Goal: Task Accomplishment & Management: Use online tool/utility

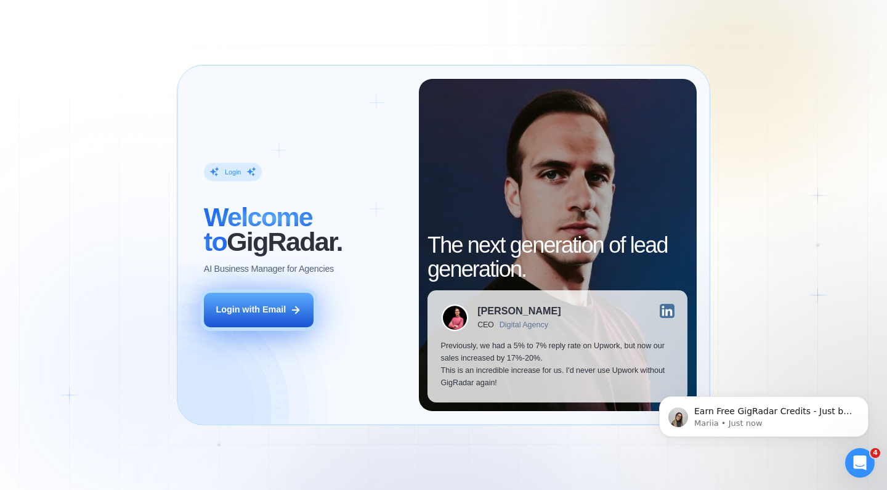
click at [293, 297] on button "Login with Email" at bounding box center [259, 310] width 110 height 35
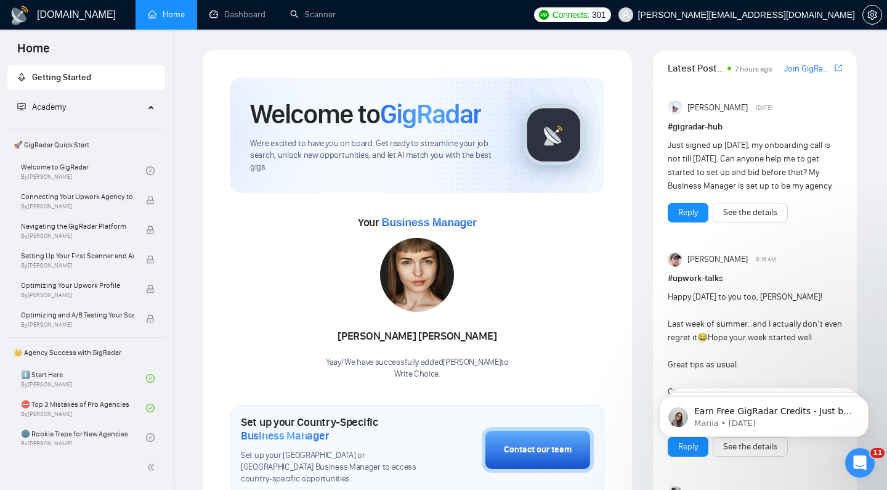
click at [309, 15] on link "Scanner" at bounding box center [313, 14] width 46 height 10
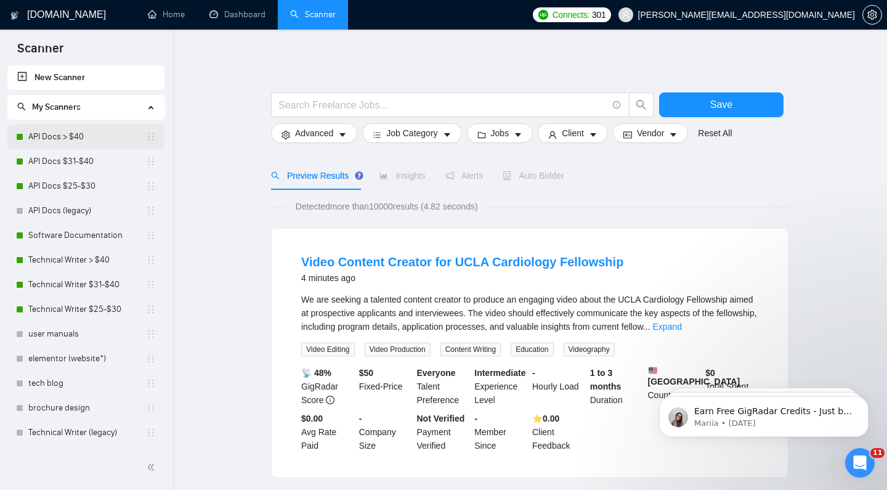
click at [99, 140] on link "API Docs > $40" at bounding box center [87, 136] width 118 height 25
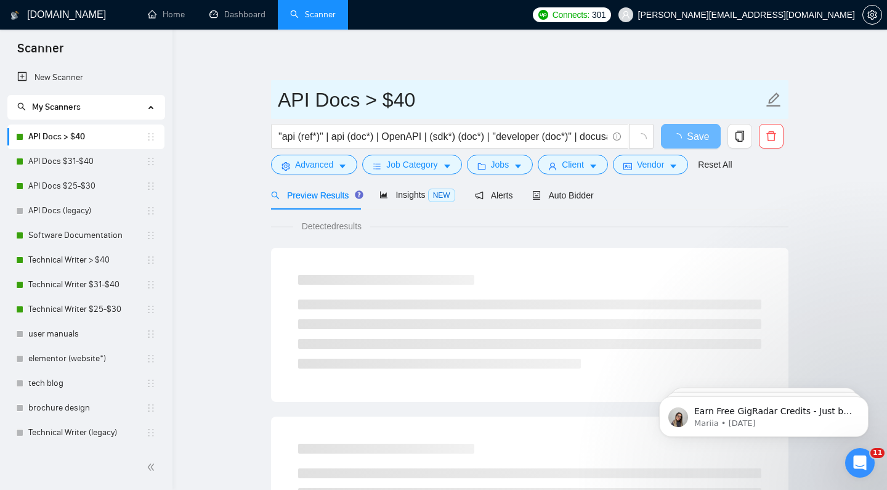
click at [539, 89] on input "API Docs > $40" at bounding box center [521, 99] width 486 height 31
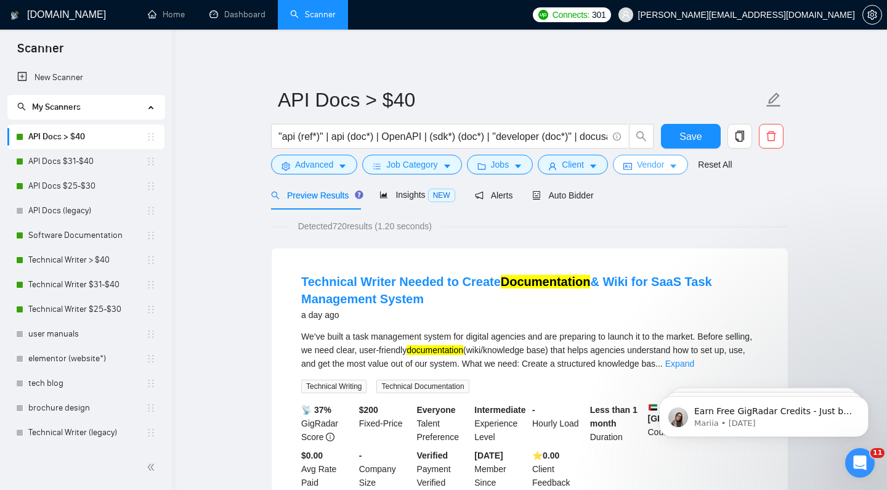
click at [677, 163] on icon "caret-down" at bounding box center [673, 166] width 9 height 9
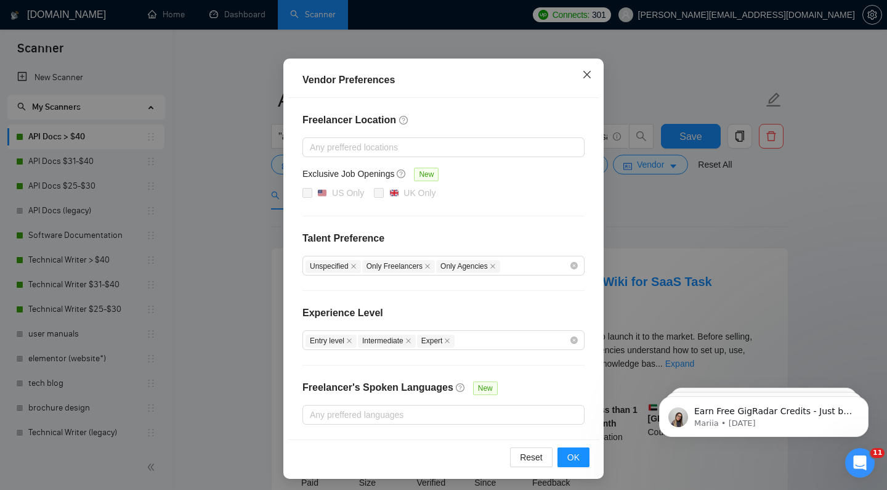
click at [589, 78] on icon "close" at bounding box center [587, 75] width 10 height 10
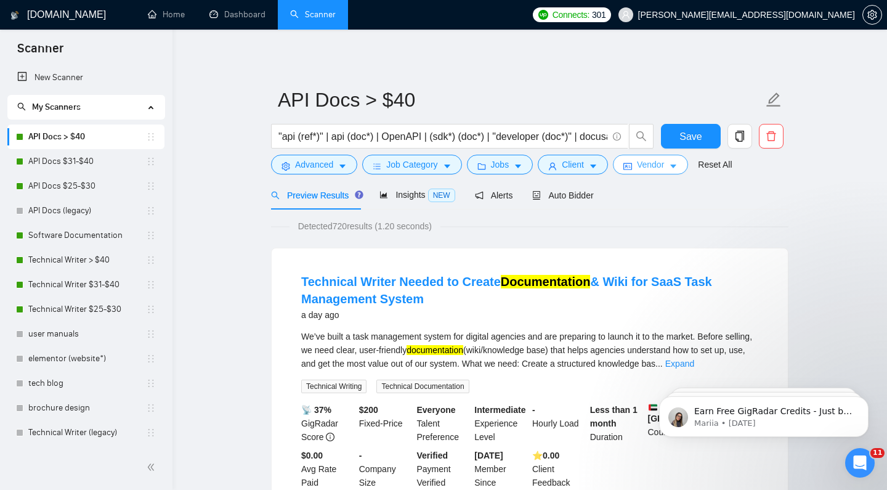
scroll to position [1, 0]
click at [598, 167] on icon "caret-down" at bounding box center [593, 165] width 9 height 9
click at [515, 168] on button "Jobs" at bounding box center [500, 164] width 67 height 20
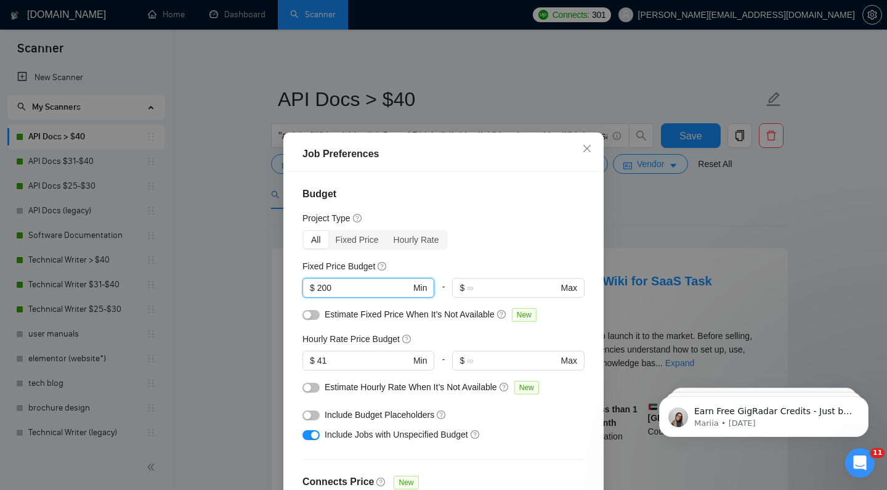
drag, startPoint x: 351, startPoint y: 286, endPoint x: 300, endPoint y: 286, distance: 51.2
click at [300, 286] on div "Budget Project Type All Fixed Price Hourly Rate Fixed Price Budget 200 $ 200 Mi…" at bounding box center [444, 343] width 312 height 343
type input "500"
click at [519, 249] on div "All Fixed Price Hourly Rate" at bounding box center [444, 240] width 282 height 20
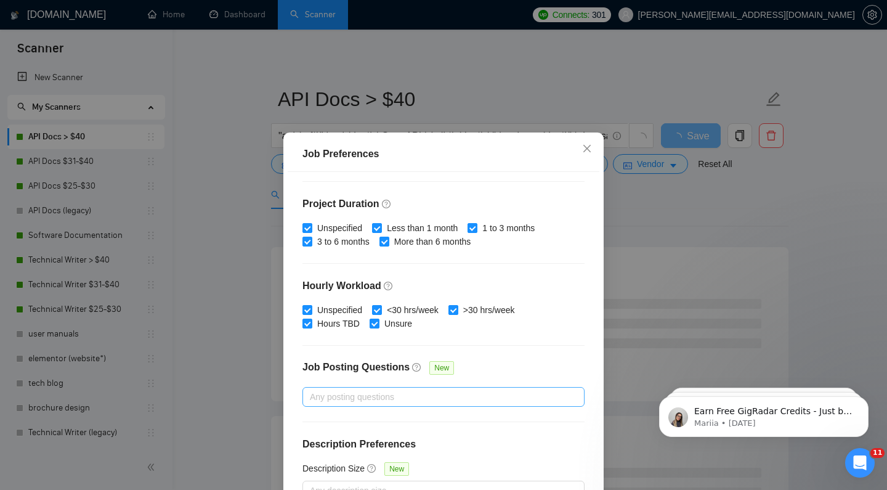
scroll to position [352, 0]
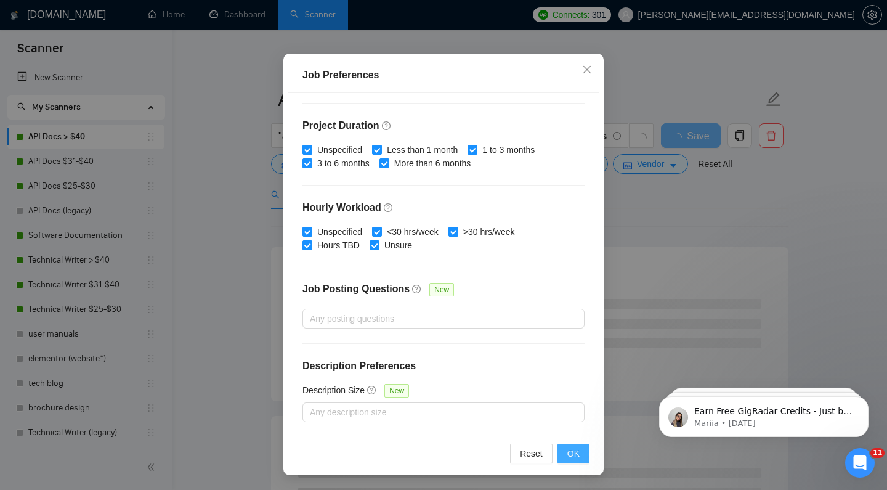
click at [571, 447] on button "OK" at bounding box center [574, 454] width 32 height 20
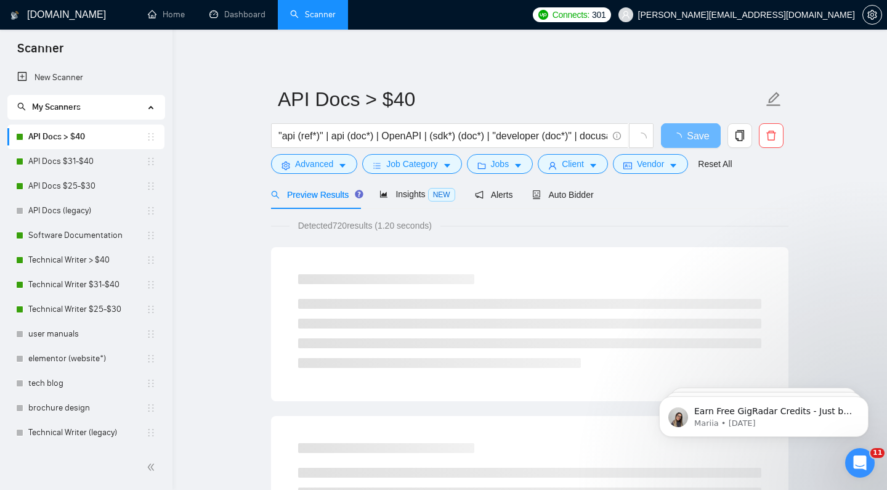
scroll to position [0, 0]
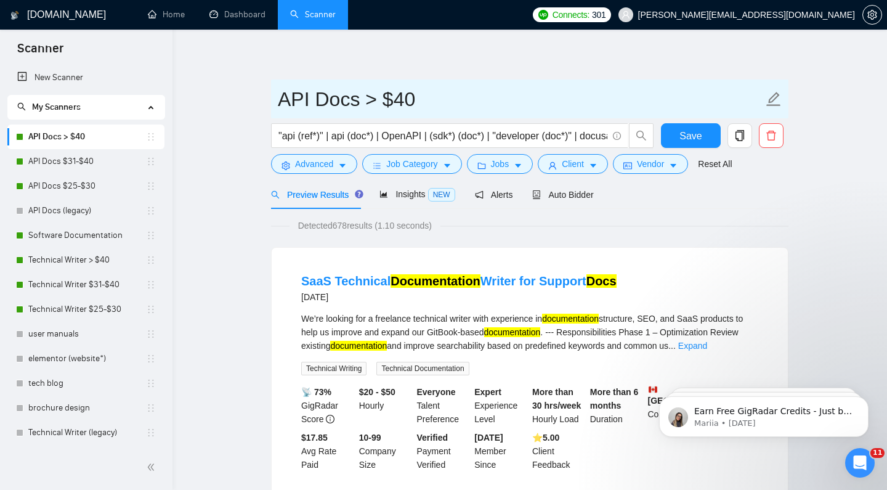
click at [539, 89] on input "API Docs > $40" at bounding box center [521, 99] width 486 height 31
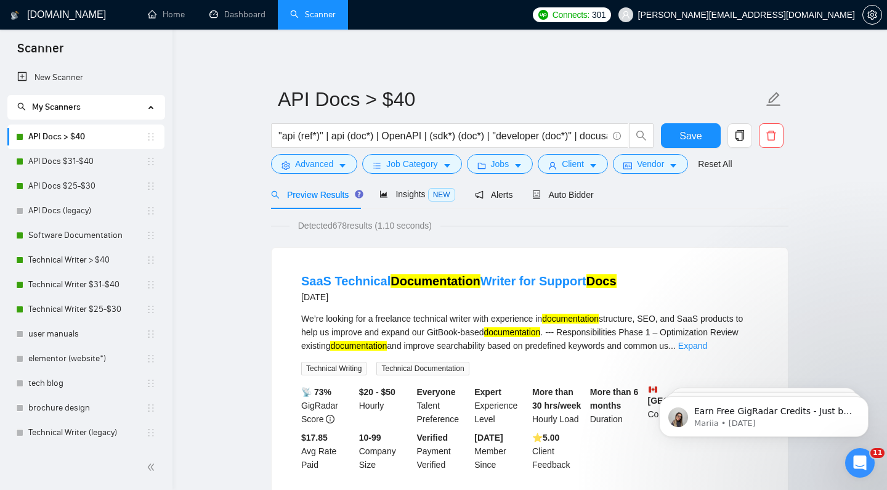
click at [458, 284] on mark "Documentation" at bounding box center [436, 281] width 90 height 14
click at [94, 157] on link "API Docs $31-$40" at bounding box center [87, 161] width 118 height 25
click at [680, 130] on button "Save" at bounding box center [691, 135] width 60 height 25
click at [707, 342] on link "Expand" at bounding box center [693, 346] width 29 height 10
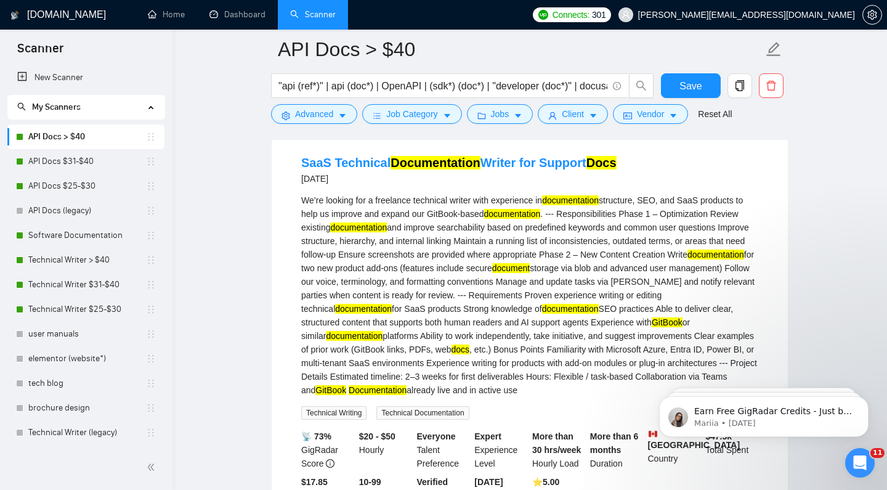
scroll to position [130, 0]
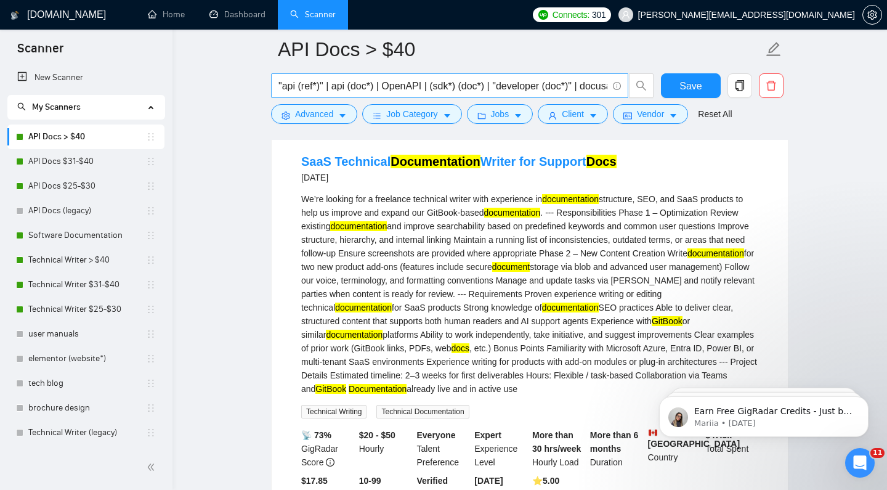
click at [561, 96] on span ""api (ref*)" | api (doc*) | OpenAPI | (sdk*) (doc*) | "developer (doc*)" | docu…" at bounding box center [449, 85] width 357 height 25
click at [557, 89] on input ""api (ref*)" | api (doc*) | OpenAPI | (sdk*) (doc*) | "developer (doc*)" | docu…" at bounding box center [443, 85] width 329 height 15
drag, startPoint x: 507, startPoint y: 88, endPoint x: 601, endPoint y: 86, distance: 94.3
click at [610, 86] on span ""api (ref*)" | api (doc*) | OpenAPI | (sdk*) (doc*) | "developer (doc*)" | docu…" at bounding box center [449, 85] width 357 height 25
click at [478, 86] on input ""api (ref*)" | api (doc*) | OpenAPI | (sdk*) (doc*) | "developer (doc*)" | docu…" at bounding box center [443, 85] width 329 height 15
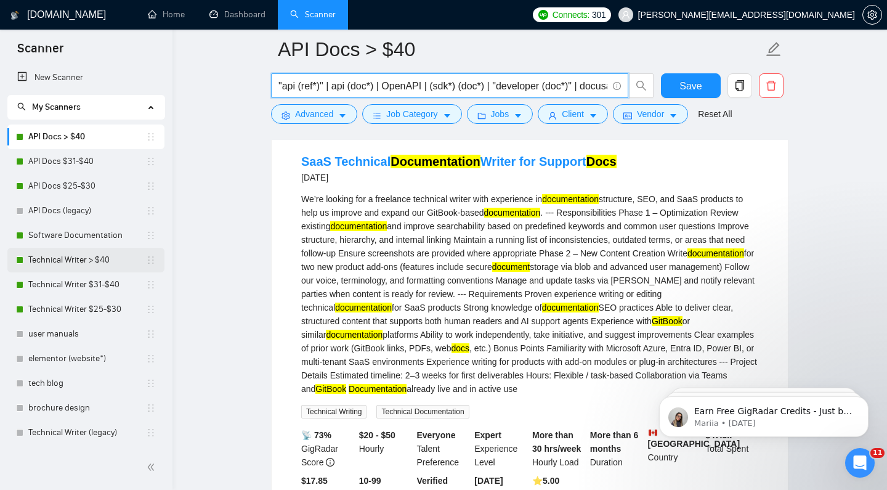
click at [88, 264] on link "Technical Writer > $40" at bounding box center [87, 260] width 118 height 25
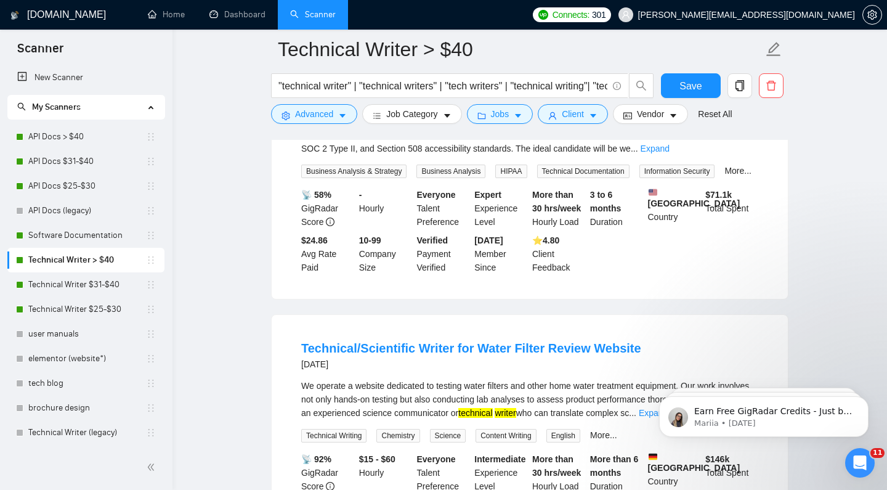
scroll to position [537, 0]
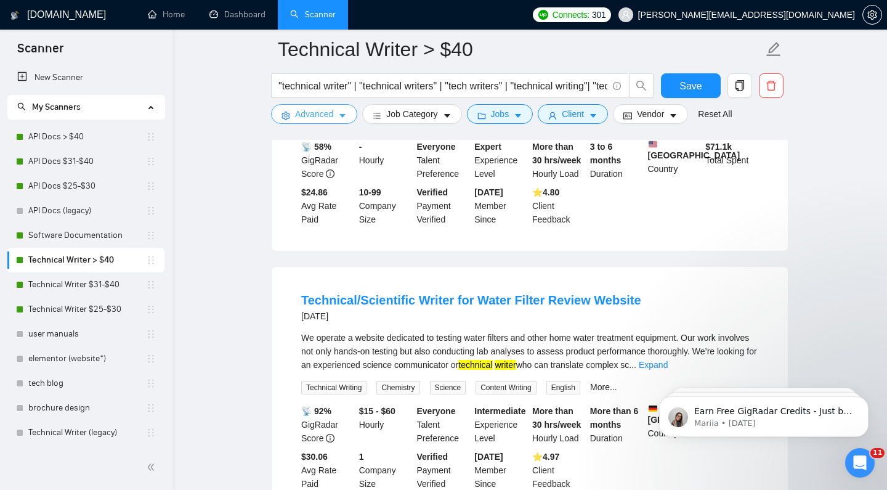
click at [331, 108] on span "Advanced" at bounding box center [314, 114] width 38 height 14
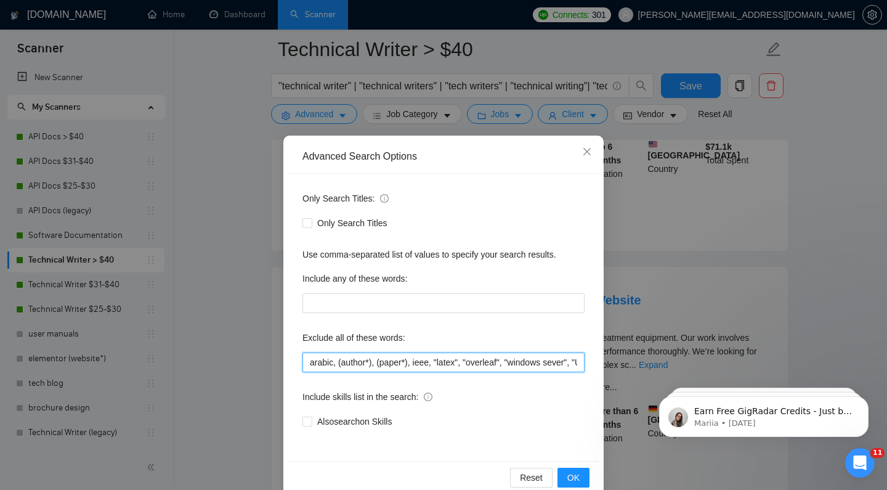
drag, startPoint x: 308, startPoint y: 362, endPoint x: 287, endPoint y: 362, distance: 21.6
click at [287, 362] on div "Advanced Search Options Only Search Titles: Only Search Titles Use comma-separa…" at bounding box center [443, 317] width 320 height 362
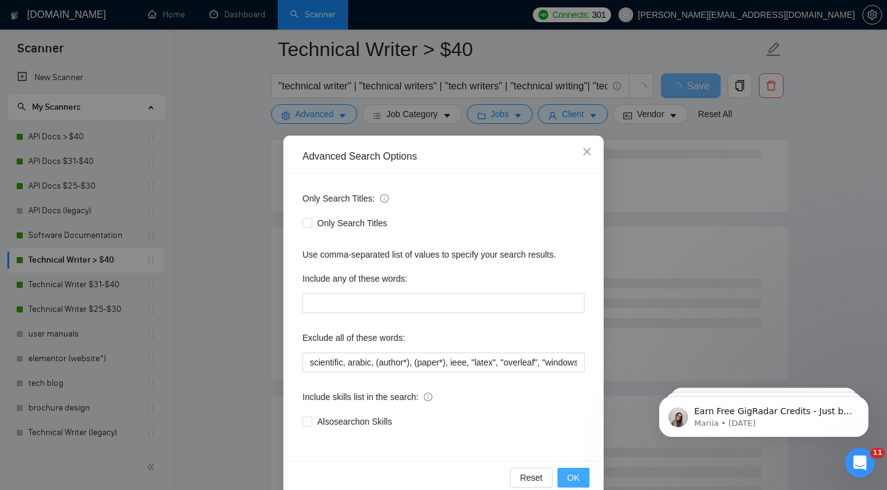
click at [581, 479] on button "OK" at bounding box center [574, 478] width 32 height 20
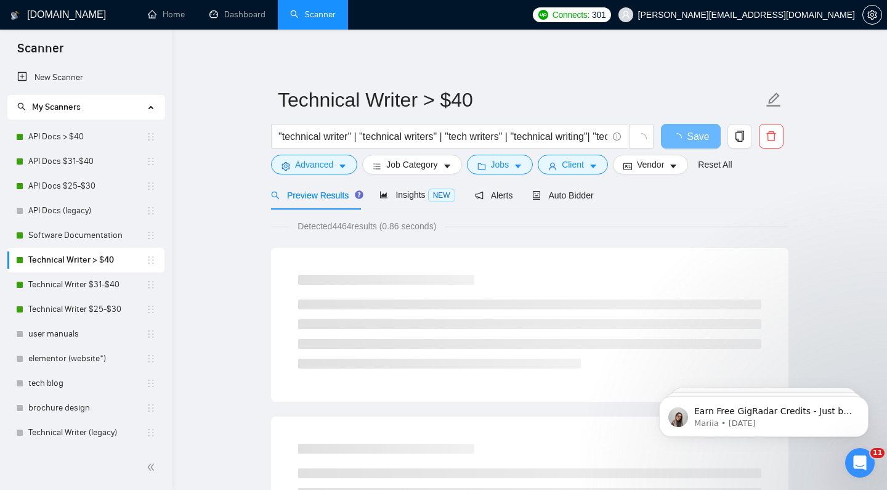
scroll to position [0, 0]
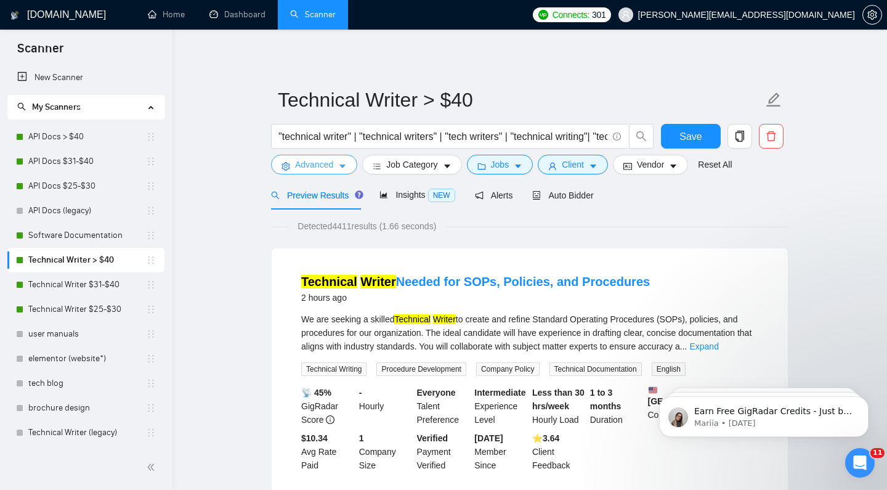
click at [333, 167] on span "Advanced" at bounding box center [314, 165] width 38 height 14
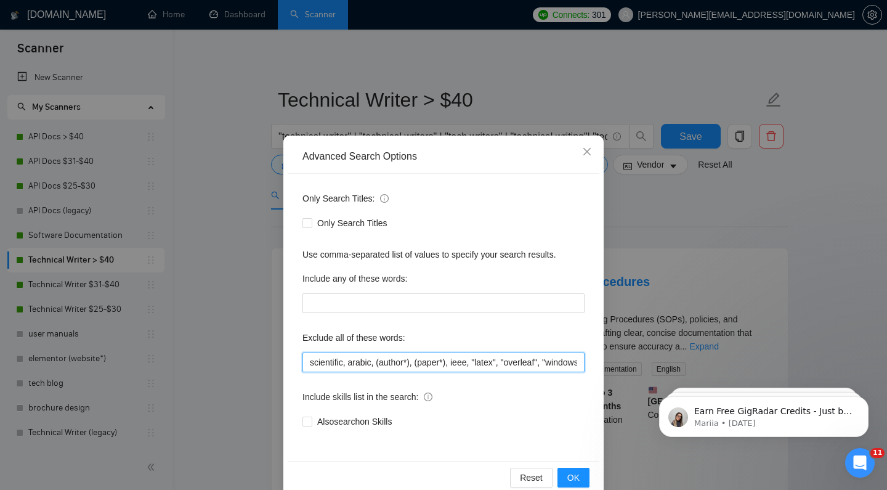
drag, startPoint x: 421, startPoint y: 364, endPoint x: 666, endPoint y: 348, distance: 245.8
click at [666, 348] on div "Advanced Search Options Only Search Titles: Only Search Titles Use comma-separa…" at bounding box center [443, 245] width 887 height 490
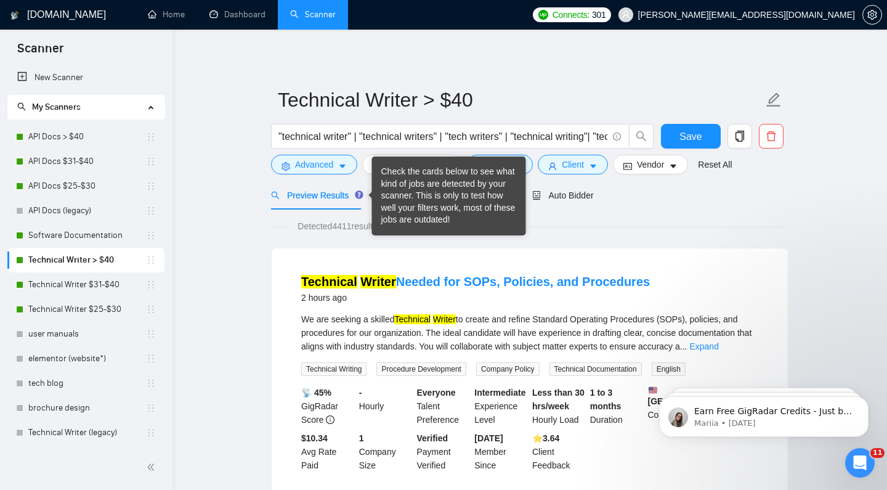
drag, startPoint x: 338, startPoint y: 163, endPoint x: 357, endPoint y: 188, distance: 31.2
click at [338, 163] on button "Advanced" at bounding box center [314, 165] width 86 height 20
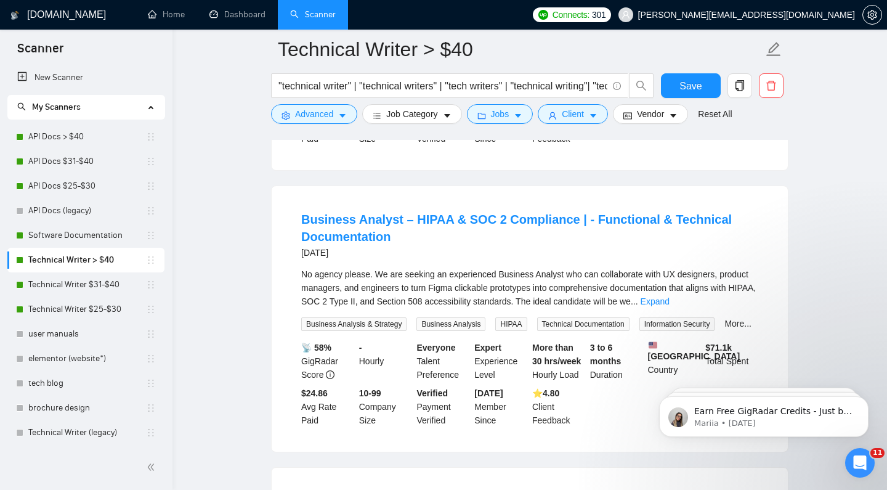
scroll to position [336, 0]
click at [670, 303] on link "Expand" at bounding box center [655, 301] width 29 height 10
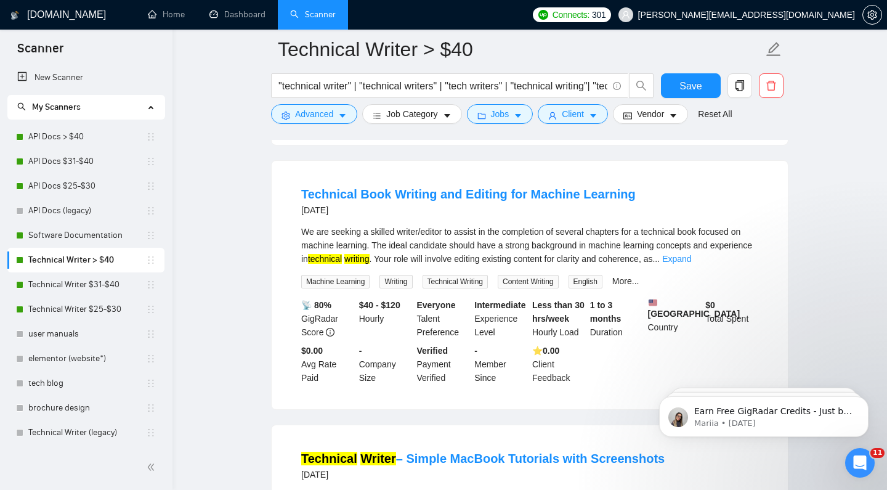
scroll to position [834, 0]
click at [310, 111] on span "Advanced" at bounding box center [314, 114] width 38 height 14
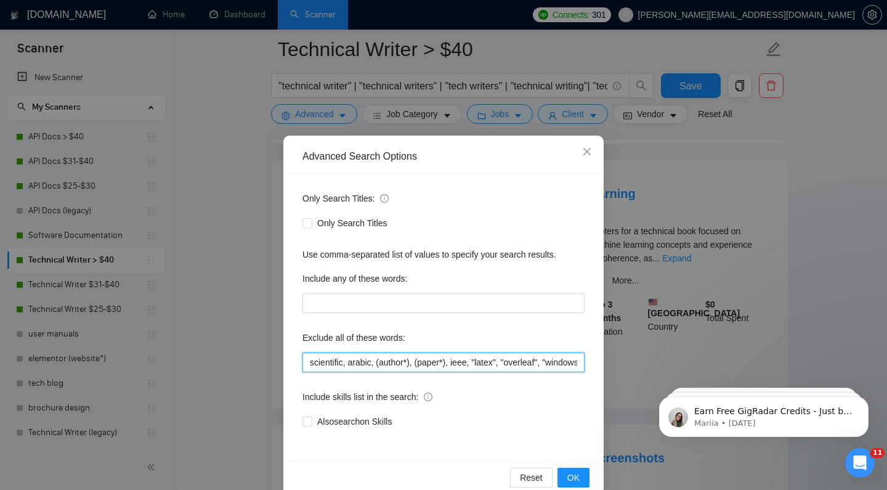
drag, startPoint x: 334, startPoint y: 360, endPoint x: 295, endPoint y: 359, distance: 39.4
click at [295, 359] on div "Only Search Titles: Only Search Titles Use comma-separated list of values to sp…" at bounding box center [444, 317] width 312 height 287
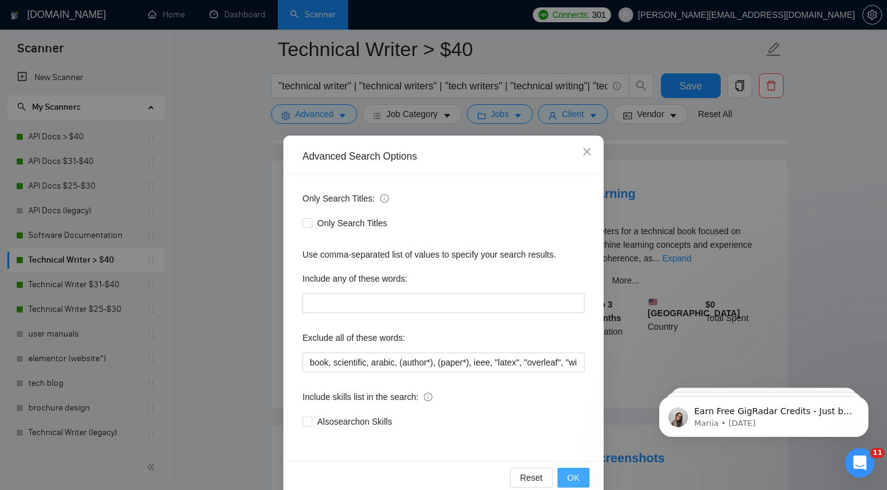
click at [567, 469] on button "OK" at bounding box center [574, 478] width 32 height 20
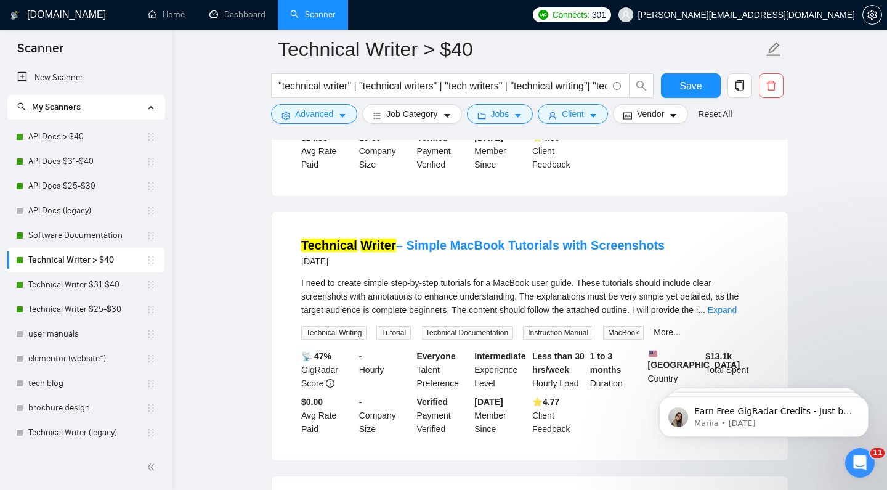
scroll to position [614, 0]
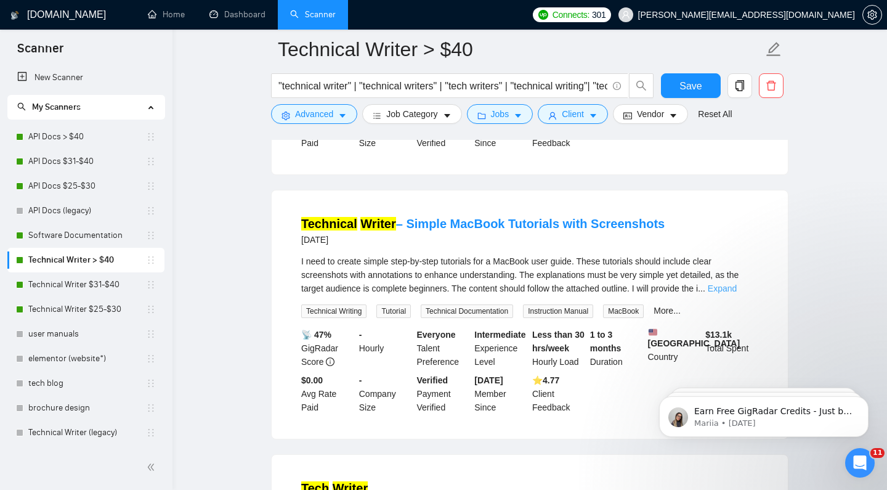
click at [737, 293] on link "Expand" at bounding box center [722, 288] width 29 height 10
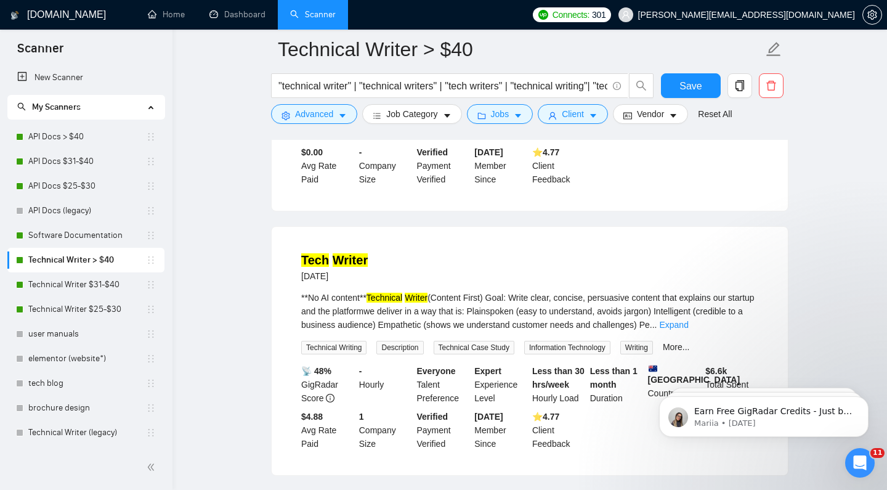
scroll to position [1009, 0]
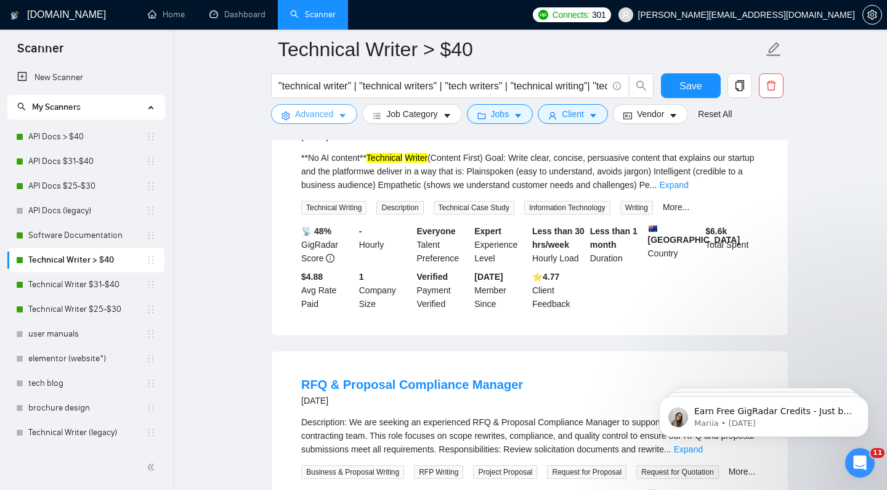
click at [318, 112] on span "Advanced" at bounding box center [314, 114] width 38 height 14
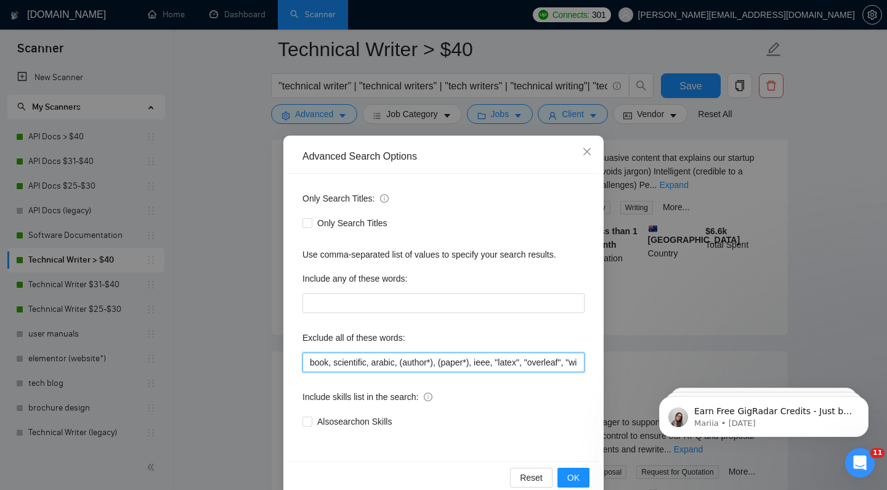
drag, startPoint x: 341, startPoint y: 363, endPoint x: 301, endPoint y: 364, distance: 40.1
click at [301, 363] on div "Only Search Titles: Only Search Titles Use comma-separated list of values to sp…" at bounding box center [444, 317] width 312 height 287
drag, startPoint x: 478, startPoint y: 359, endPoint x: 291, endPoint y: 361, distance: 186.7
click at [289, 361] on div "Only Search Titles: Only Search Titles Use comma-separated list of values to sp…" at bounding box center [444, 317] width 312 height 287
click at [308, 361] on input "book, scientific, arabic, (author*), (paper*), ieee, "latex", "overleaf", "wind…" at bounding box center [444, 363] width 282 height 20
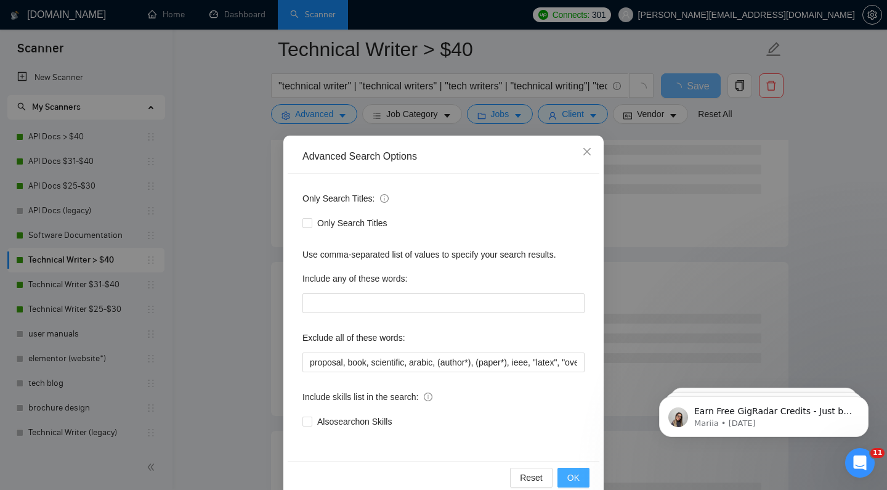
click at [589, 481] on button "OK" at bounding box center [574, 478] width 32 height 20
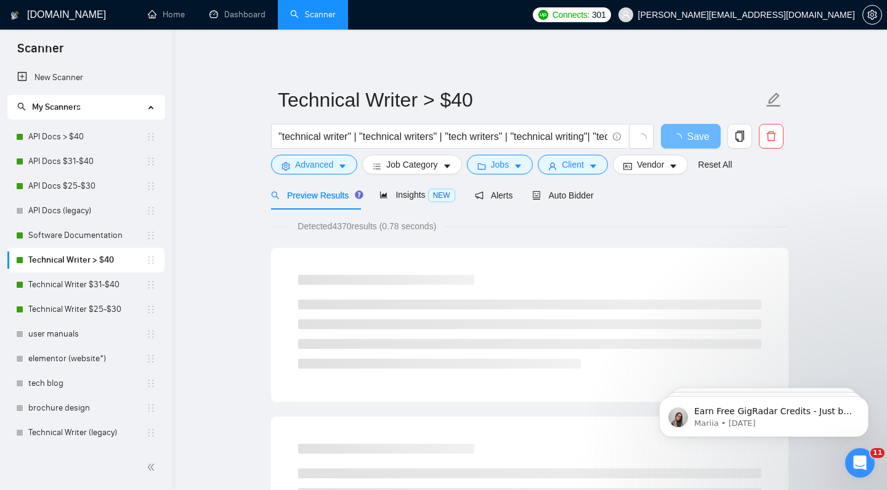
scroll to position [0, 0]
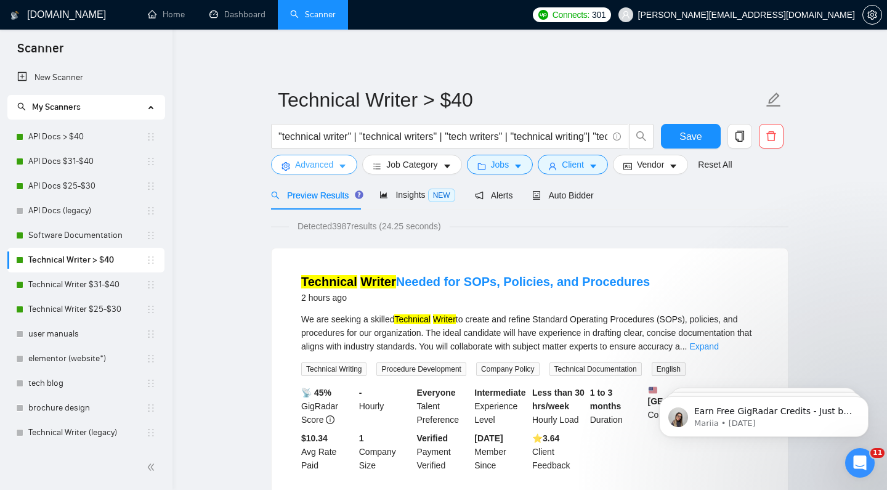
click at [330, 167] on span "Advanced" at bounding box center [314, 165] width 38 height 14
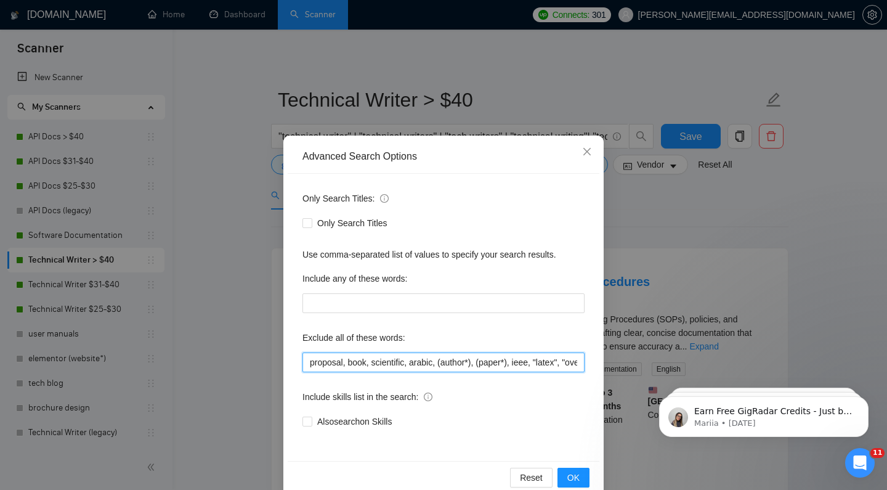
drag, startPoint x: 349, startPoint y: 363, endPoint x: 286, endPoint y: 361, distance: 63.5
click at [287, 361] on div "Advanced Search Options Only Search Titles: Only Search Titles Use comma-separa…" at bounding box center [443, 317] width 320 height 362
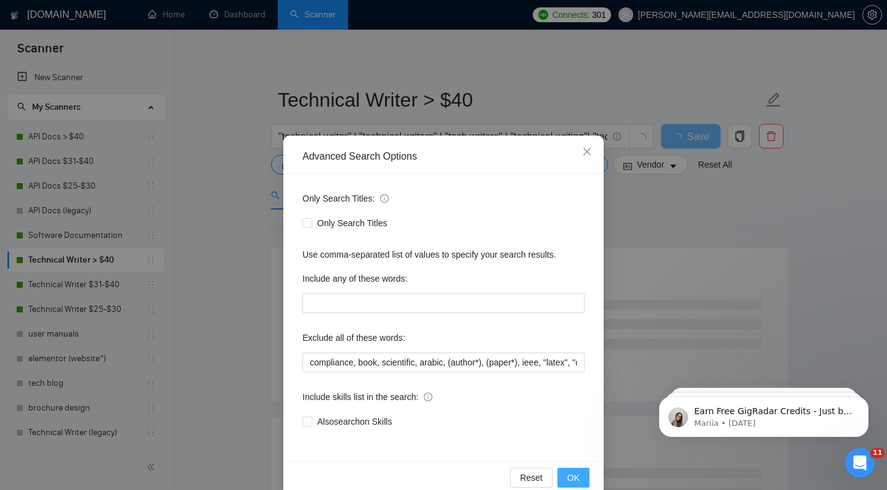
click at [574, 468] on button "OK" at bounding box center [574, 478] width 32 height 20
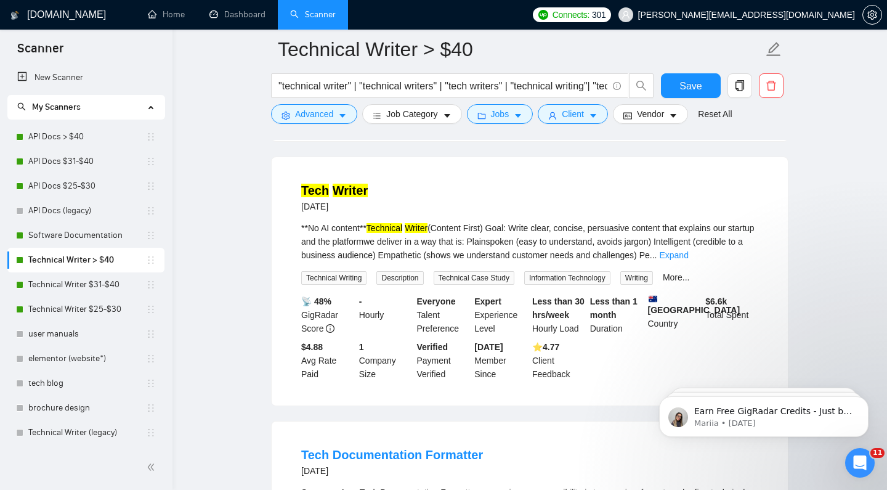
scroll to position [635, 0]
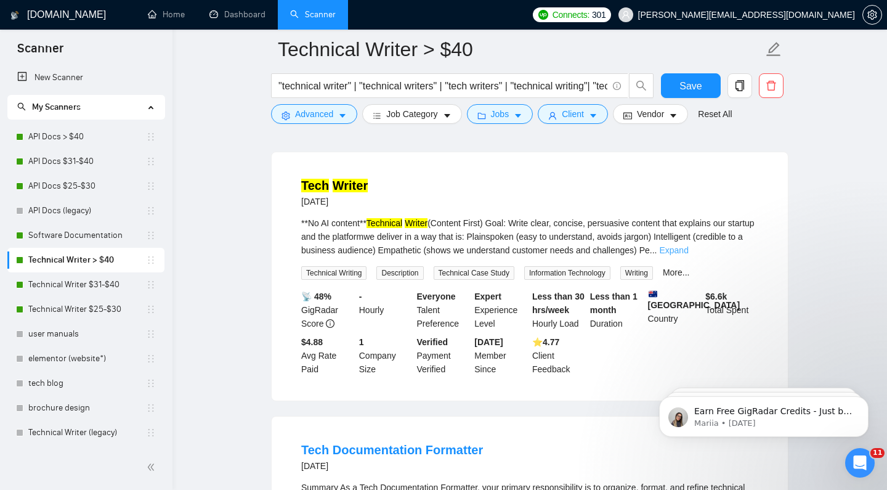
click at [688, 255] on link "Expand" at bounding box center [673, 250] width 29 height 10
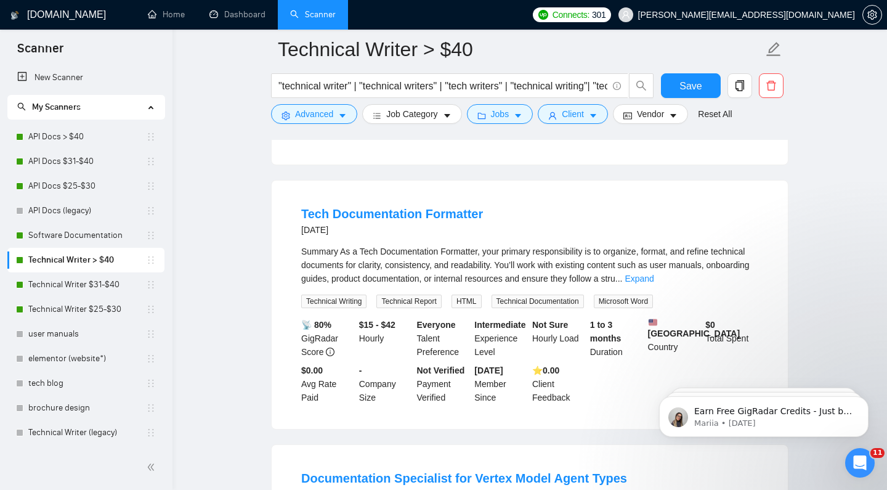
scroll to position [1009, 0]
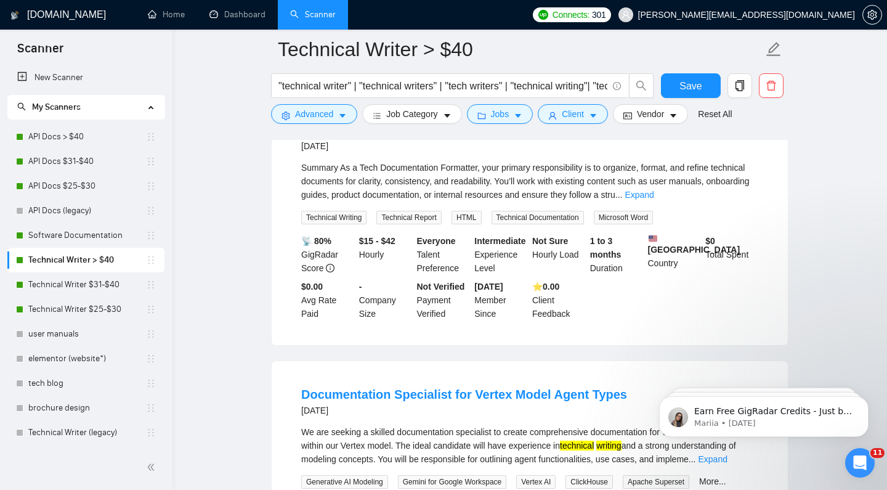
click at [654, 200] on link "Expand" at bounding box center [639, 195] width 29 height 10
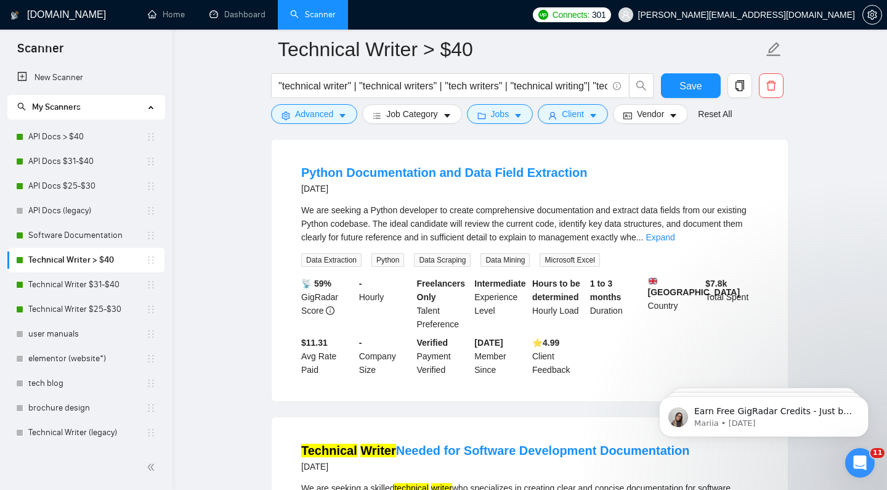
scroll to position [1796, 0]
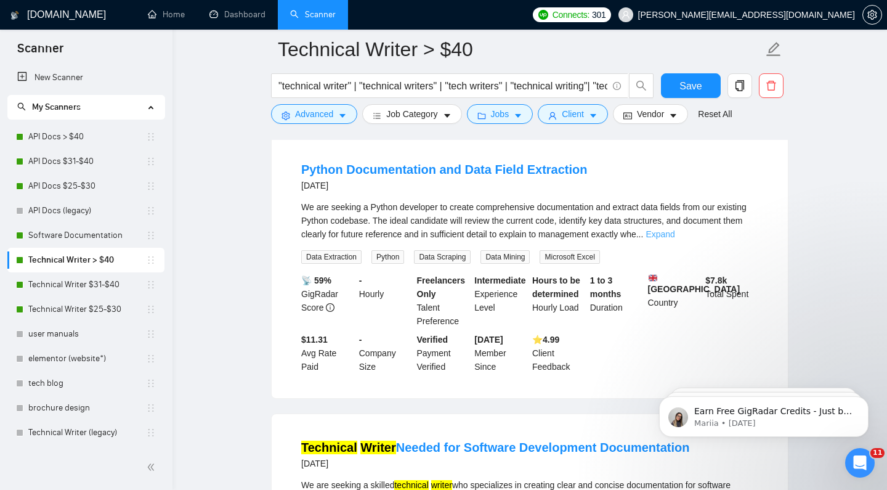
click at [675, 239] on link "Expand" at bounding box center [660, 234] width 29 height 10
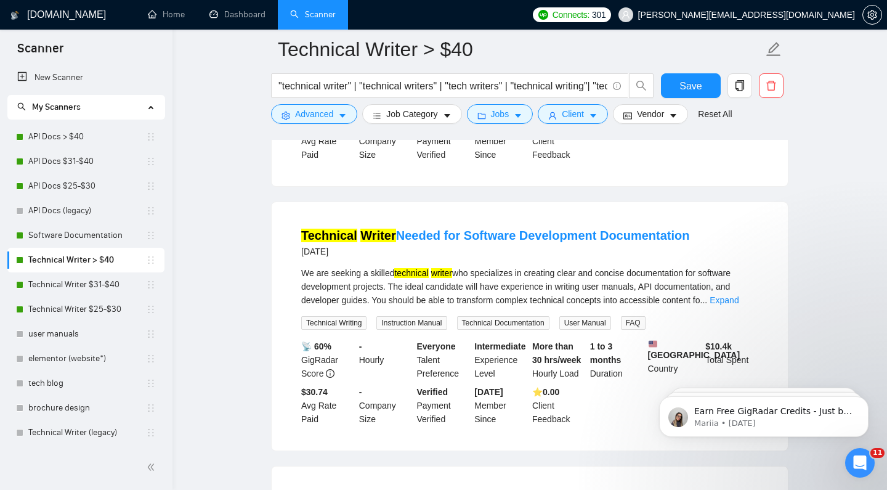
scroll to position [2094, 0]
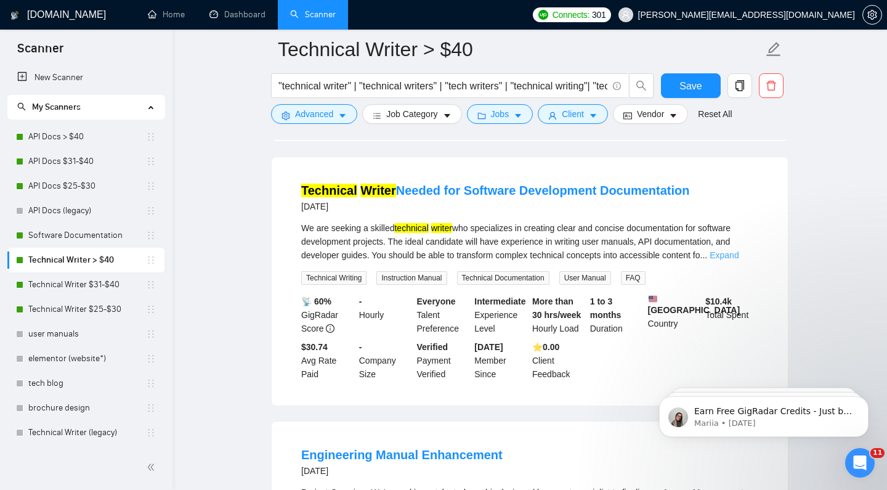
click at [739, 260] on link "Expand" at bounding box center [724, 255] width 29 height 10
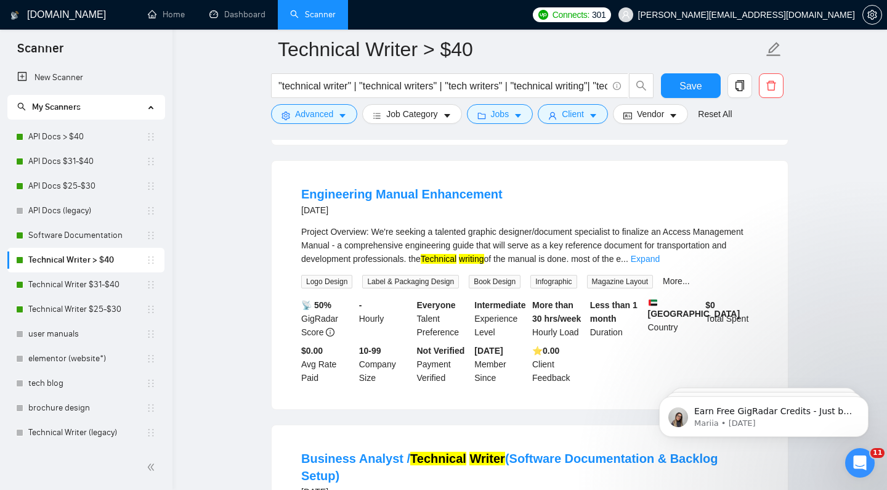
scroll to position [2382, 0]
click at [660, 264] on link "Expand" at bounding box center [645, 259] width 29 height 10
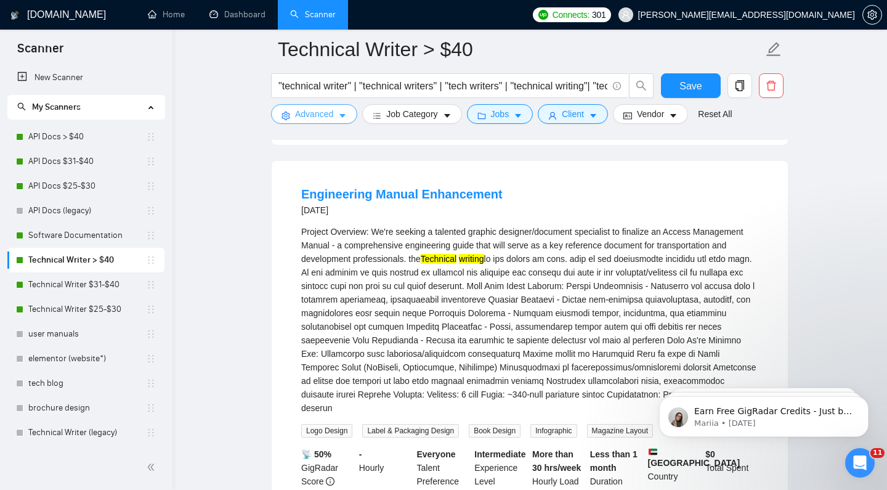
click at [319, 116] on span "Advanced" at bounding box center [314, 114] width 38 height 14
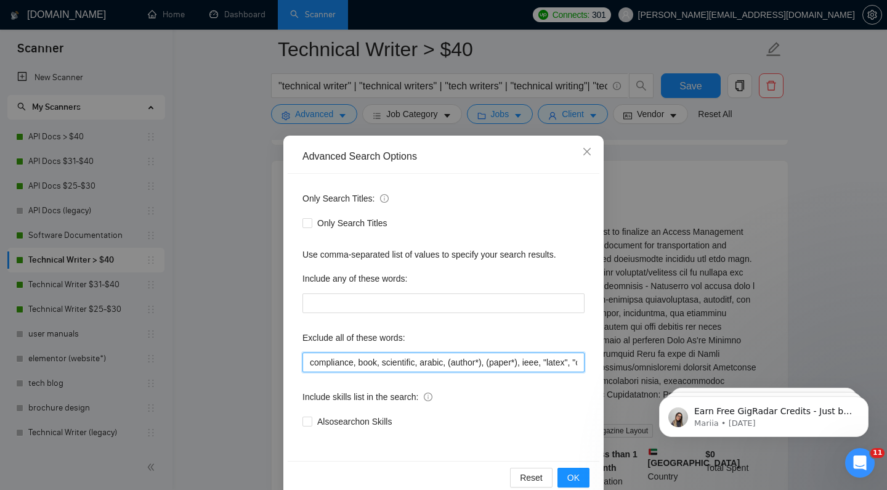
click at [311, 359] on input "compliance, book, scientific, arabic, (author*), (paper*), ieee, "latex", "over…" at bounding box center [444, 363] width 282 height 20
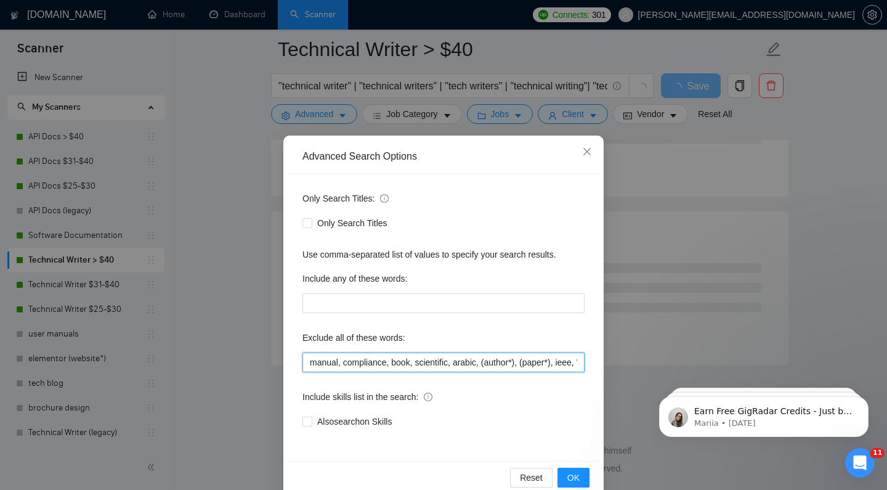
click at [311, 362] on input "manual, compliance, book, scientific, arabic, (author*), (paper*), ieee, "latex…" at bounding box center [444, 363] width 282 height 20
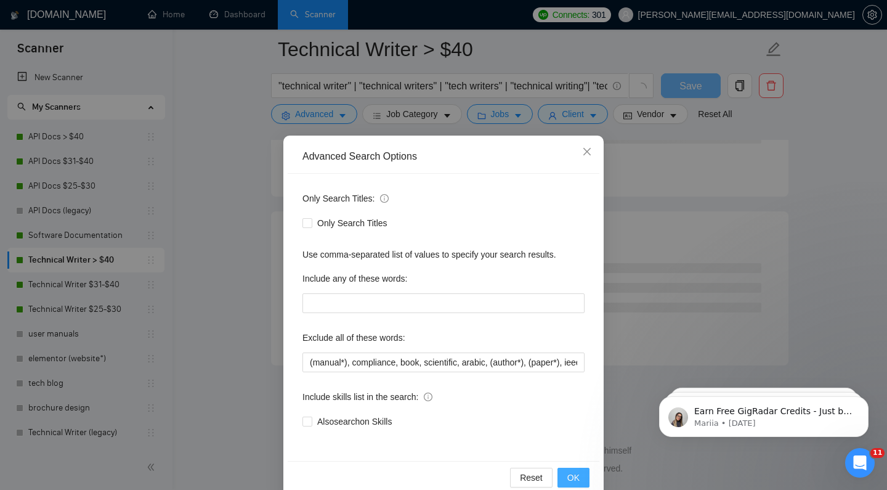
click at [568, 476] on span "OK" at bounding box center [574, 478] width 12 height 14
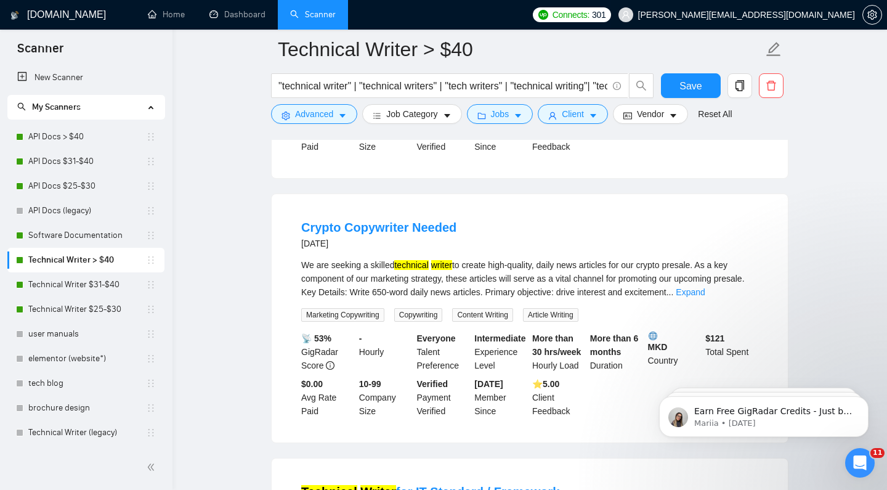
scroll to position [1702, 0]
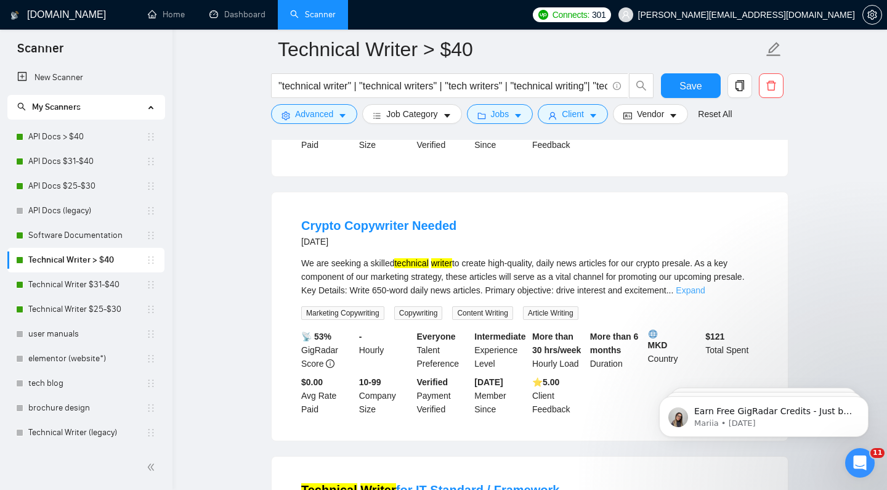
click at [705, 295] on link "Expand" at bounding box center [690, 290] width 29 height 10
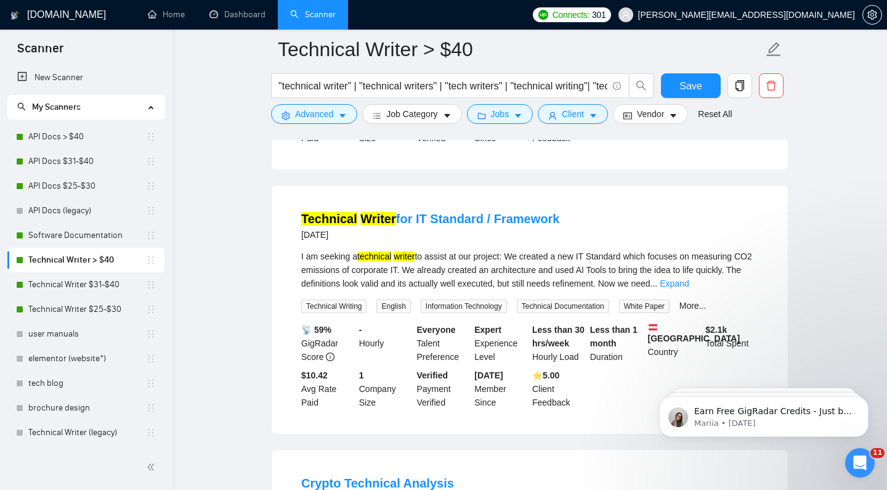
scroll to position [2005, 0]
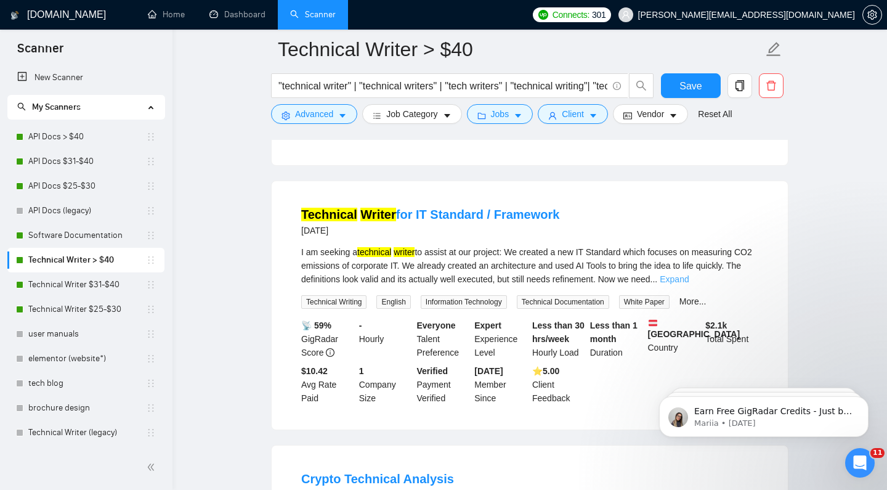
click at [689, 284] on link "Expand" at bounding box center [674, 279] width 29 height 10
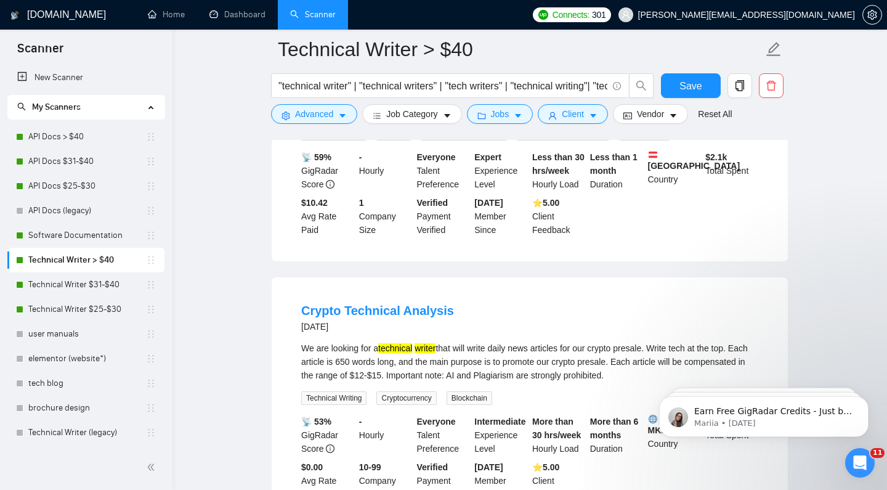
scroll to position [2075, 0]
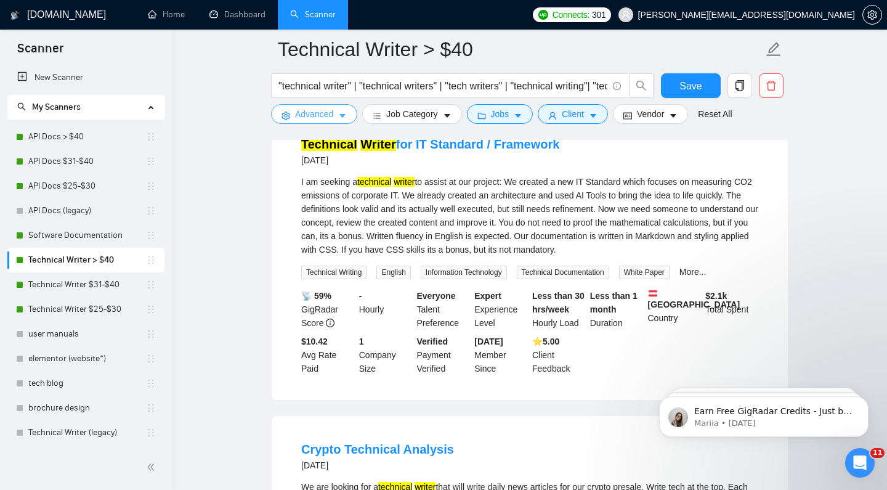
click at [319, 118] on span "Advanced" at bounding box center [314, 114] width 38 height 14
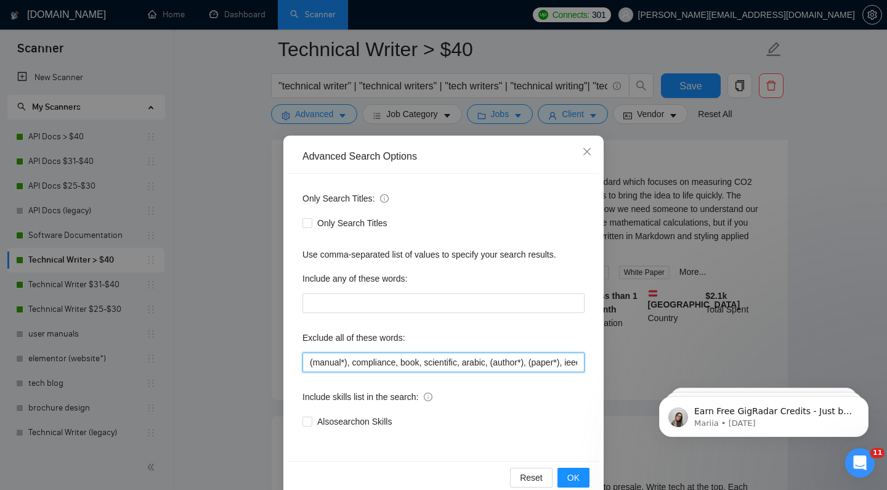
click at [310, 362] on input "(manual*), compliance, book, scientific, arabic, (author*), (paper*), ieee, "la…" at bounding box center [444, 363] width 282 height 20
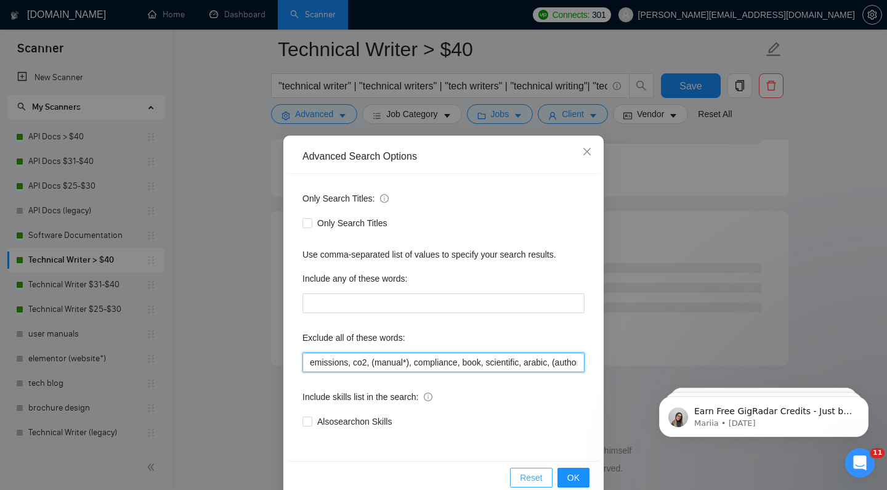
scroll to position [1566, 0]
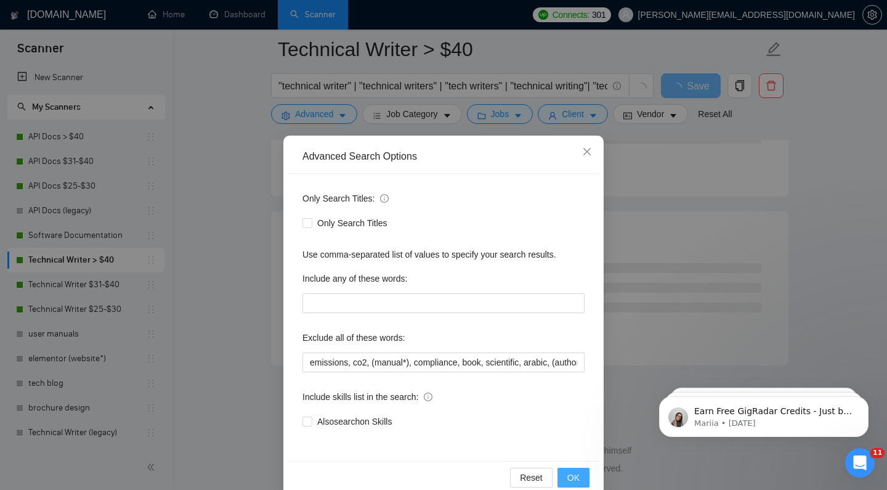
click at [577, 475] on span "OK" at bounding box center [574, 478] width 12 height 14
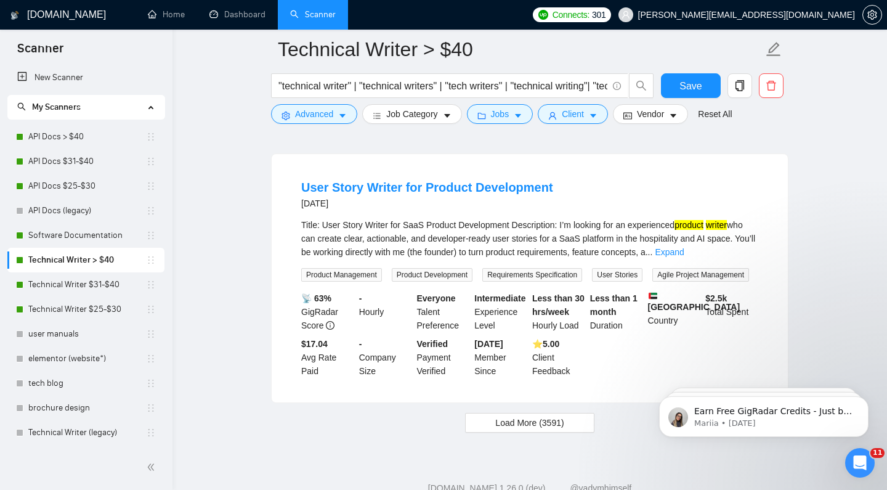
scroll to position [2558, 0]
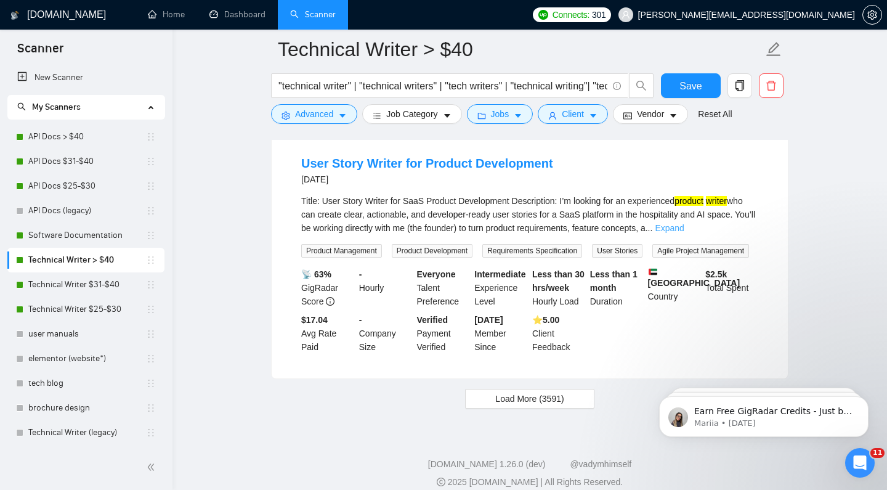
click at [684, 233] on link "Expand" at bounding box center [669, 228] width 29 height 10
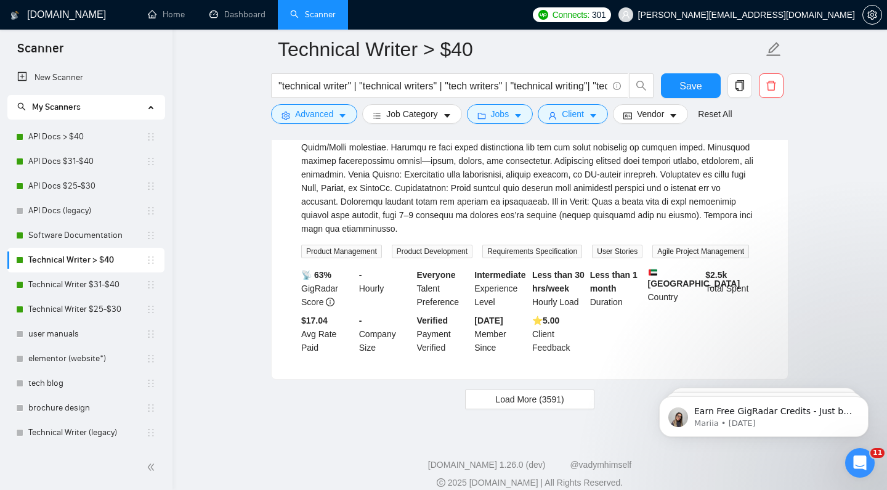
scroll to position [2763, 0]
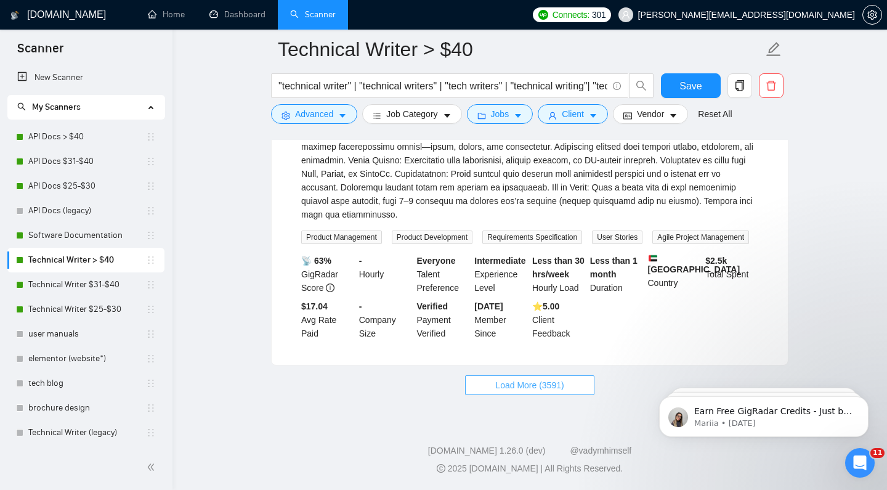
click at [524, 392] on span "Load More (3591)" at bounding box center [529, 385] width 68 height 14
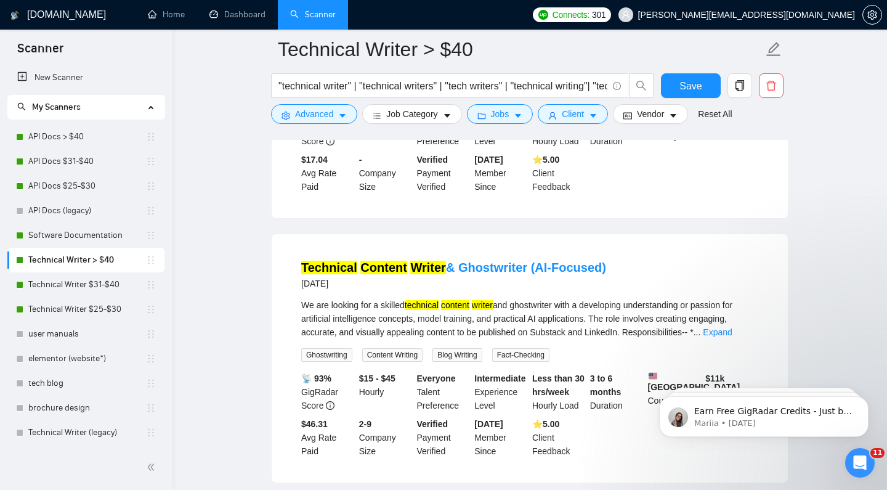
scroll to position [2934, 0]
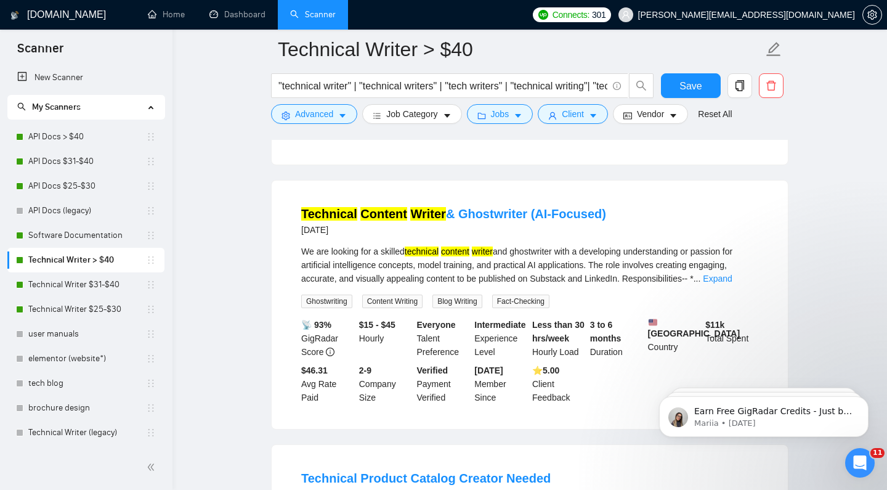
click at [556, 285] on div "We are looking for a skilled technical content writer and ghostwriter with a de…" at bounding box center [529, 265] width 457 height 41
copy div "ghostwriter"
click at [732, 283] on link "Expand" at bounding box center [717, 279] width 29 height 10
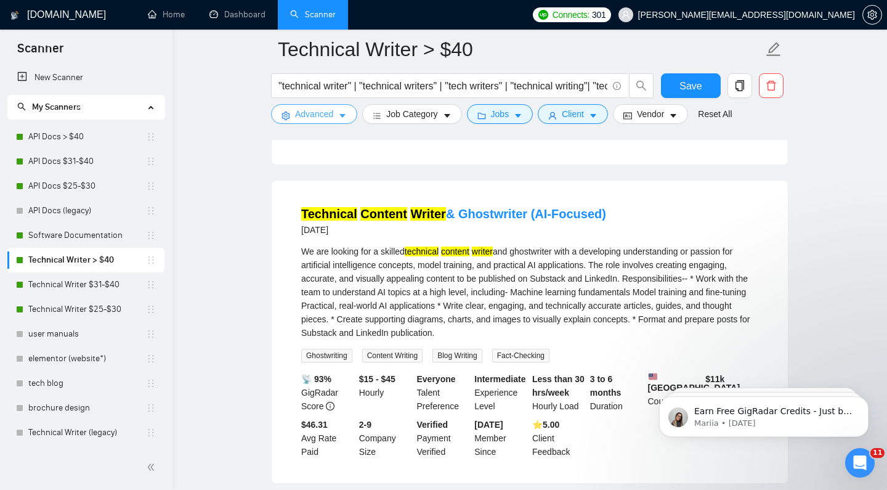
click at [330, 113] on span "Advanced" at bounding box center [314, 114] width 38 height 14
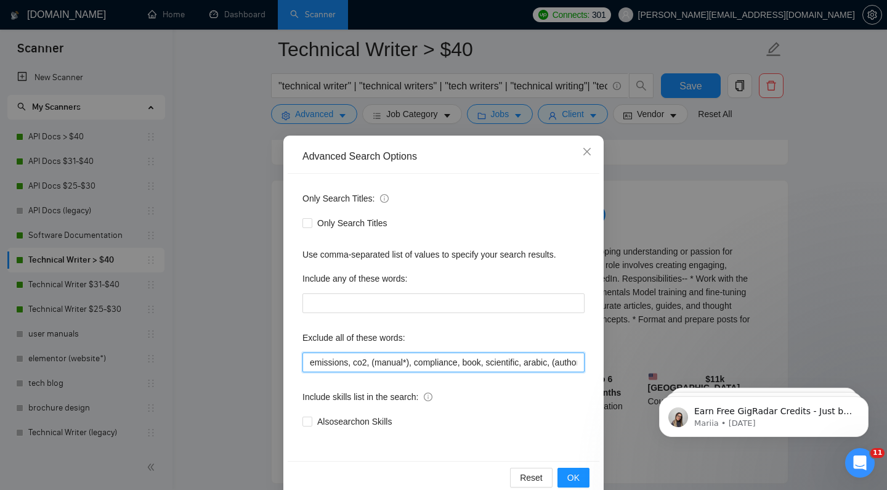
drag, startPoint x: 353, startPoint y: 362, endPoint x: 277, endPoint y: 355, distance: 76.7
click at [277, 356] on div "Advanced Search Options Only Search Titles: Only Search Titles Use comma-separa…" at bounding box center [443, 245] width 887 height 490
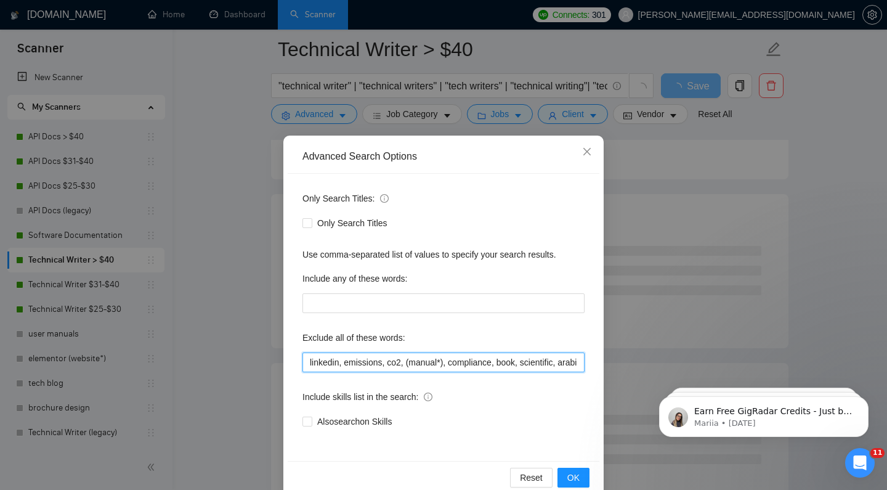
paste input "ghostwriter"
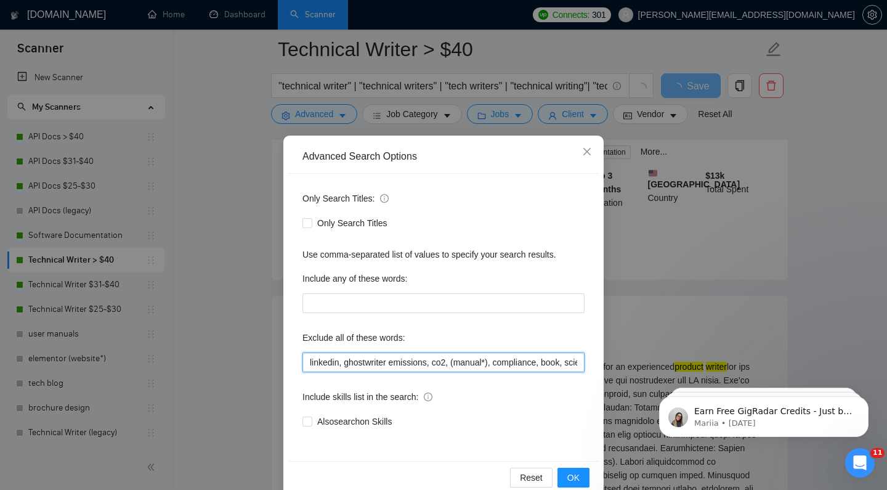
scroll to position [2616, 0]
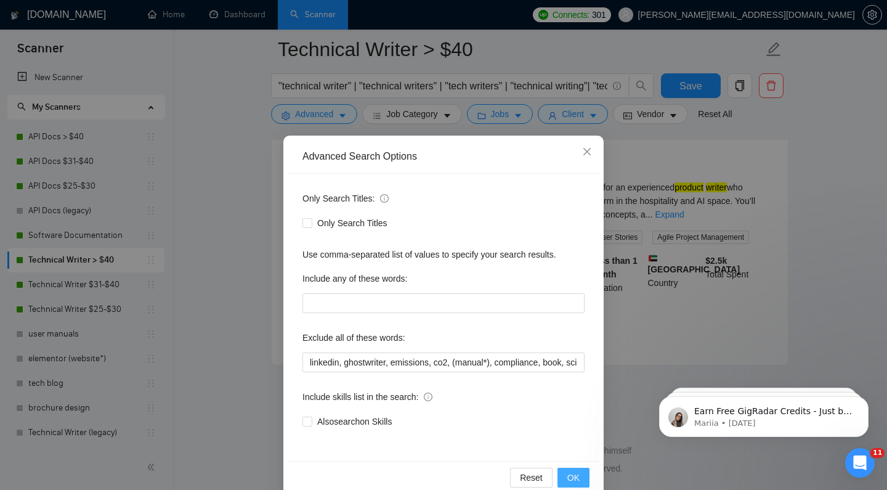
click at [569, 474] on span "OK" at bounding box center [574, 478] width 12 height 14
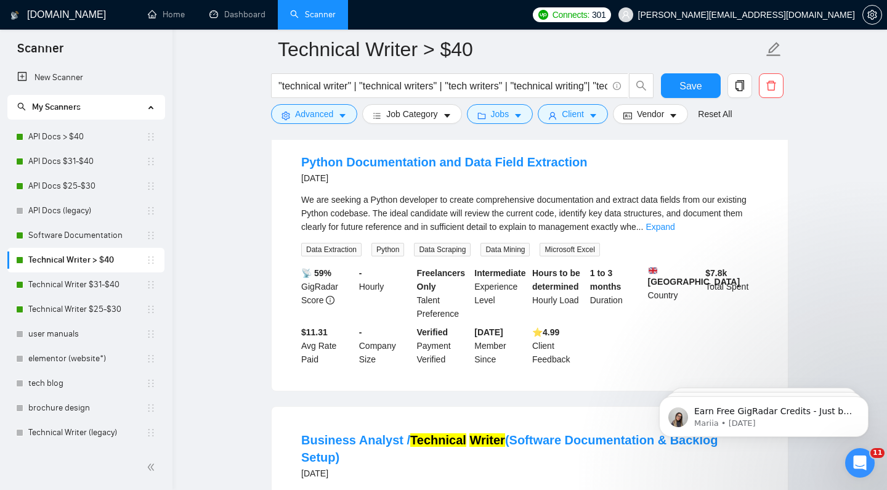
scroll to position [1195, 0]
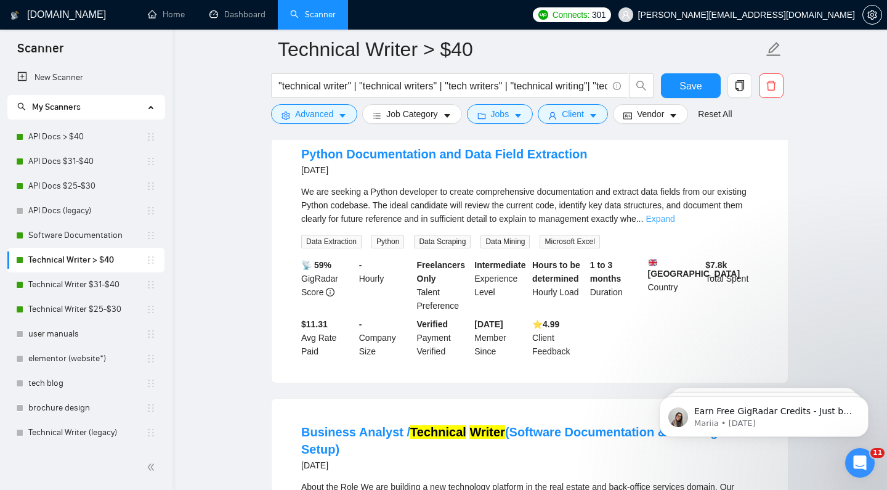
click at [675, 224] on link "Expand" at bounding box center [660, 219] width 29 height 10
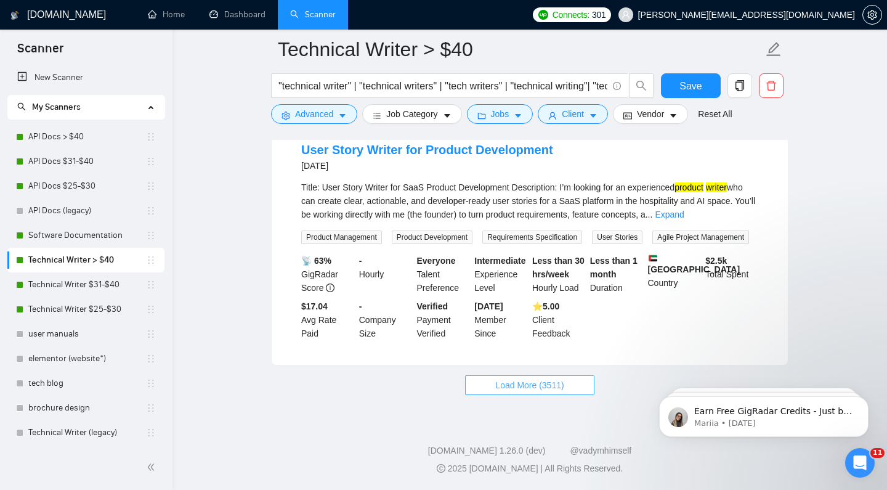
click at [555, 390] on span "Load More (3511)" at bounding box center [529, 385] width 68 height 14
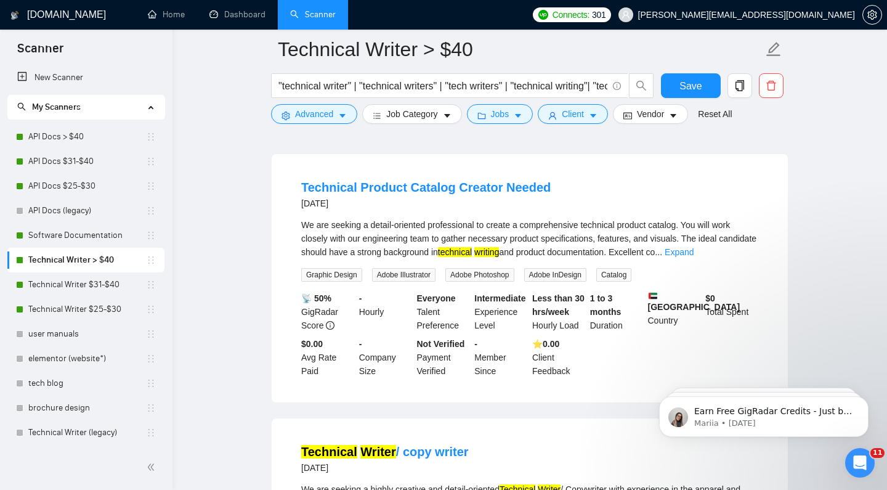
scroll to position [2884, 0]
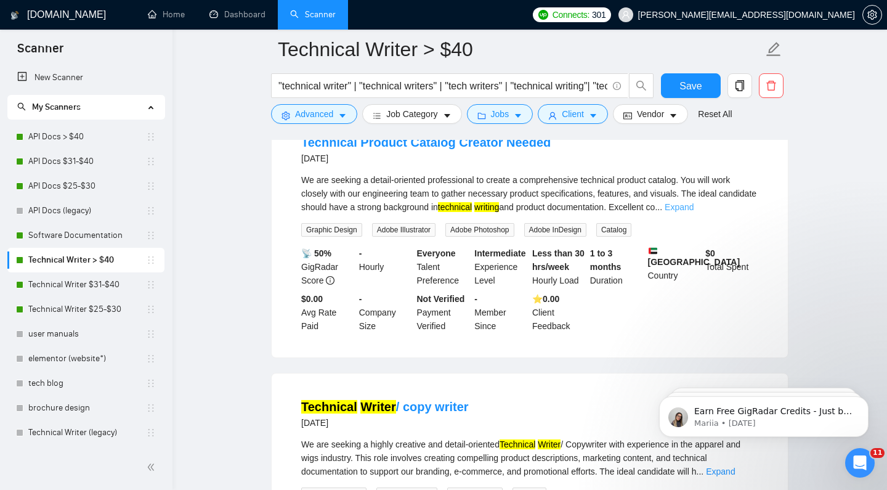
click at [694, 212] on link "Expand" at bounding box center [679, 207] width 29 height 10
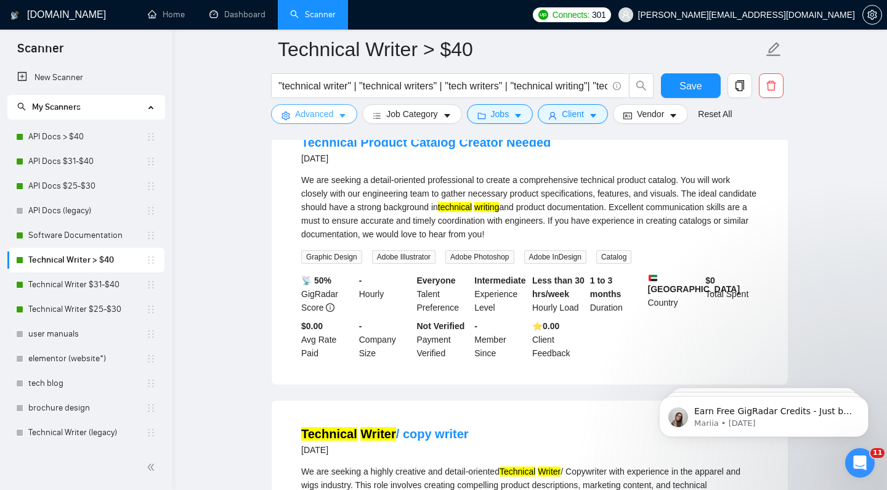
click at [324, 120] on span "Advanced" at bounding box center [314, 114] width 38 height 14
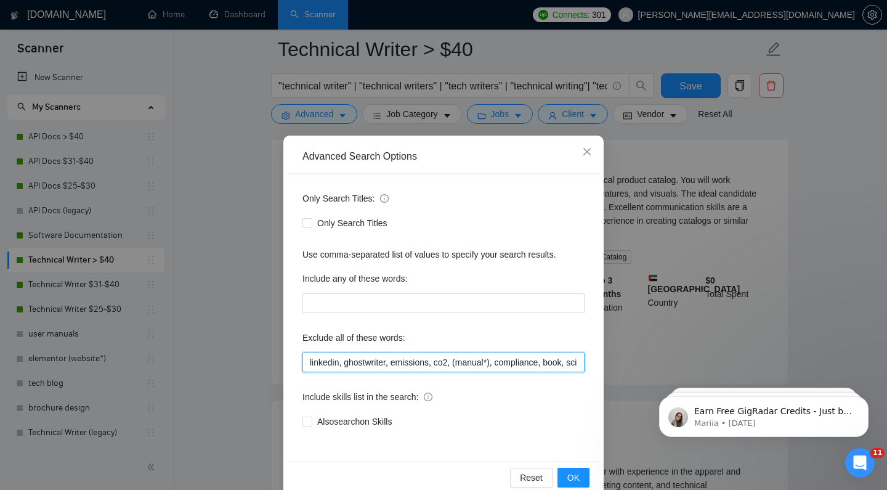
drag, startPoint x: 325, startPoint y: 358, endPoint x: 295, endPoint y: 357, distance: 30.2
click at [295, 357] on div "Only Search Titles: Only Search Titles Use comma-separated list of values to sp…" at bounding box center [444, 317] width 312 height 287
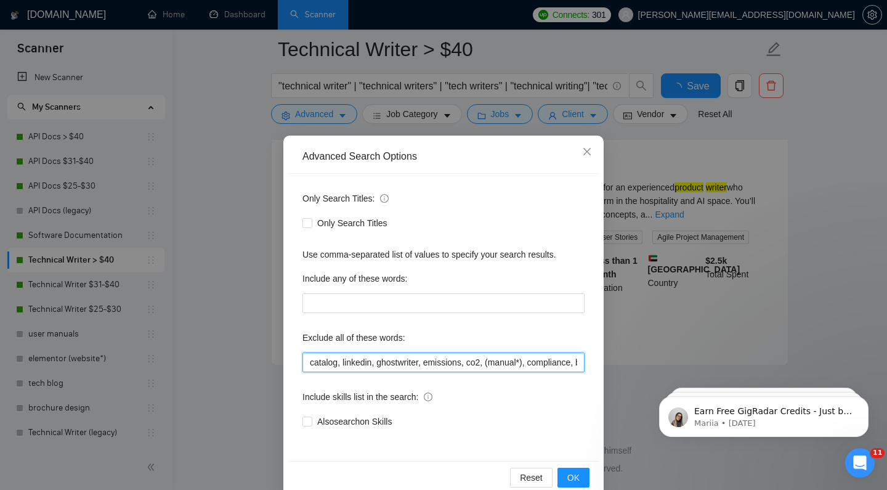
scroll to position [2616, 0]
click at [313, 364] on input "catalog, linkedin, ghostwriter, emissions, co2, (manual*), compliance, book, sc…" at bounding box center [444, 363] width 282 height 20
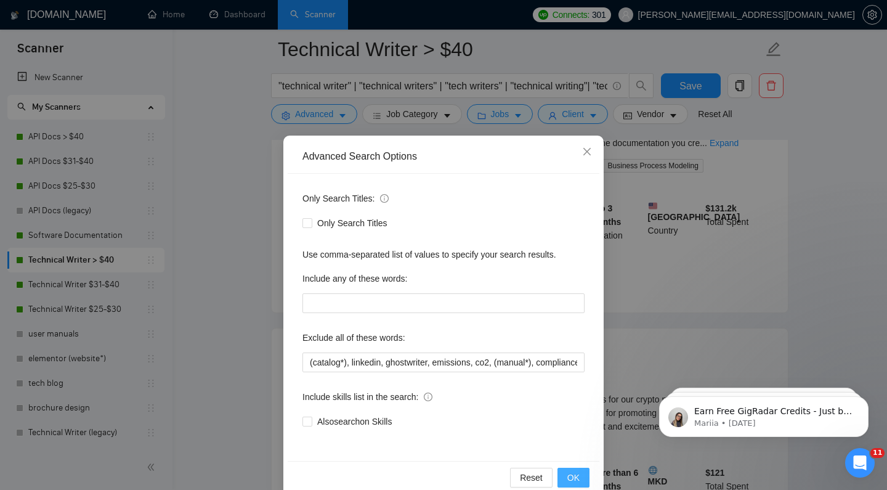
click at [583, 472] on button "OK" at bounding box center [574, 478] width 32 height 20
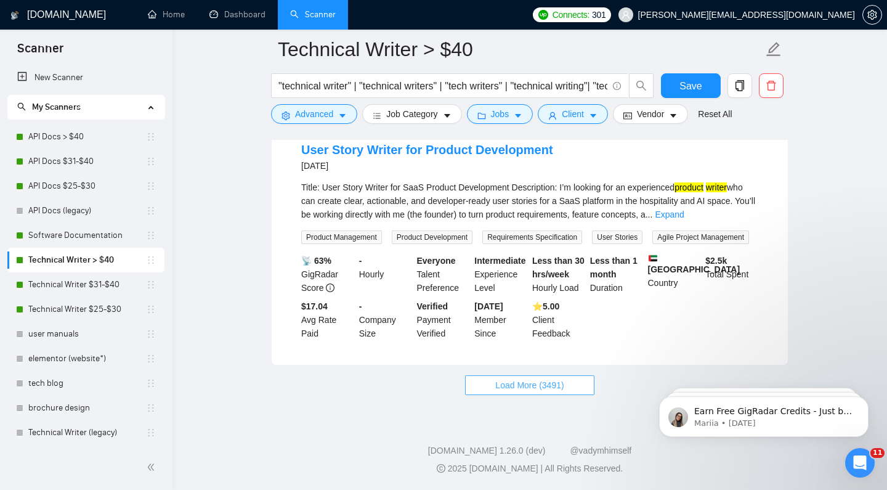
scroll to position [2616, 0]
click at [548, 385] on span "Load More (3491)" at bounding box center [529, 385] width 68 height 14
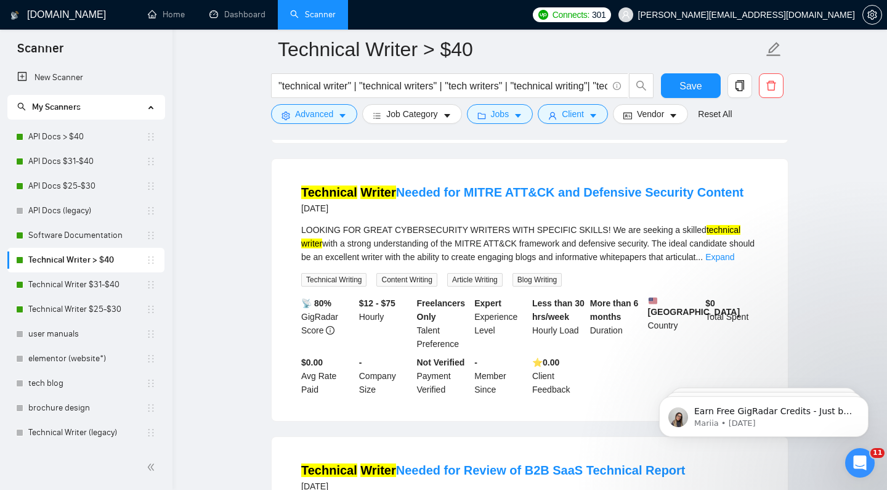
scroll to position [2794, 0]
click at [735, 261] on link "Expand" at bounding box center [720, 256] width 29 height 10
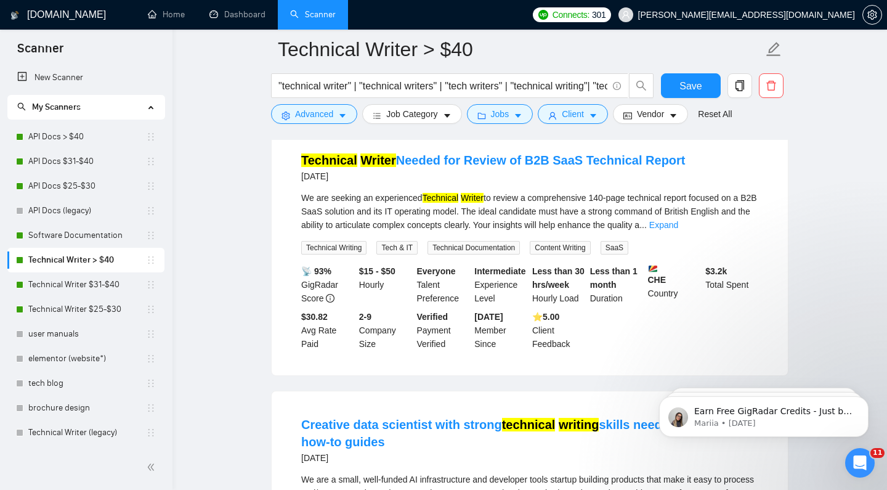
scroll to position [3158, 0]
click at [679, 229] on link "Expand" at bounding box center [664, 224] width 29 height 10
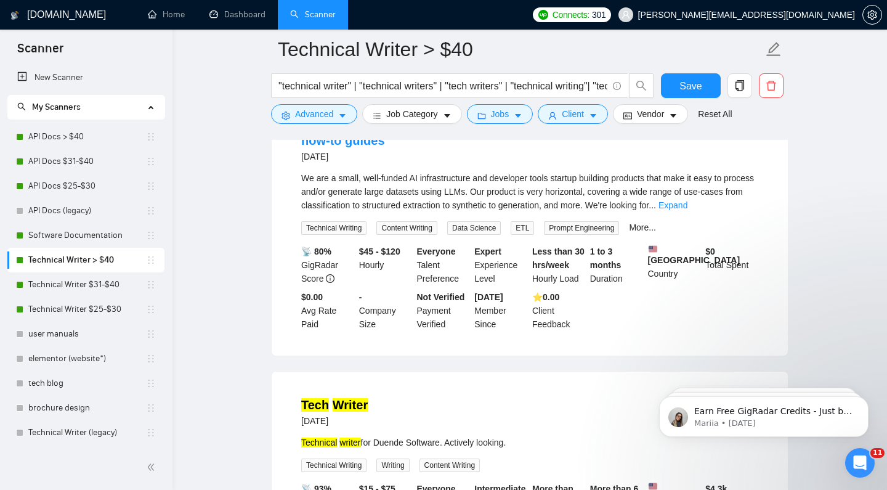
scroll to position [3488, 0]
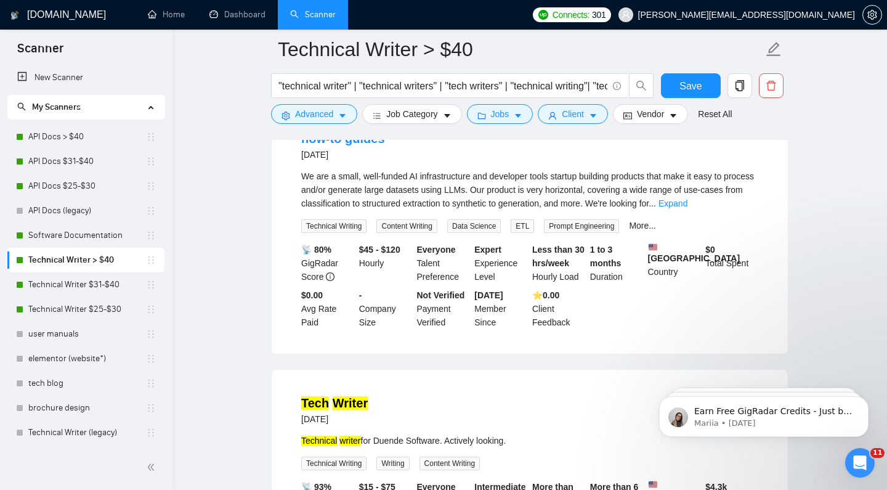
click at [688, 208] on link "Expand" at bounding box center [673, 203] width 29 height 10
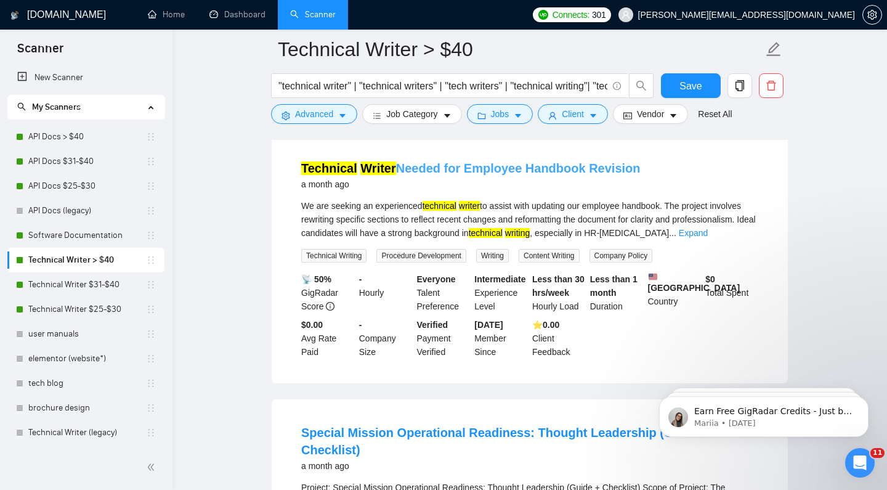
scroll to position [4588, 0]
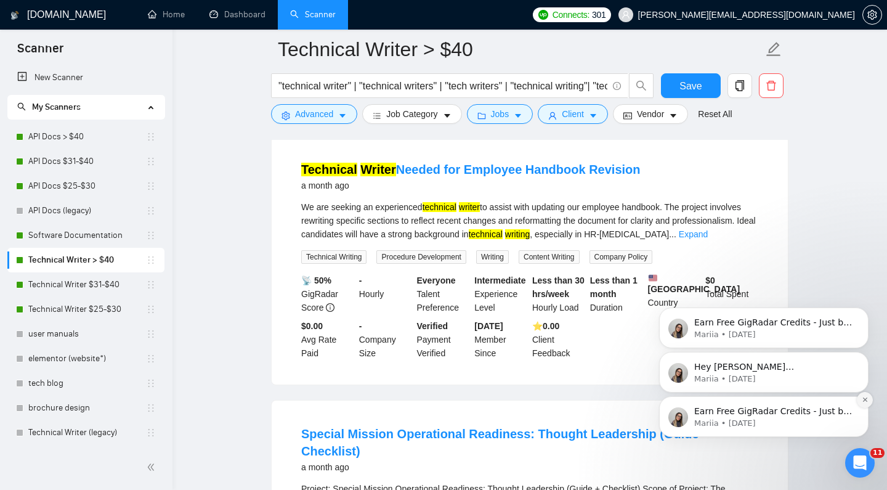
click at [865, 402] on icon "Dismiss notification" at bounding box center [865, 399] width 7 height 7
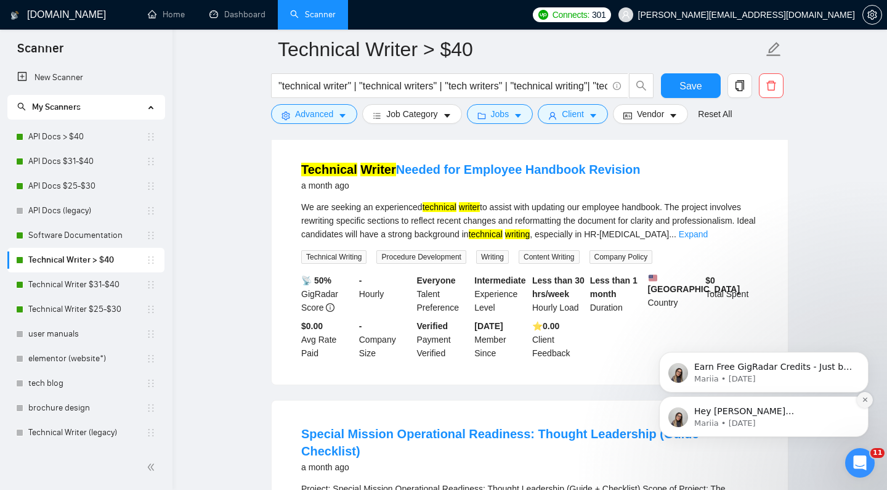
click at [867, 402] on icon "Dismiss notification" at bounding box center [865, 399] width 7 height 7
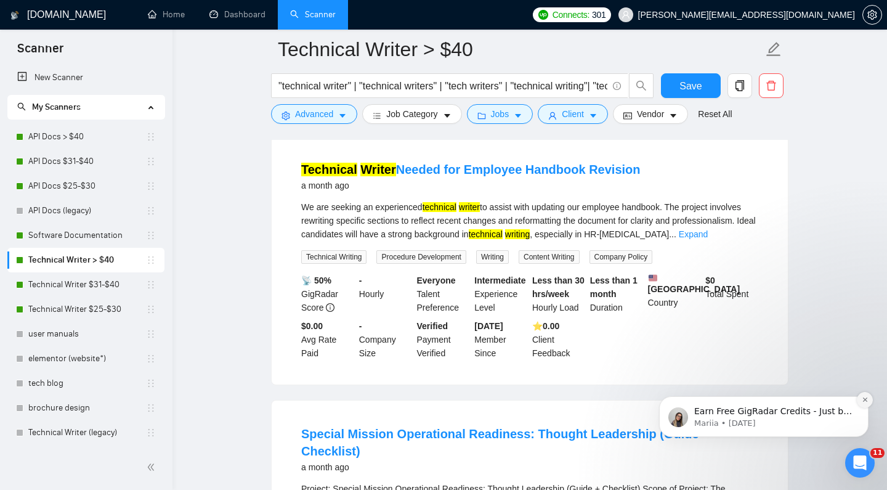
click at [866, 401] on icon "Dismiss notification" at bounding box center [865, 399] width 7 height 7
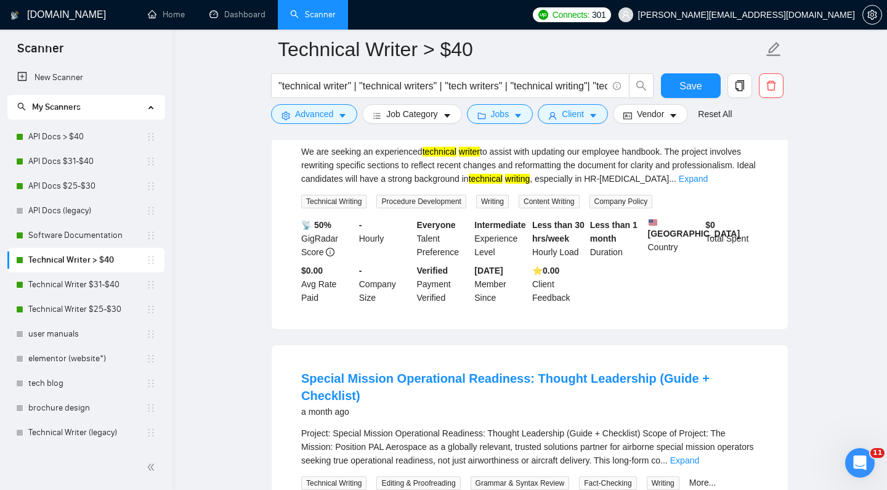
scroll to position [4664, 0]
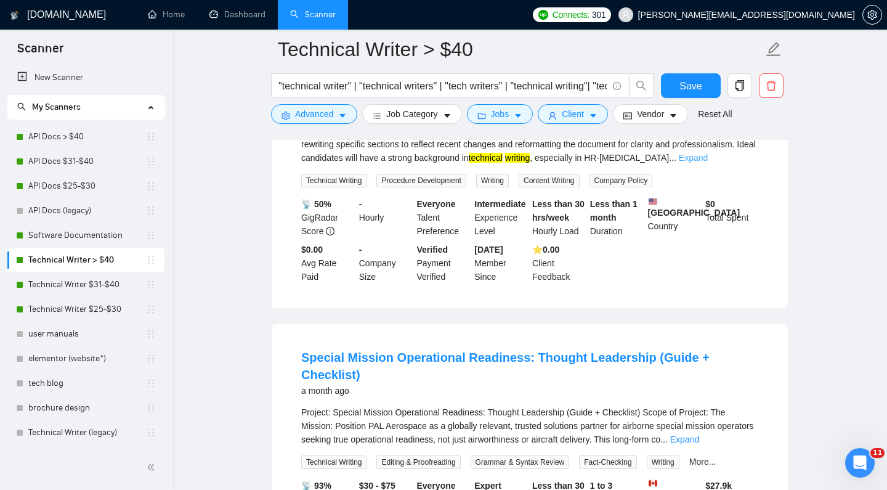
click at [708, 163] on link "Expand" at bounding box center [693, 158] width 29 height 10
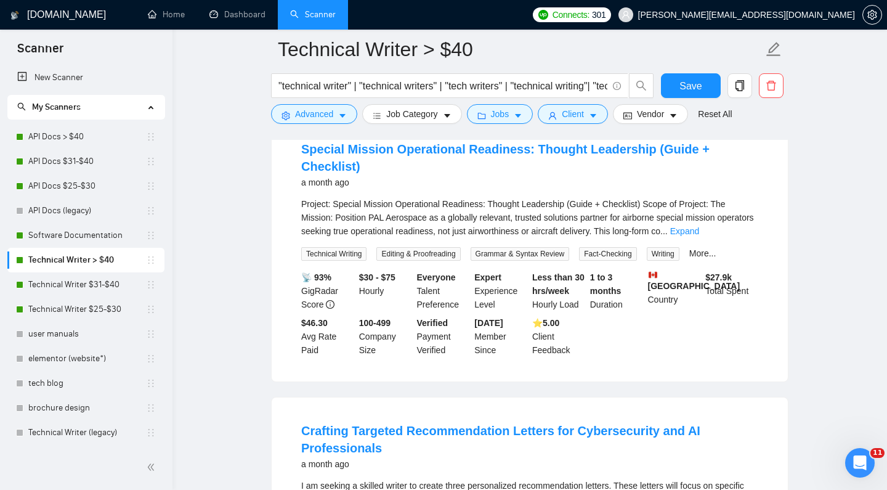
scroll to position [4901, 0]
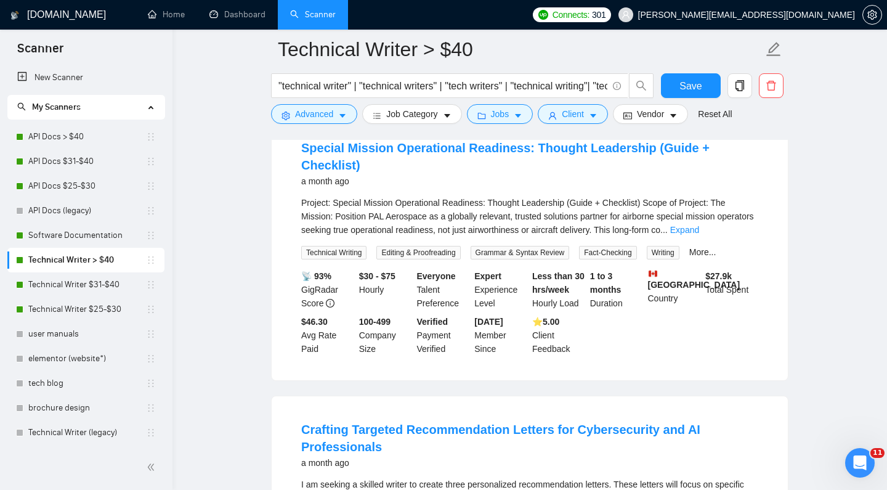
click at [699, 235] on link "Expand" at bounding box center [685, 230] width 29 height 10
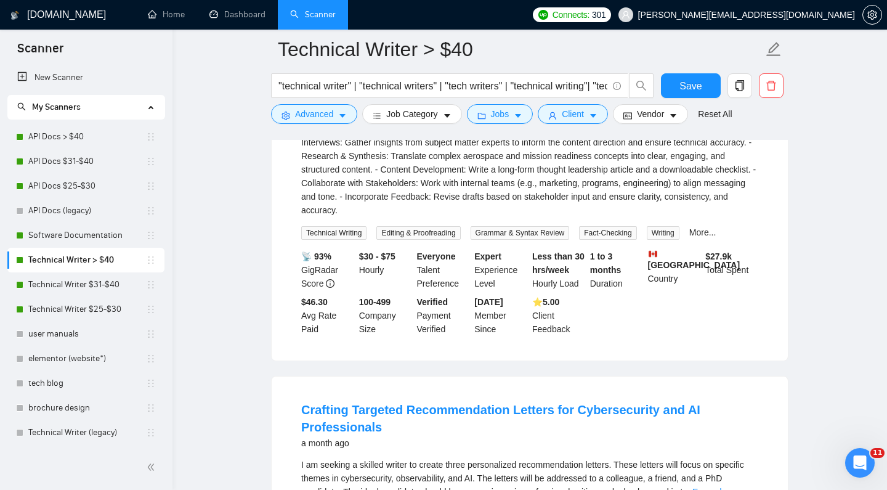
scroll to position [5092, 0]
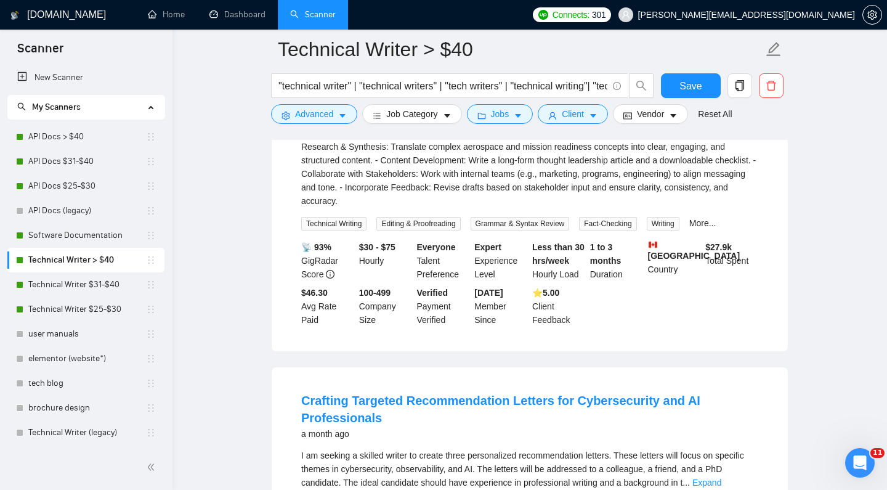
drag, startPoint x: 504, startPoint y: 181, endPoint x: 492, endPoint y: 197, distance: 20.3
click at [492, 197] on div "Technical Writer Responsibilities: - Conduct SME Interviews: Gather insights fr…" at bounding box center [529, 105] width 457 height 203
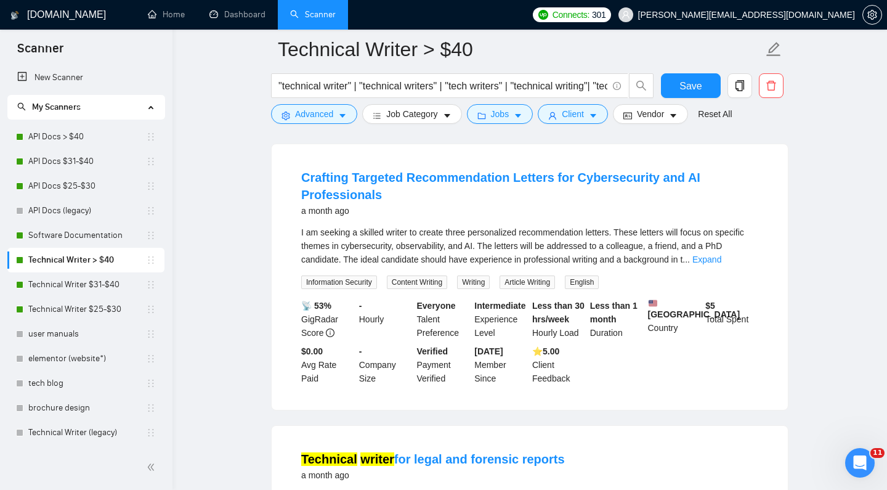
scroll to position [5315, 0]
click at [606, 266] on div "I am seeking a skilled writer to create three personalized recommendation lette…" at bounding box center [529, 246] width 457 height 41
click at [722, 264] on link "Expand" at bounding box center [707, 260] width 29 height 10
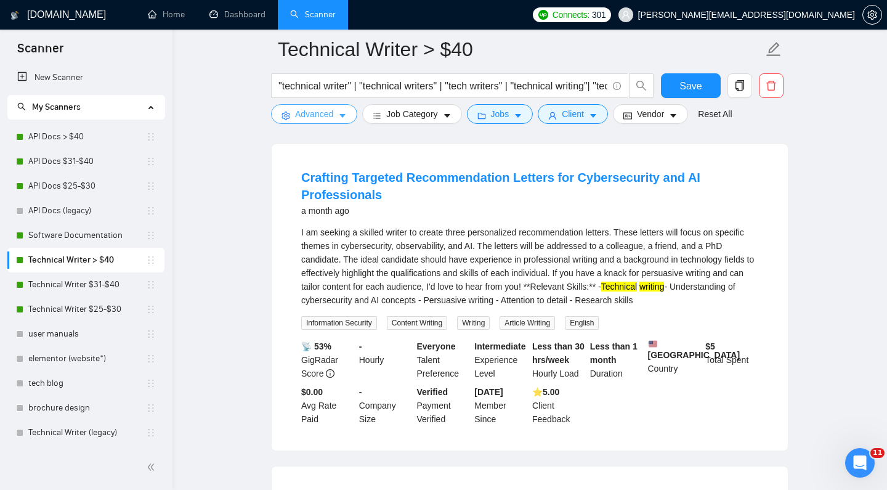
click at [331, 116] on span "Advanced" at bounding box center [314, 114] width 38 height 14
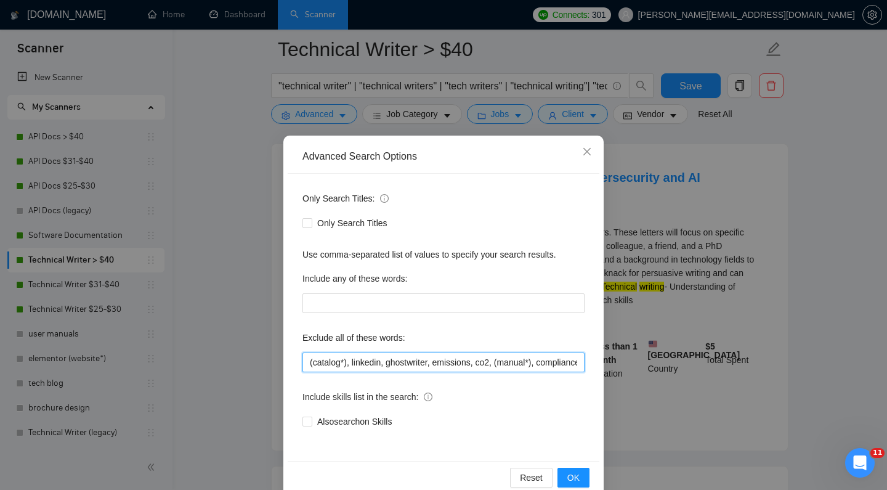
drag, startPoint x: 312, startPoint y: 365, endPoint x: 291, endPoint y: 366, distance: 21.0
click at [291, 366] on div "Only Search Titles: Only Search Titles Use comma-separated list of values to sp…" at bounding box center [444, 317] width 312 height 287
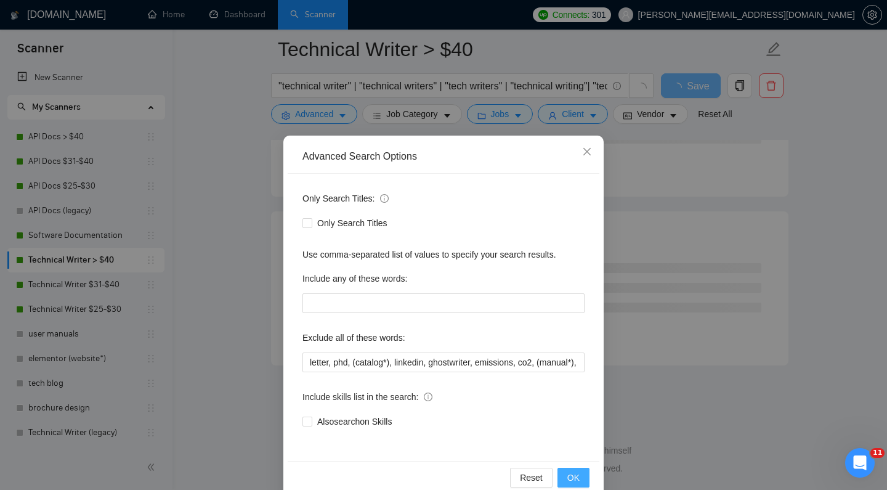
click at [561, 476] on button "OK" at bounding box center [574, 478] width 32 height 20
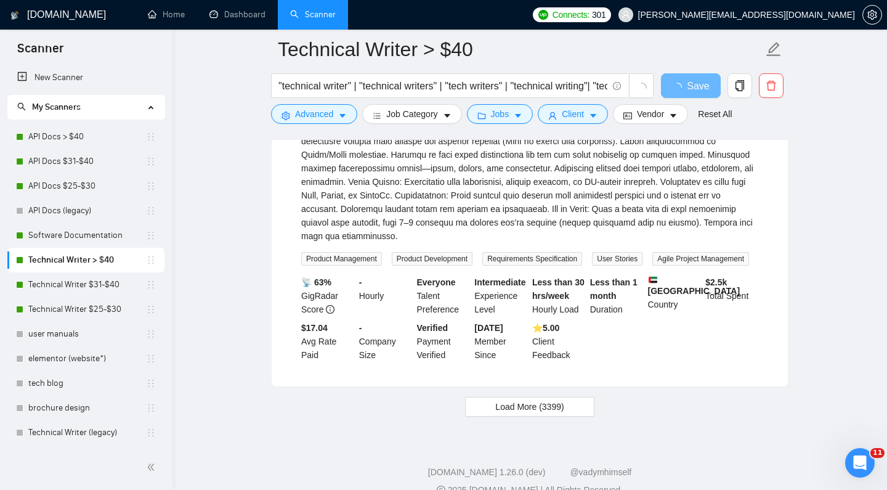
scroll to position [2616, 0]
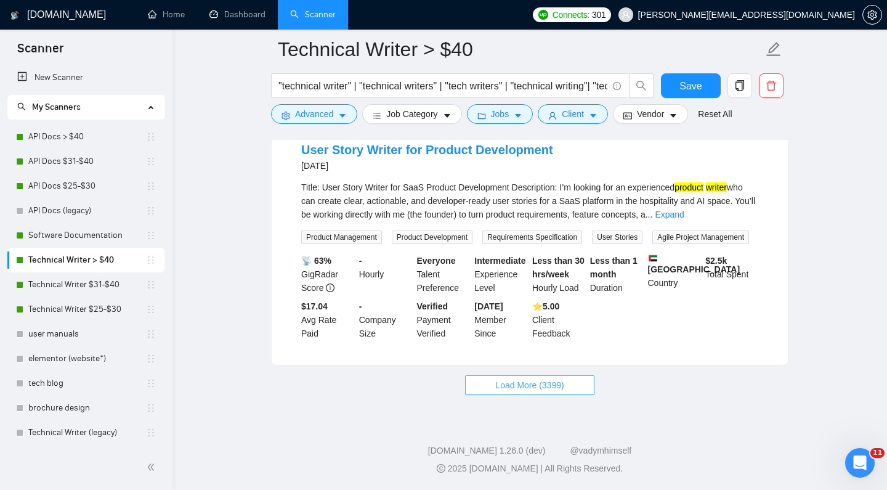
click at [528, 386] on span "Load More (3399)" at bounding box center [529, 385] width 68 height 14
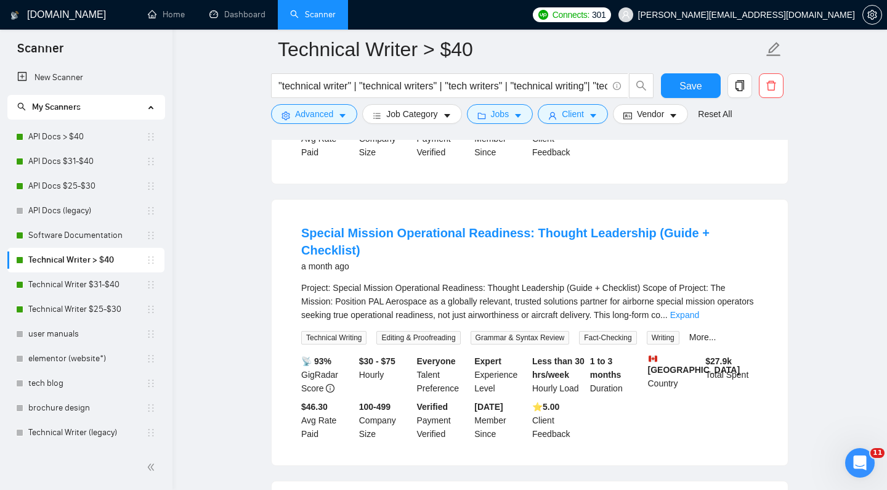
scroll to position [4641, 0]
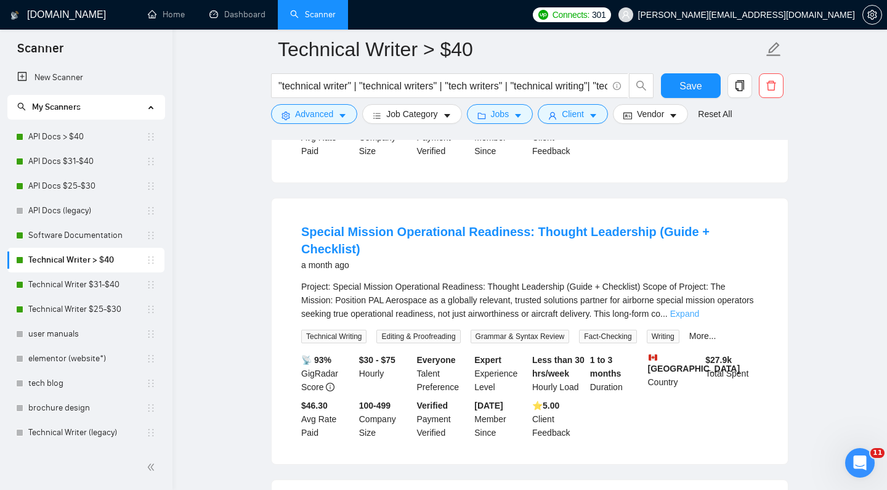
click at [699, 319] on link "Expand" at bounding box center [685, 314] width 29 height 10
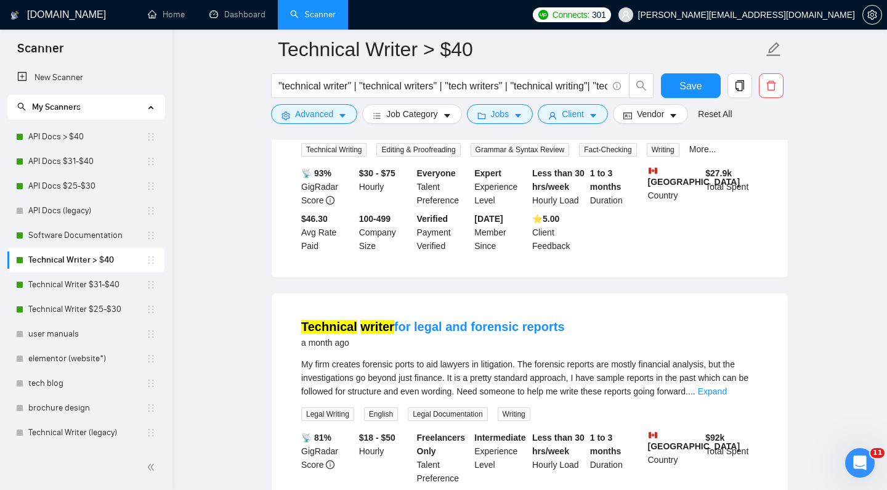
scroll to position [5082, 0]
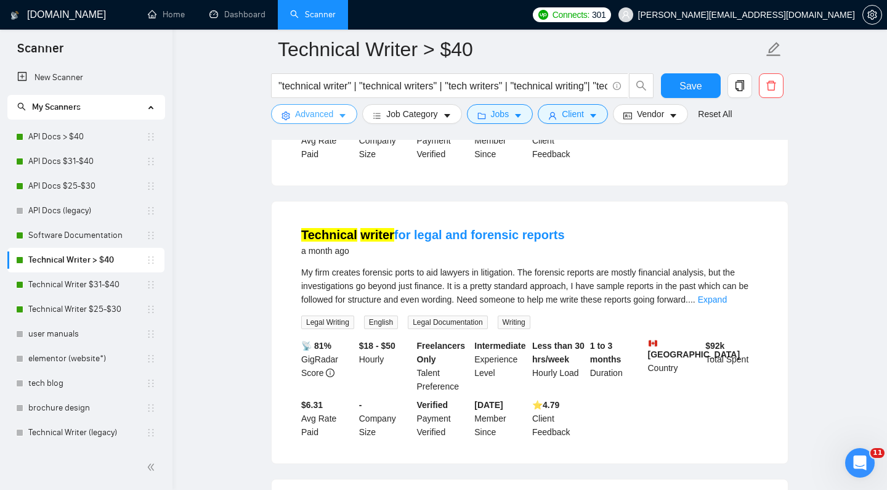
click at [314, 115] on span "Advanced" at bounding box center [314, 114] width 38 height 14
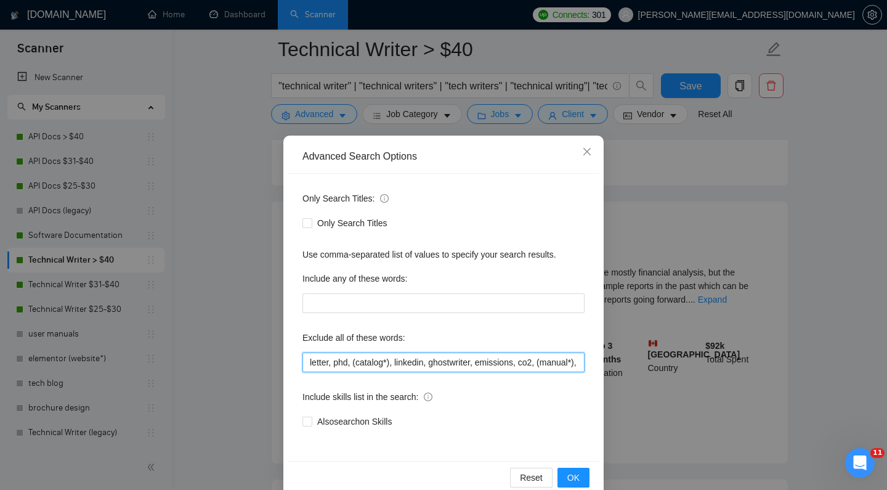
drag, startPoint x: 347, startPoint y: 359, endPoint x: 314, endPoint y: 358, distance: 33.3
click at [317, 358] on input "letter, phd, (catalog*), linkedin, ghostwriter, emissions, co2, (manual*), comp…" at bounding box center [444, 363] width 282 height 20
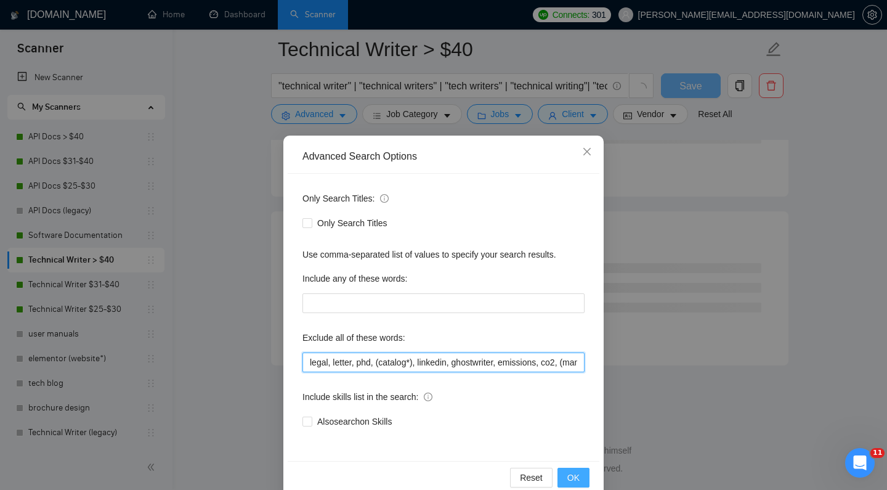
scroll to position [3255, 0]
click at [584, 481] on button "OK" at bounding box center [574, 478] width 32 height 20
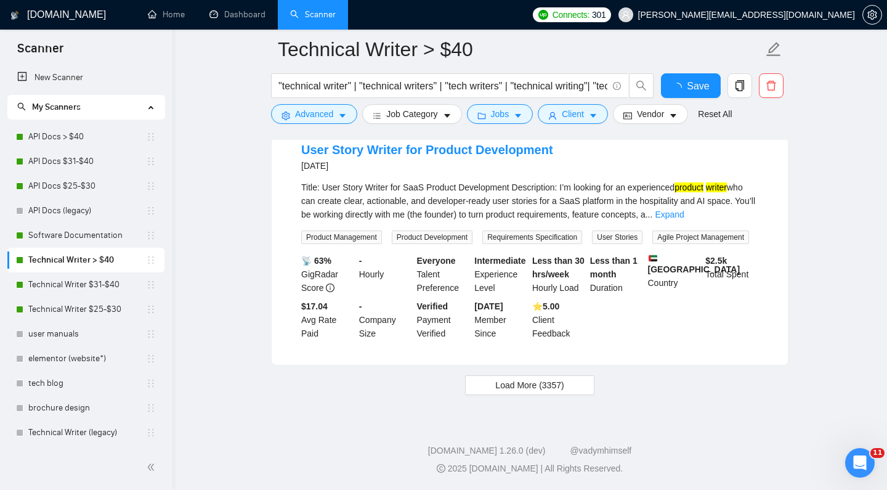
scroll to position [2616, 0]
click at [545, 386] on span "Load More (3357)" at bounding box center [529, 385] width 68 height 14
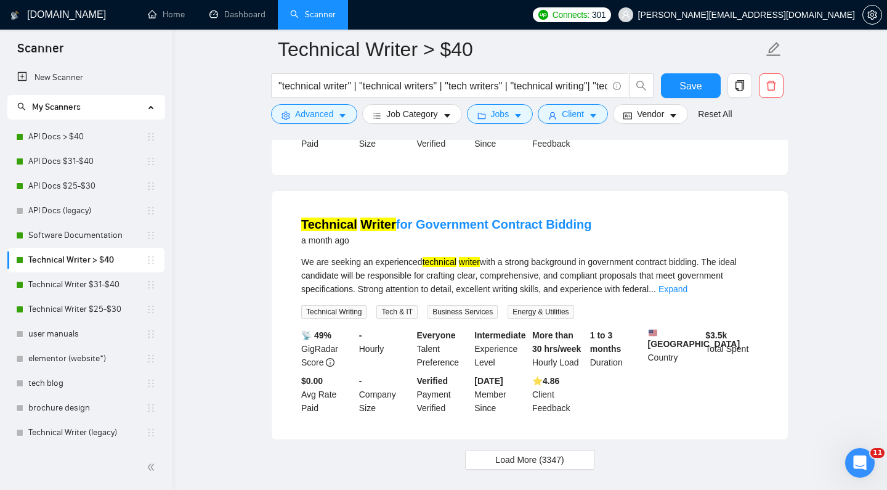
scroll to position [5204, 0]
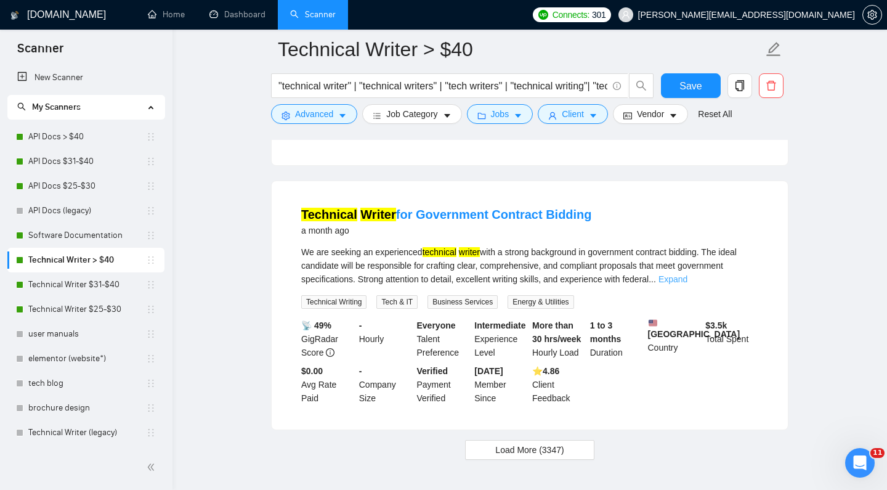
click at [688, 284] on link "Expand" at bounding box center [673, 279] width 29 height 10
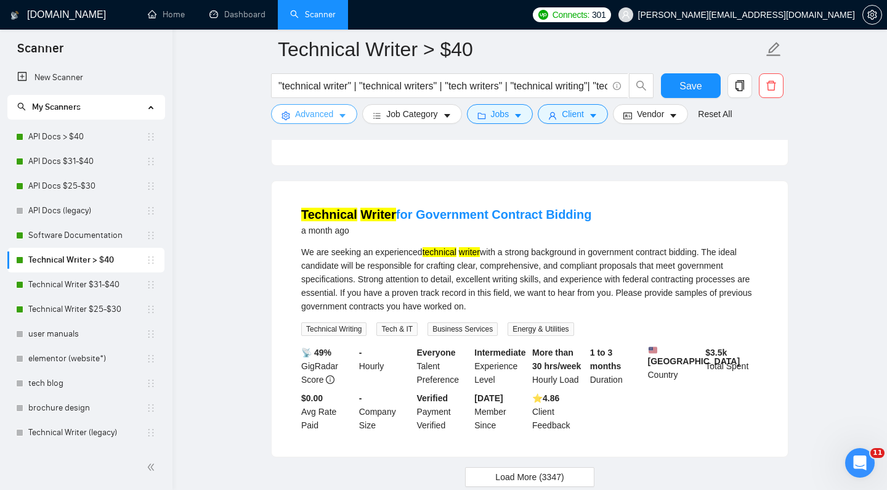
click at [332, 113] on span "Advanced" at bounding box center [314, 114] width 38 height 14
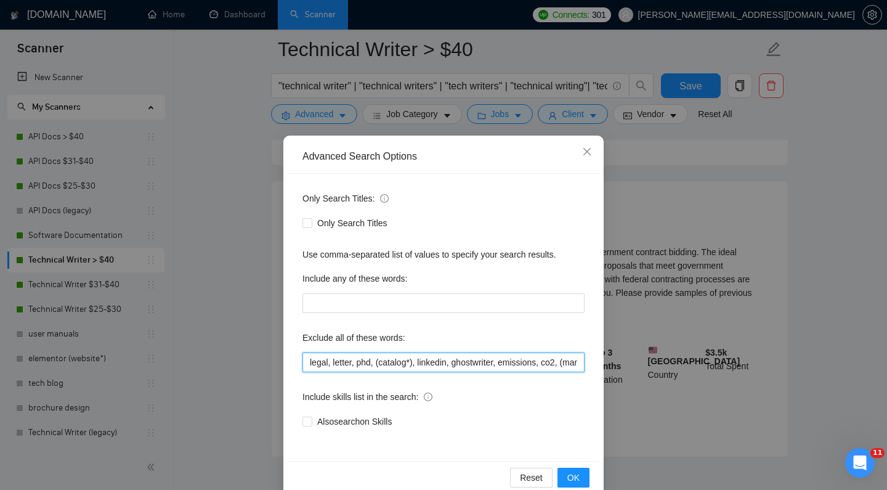
drag, startPoint x: 319, startPoint y: 357, endPoint x: 294, endPoint y: 356, distance: 24.7
click at [294, 356] on div "Only Search Titles: Only Search Titles Use comma-separated list of values to sp…" at bounding box center [444, 317] width 312 height 287
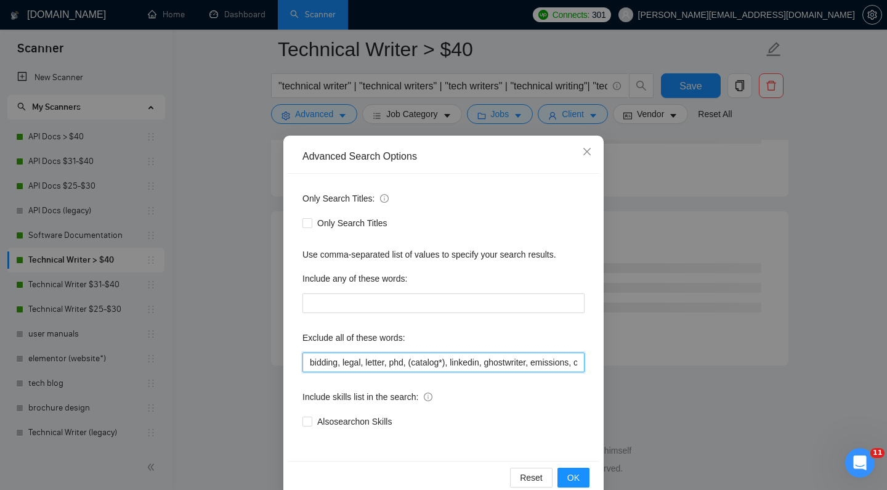
scroll to position [3255, 0]
click at [311, 366] on input "bidding, legal, letter, phd, (catalog*), linkedin, ghostwriter, emissions, co2,…" at bounding box center [444, 363] width 282 height 20
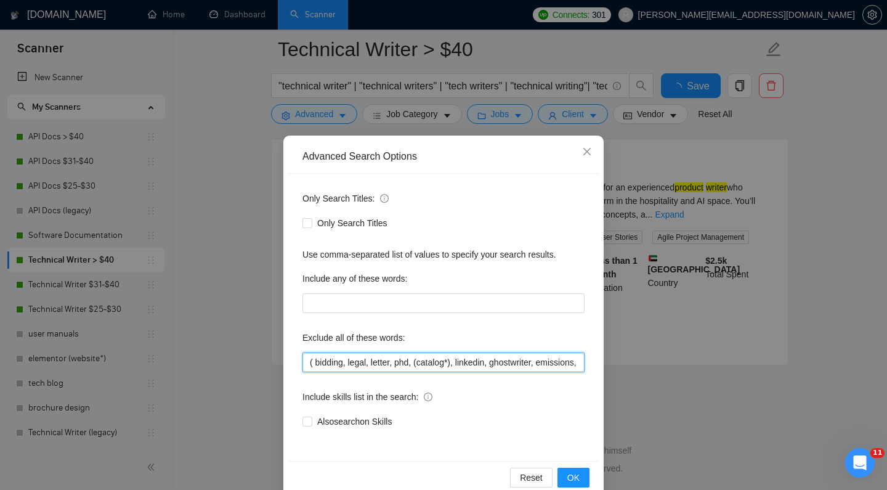
scroll to position [2616, 0]
click at [308, 362] on input "(bid*), bidding, legal, letter, phd, (catalog*), linkedin, ghostwriter, emissio…" at bounding box center [444, 363] width 282 height 20
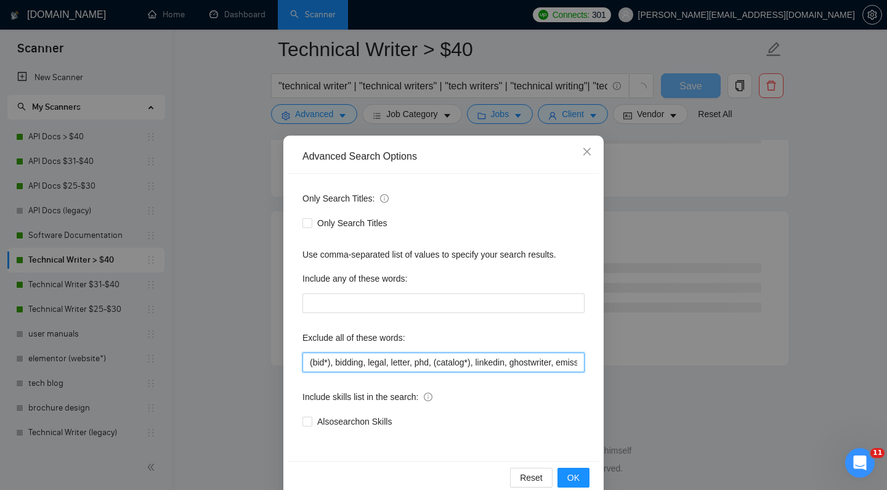
scroll to position [1566, 0]
click at [584, 478] on button "OK" at bounding box center [574, 478] width 32 height 20
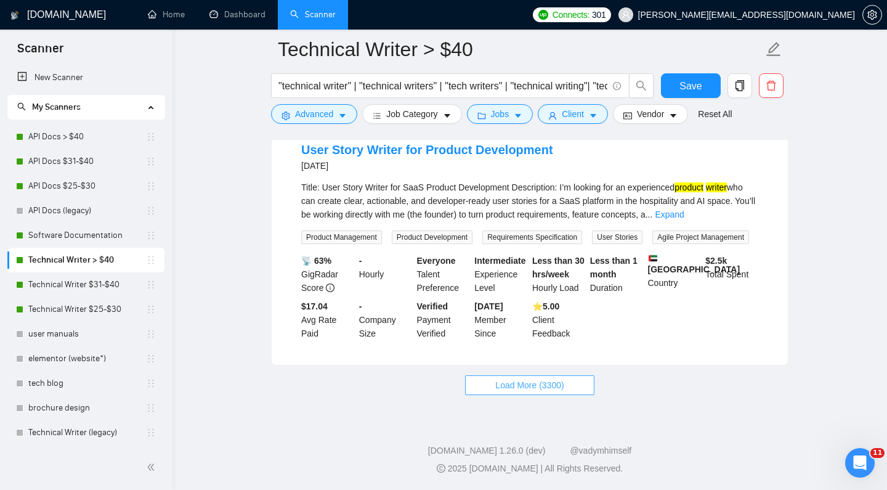
scroll to position [2616, 0]
click at [500, 383] on span "Load More (3300)" at bounding box center [529, 385] width 68 height 14
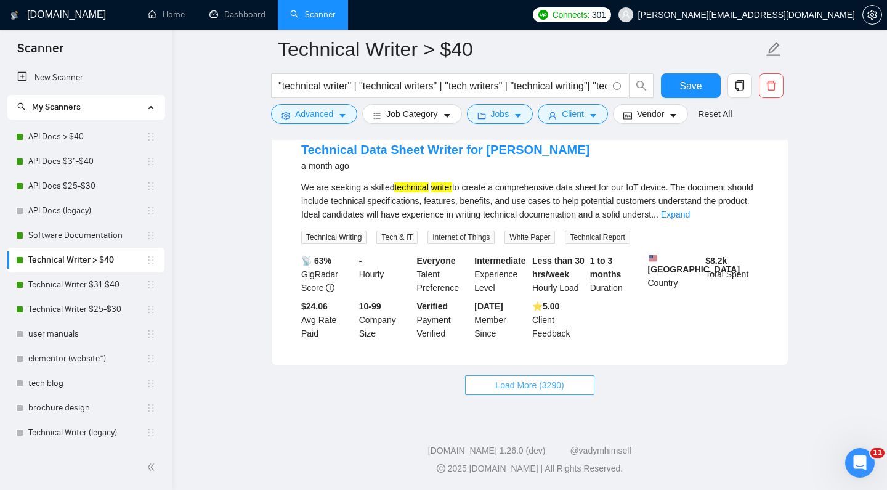
scroll to position [5326, 0]
click at [504, 386] on span "Load More (3290)" at bounding box center [529, 385] width 68 height 14
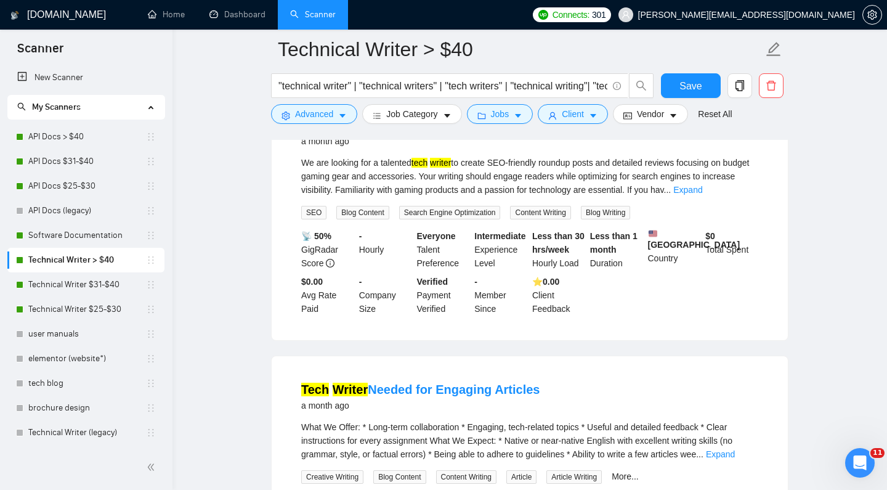
scroll to position [5559, 0]
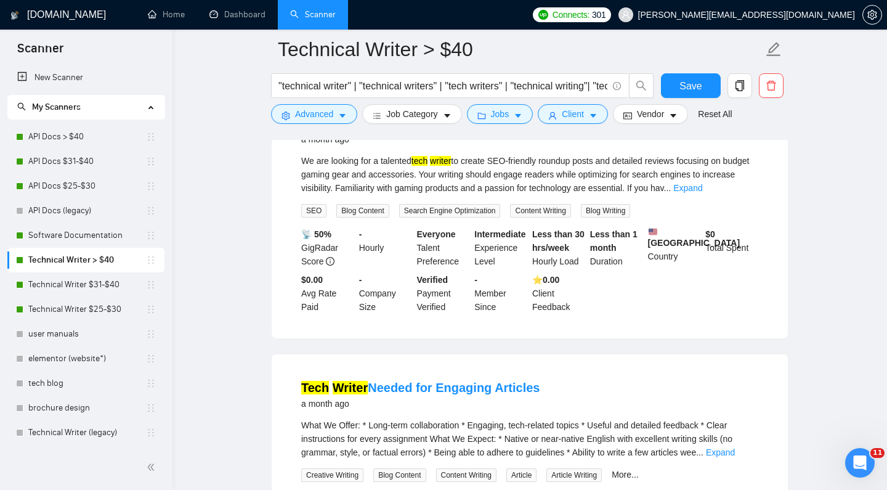
click at [735, 195] on div "We are looking for a talented tech writer to create SEO-friendly roundup posts …" at bounding box center [529, 174] width 457 height 41
click at [703, 193] on link "Expand" at bounding box center [688, 188] width 29 height 10
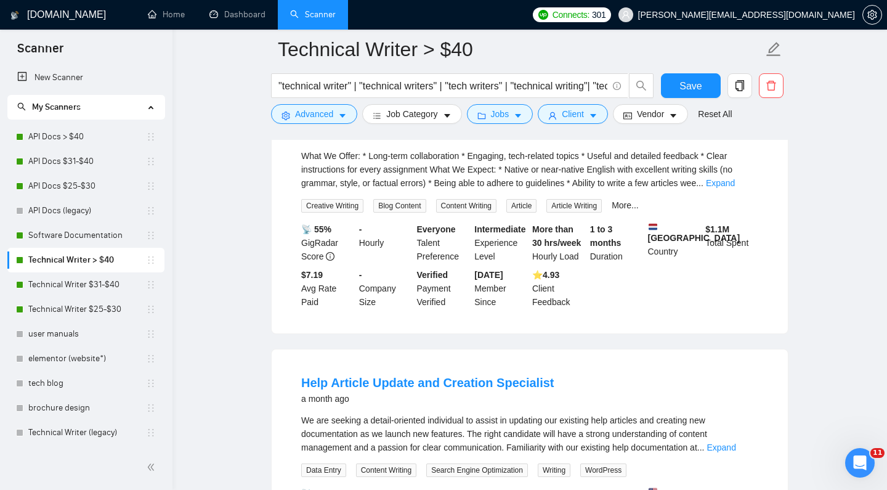
scroll to position [5849, 0]
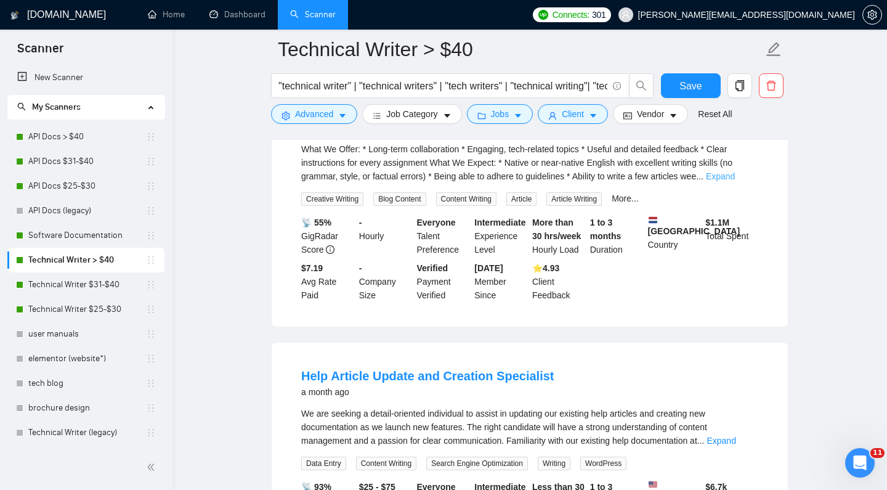
click at [735, 181] on link "Expand" at bounding box center [720, 176] width 29 height 10
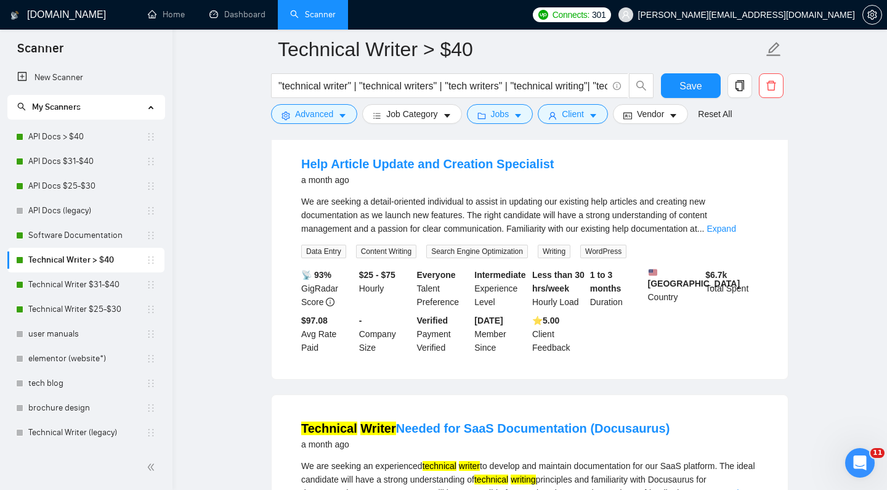
scroll to position [6111, 0]
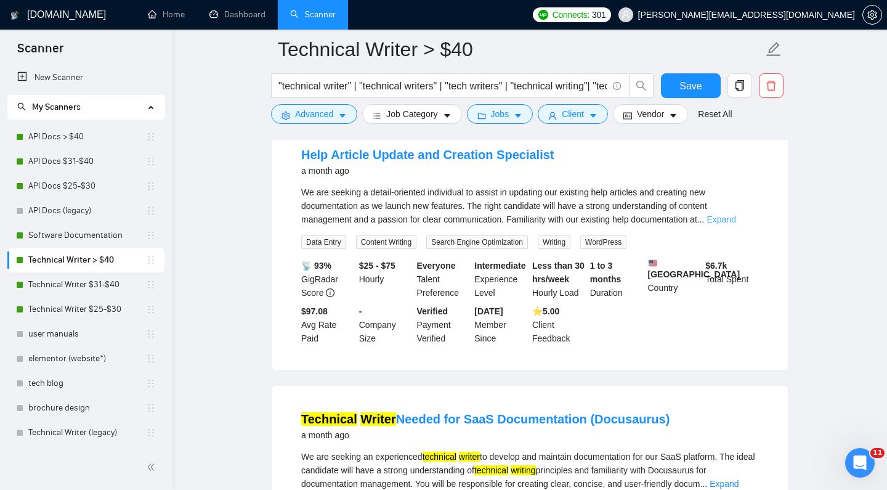
click at [736, 224] on link "Expand" at bounding box center [721, 219] width 29 height 10
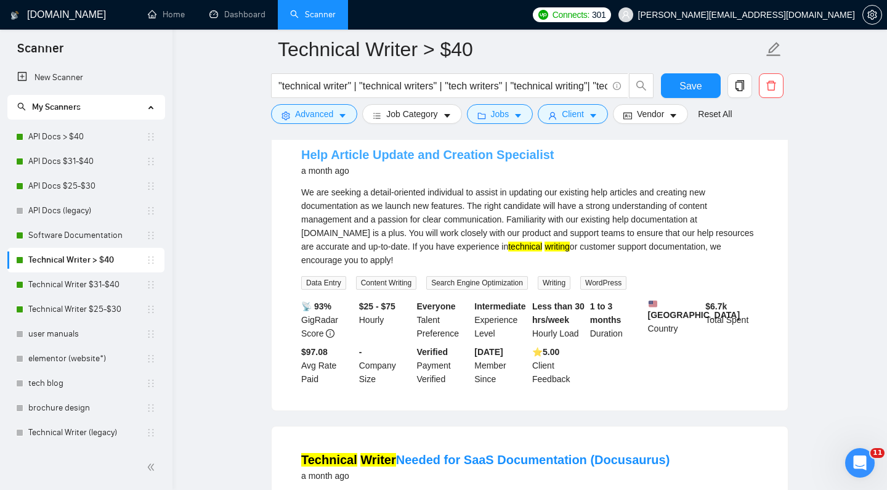
click at [520, 161] on link "Help Article Update and Creation Specialist" at bounding box center [427, 155] width 253 height 14
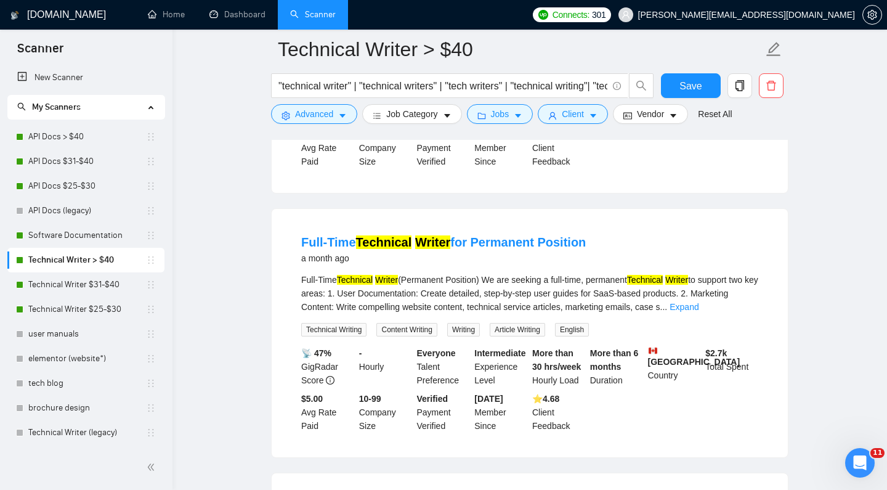
scroll to position [6593, 0]
click at [699, 312] on link "Expand" at bounding box center [684, 307] width 29 height 10
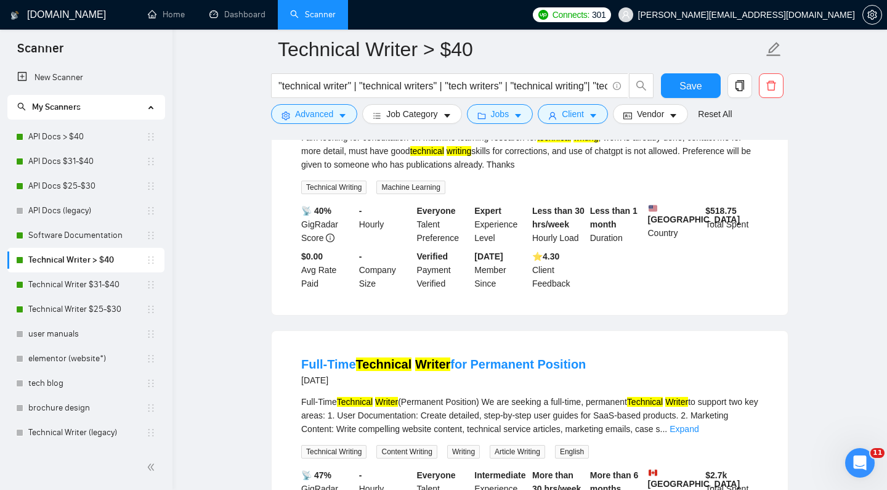
scroll to position [7080, 0]
click at [314, 121] on button "Advanced" at bounding box center [314, 114] width 86 height 20
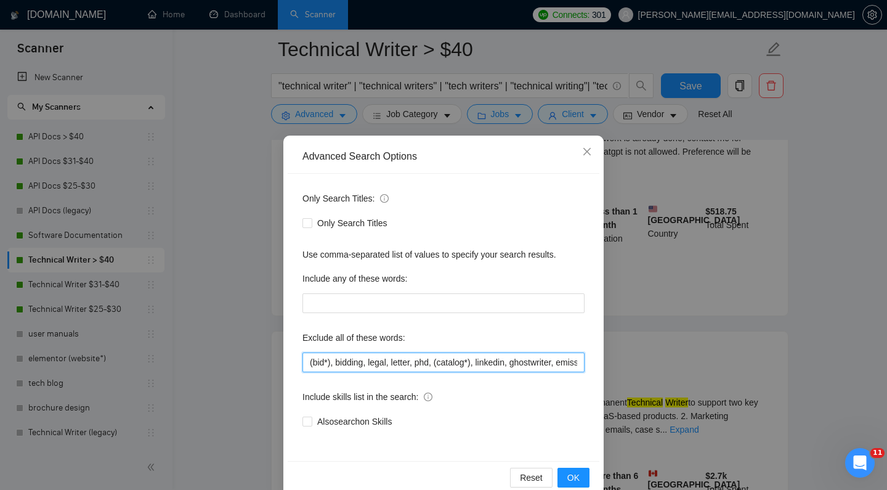
drag, startPoint x: 313, startPoint y: 359, endPoint x: 304, endPoint y: 359, distance: 9.3
click at [303, 359] on input "(bid*), bidding, legal, letter, phd, (catalog*), linkedin, ghostwriter, emissio…" at bounding box center [444, 363] width 282 height 20
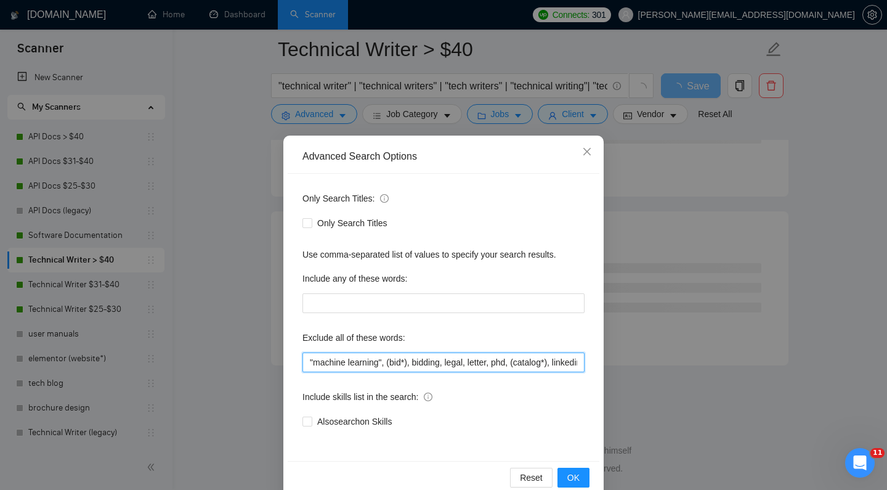
scroll to position [4943, 0]
click at [579, 471] on span "OK" at bounding box center [574, 478] width 12 height 14
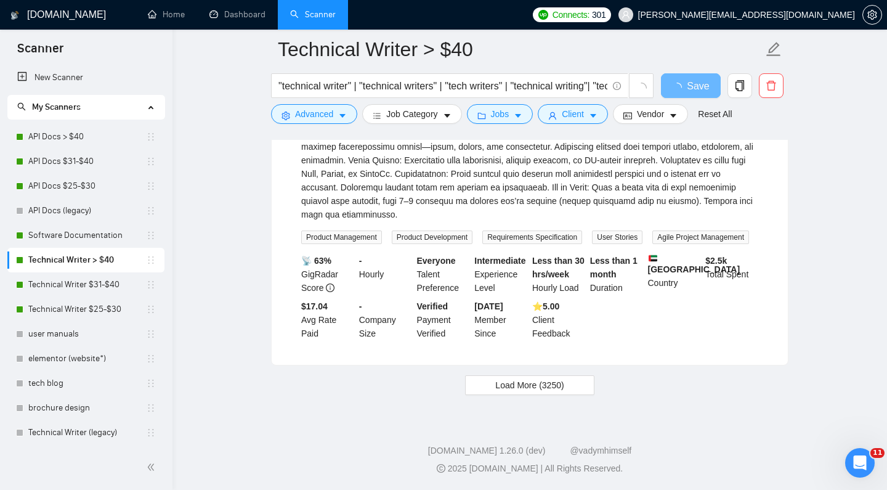
scroll to position [2616, 0]
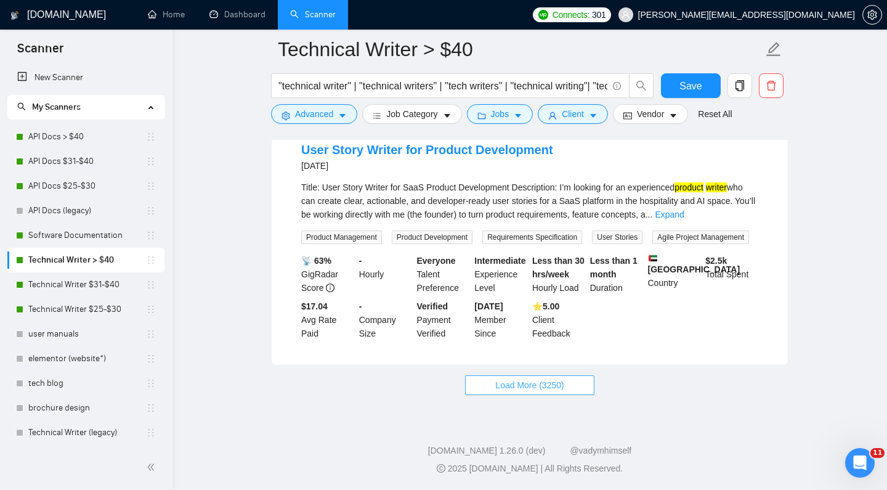
click at [568, 393] on button "Load More (3250)" at bounding box center [529, 385] width 129 height 20
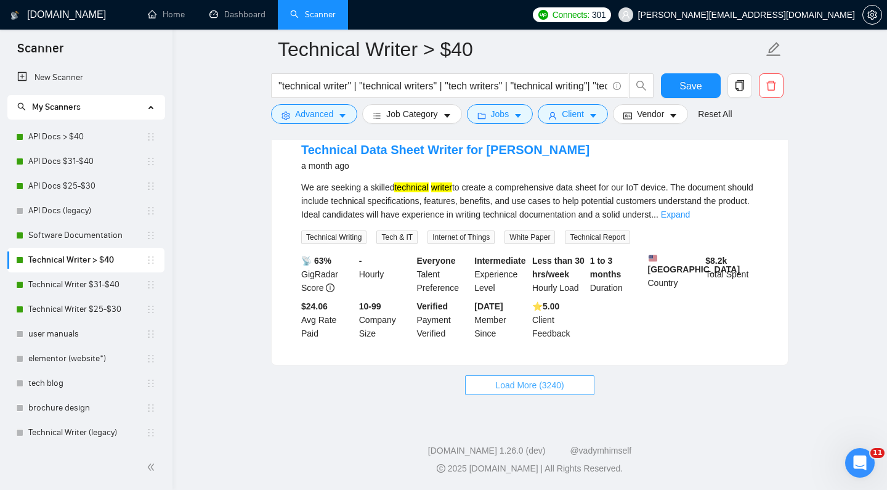
scroll to position [5326, 0]
click at [547, 383] on span "Load More (3240)" at bounding box center [529, 385] width 68 height 14
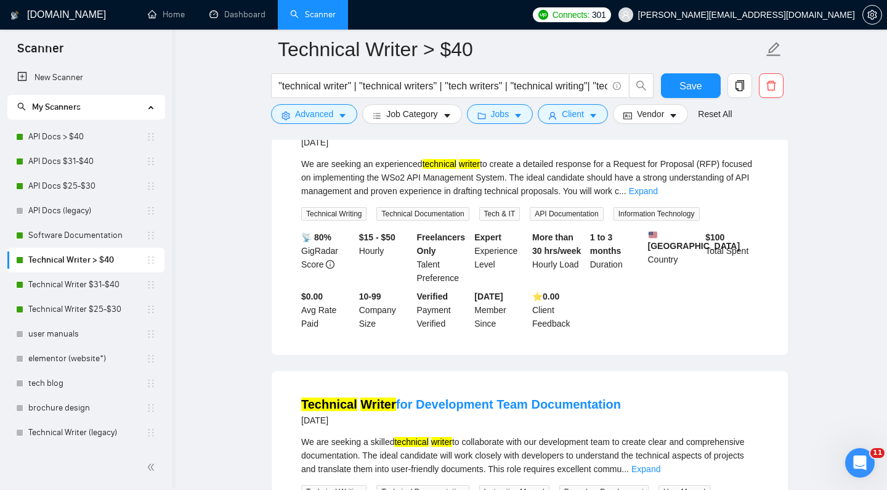
scroll to position [7143, 0]
click at [658, 196] on link "Expand" at bounding box center [643, 191] width 29 height 10
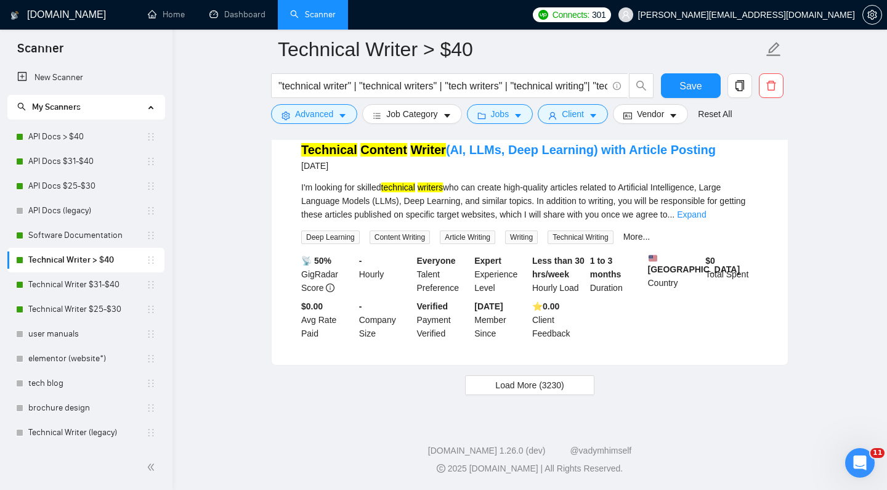
scroll to position [7952, 0]
click at [706, 219] on link "Expand" at bounding box center [691, 215] width 29 height 10
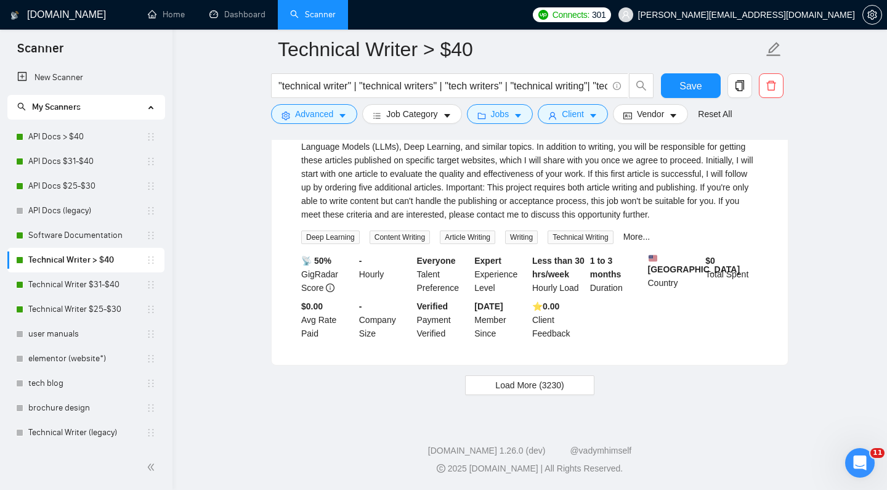
scroll to position [8121, 0]
click at [542, 385] on span "Load More (3230)" at bounding box center [529, 385] width 68 height 14
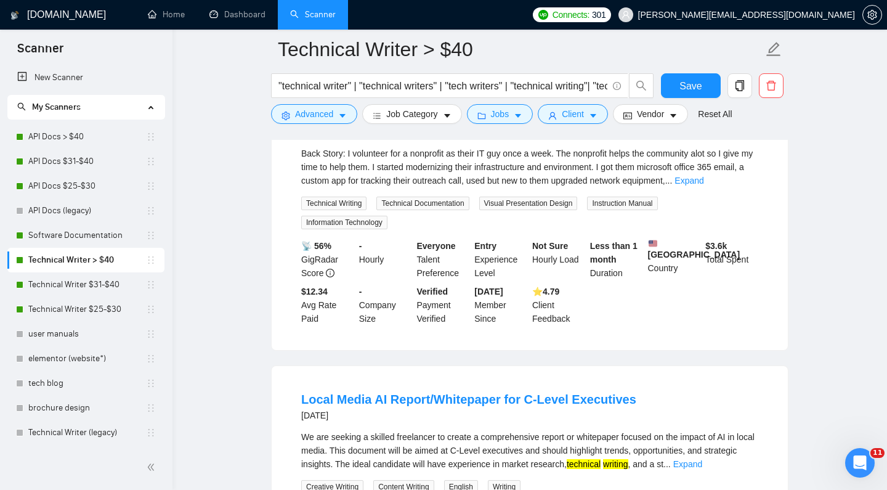
scroll to position [8294, 0]
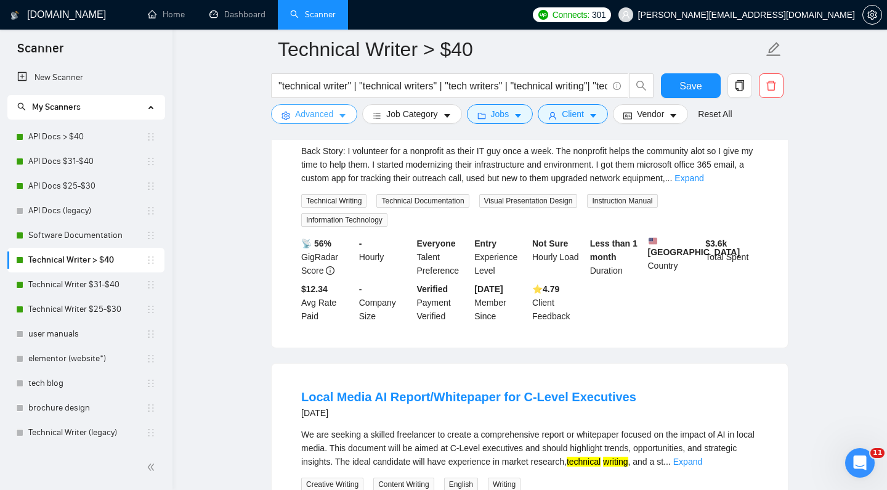
click at [312, 113] on span "Advanced" at bounding box center [314, 114] width 38 height 14
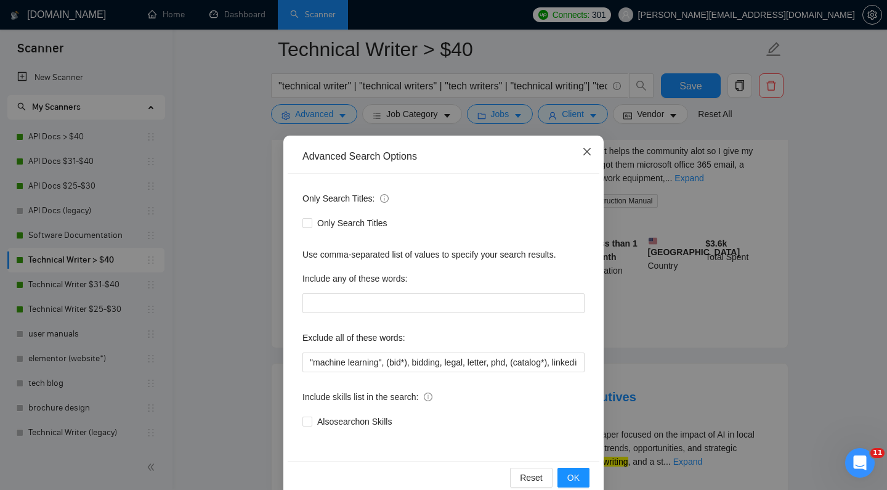
click at [587, 150] on icon "close" at bounding box center [587, 152] width 10 height 10
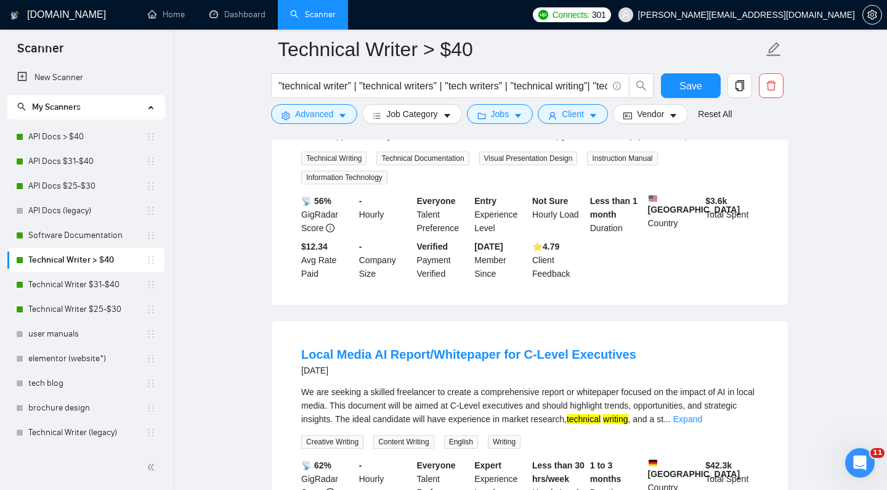
scroll to position [8339, 0]
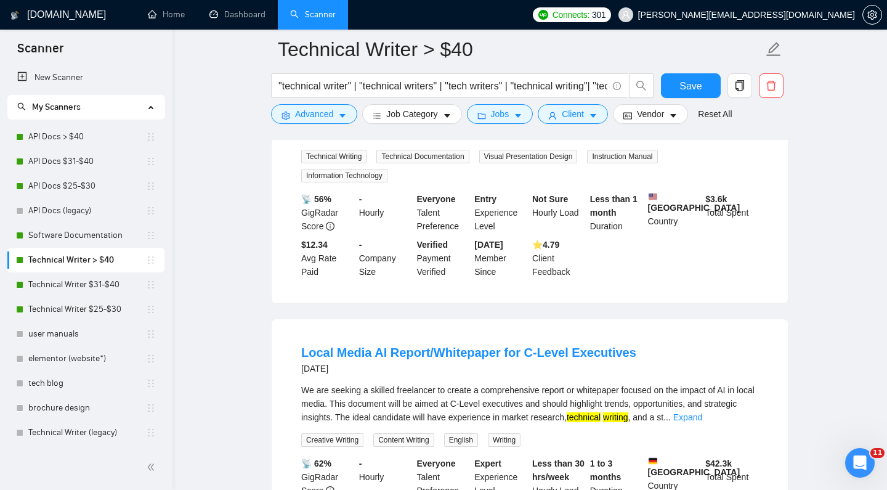
click at [704, 139] on link "Expand" at bounding box center [689, 134] width 29 height 10
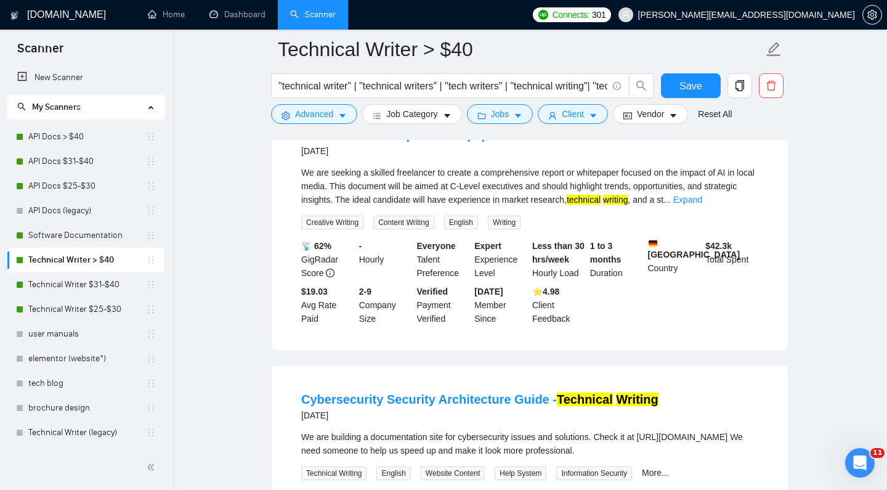
scroll to position [8606, 0]
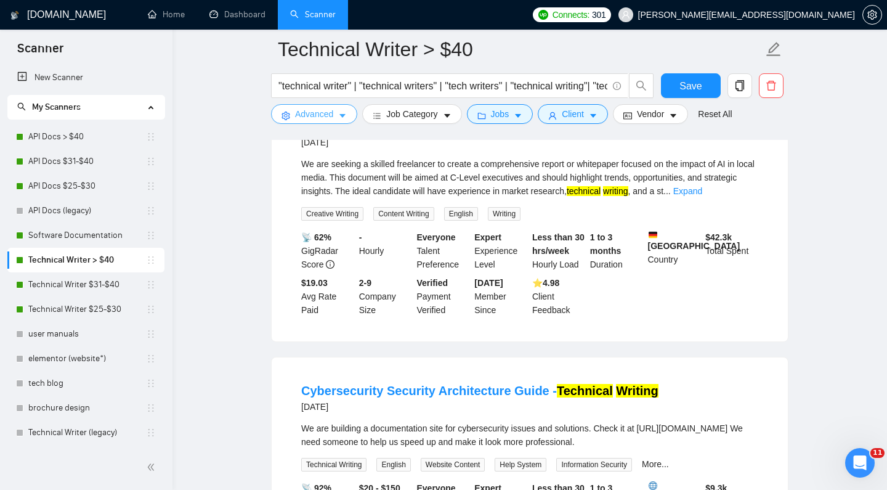
click at [312, 113] on span "Advanced" at bounding box center [314, 114] width 38 height 14
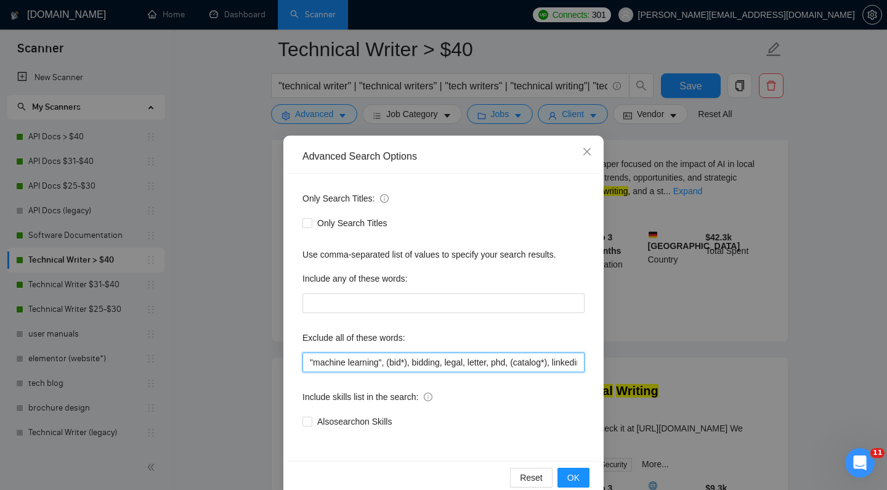
click at [306, 357] on input ""machine learning", (bid*), bidding, legal, letter, phd, (catalog*), linkedin, …" at bounding box center [444, 363] width 282 height 20
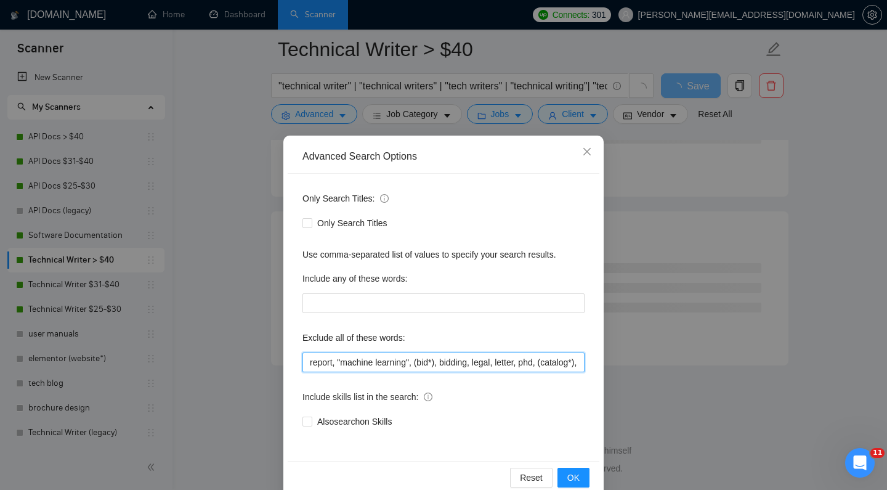
drag, startPoint x: 335, startPoint y: 359, endPoint x: 303, endPoint y: 359, distance: 32.0
click at [303, 359] on input "report, "machine learning", (bid*), bidding, legal, letter, phd, (catalog*), li…" at bounding box center [444, 363] width 282 height 20
type input ""machine learning", (bid*), bidding, legal, letter, phd, (catalog*), linkedin, …"
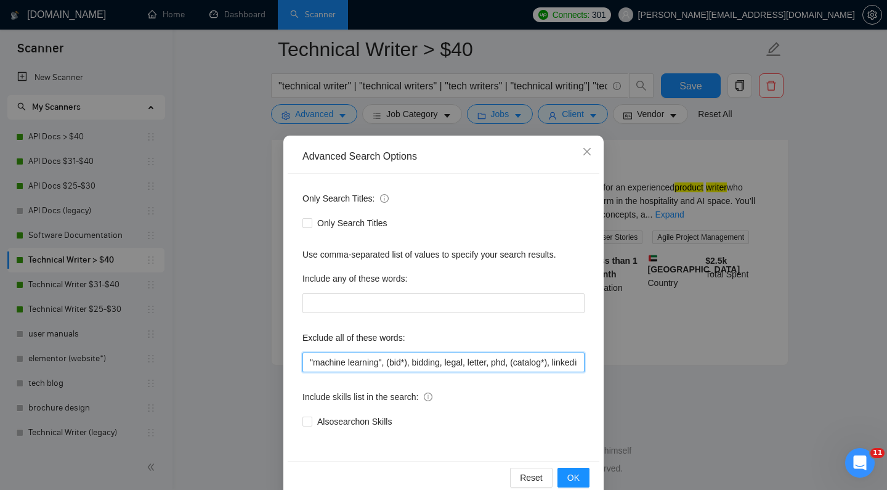
scroll to position [1566, 0]
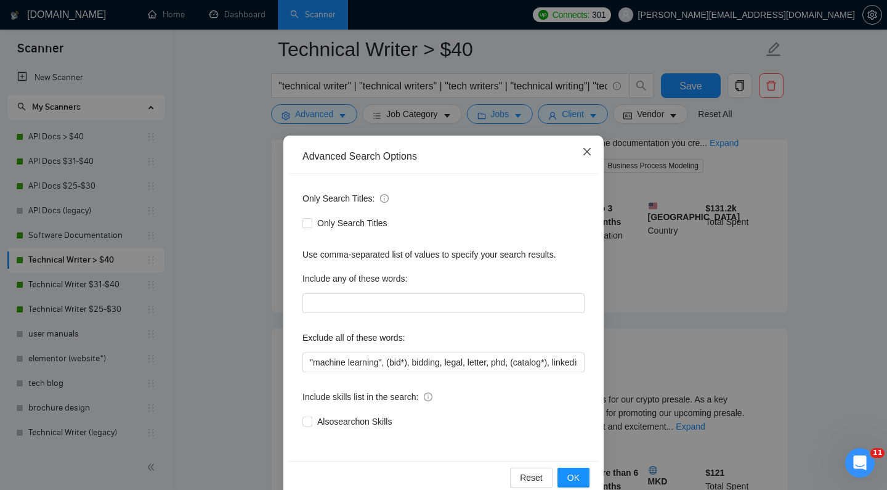
click at [590, 150] on icon "close" at bounding box center [587, 151] width 7 height 7
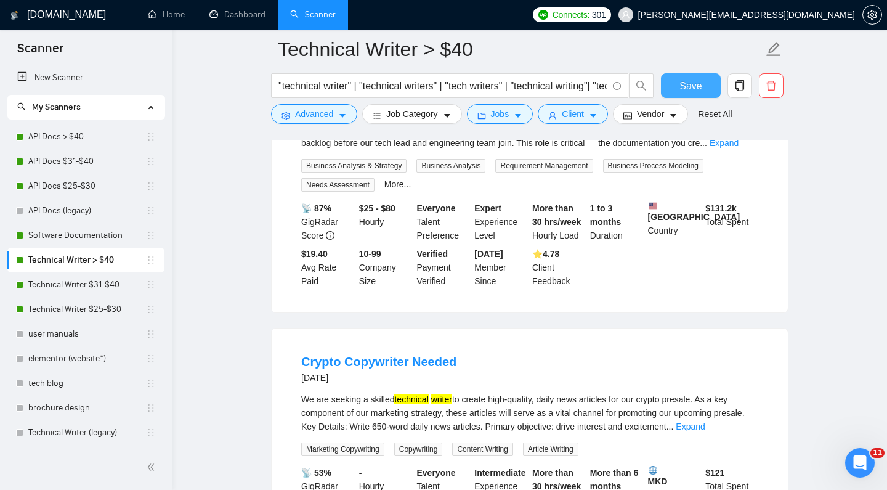
click at [696, 81] on span "Save" at bounding box center [691, 85] width 22 height 15
click at [104, 234] on link "Software Documentation" at bounding box center [87, 235] width 118 height 25
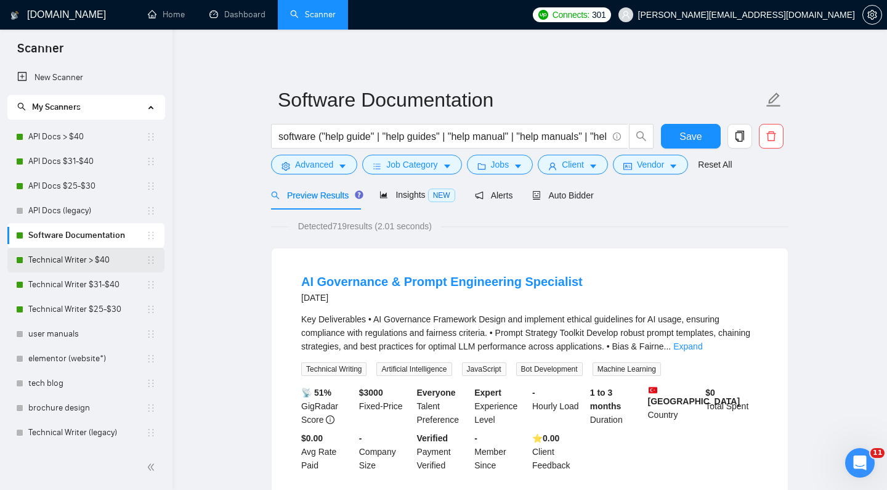
click at [84, 255] on link "Technical Writer > $40" at bounding box center [87, 260] width 118 height 25
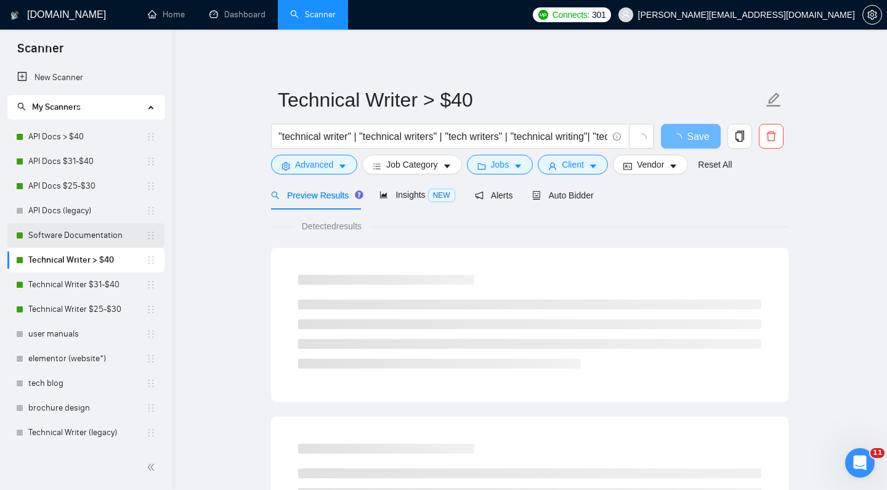
click at [100, 234] on link "Software Documentation" at bounding box center [87, 235] width 118 height 25
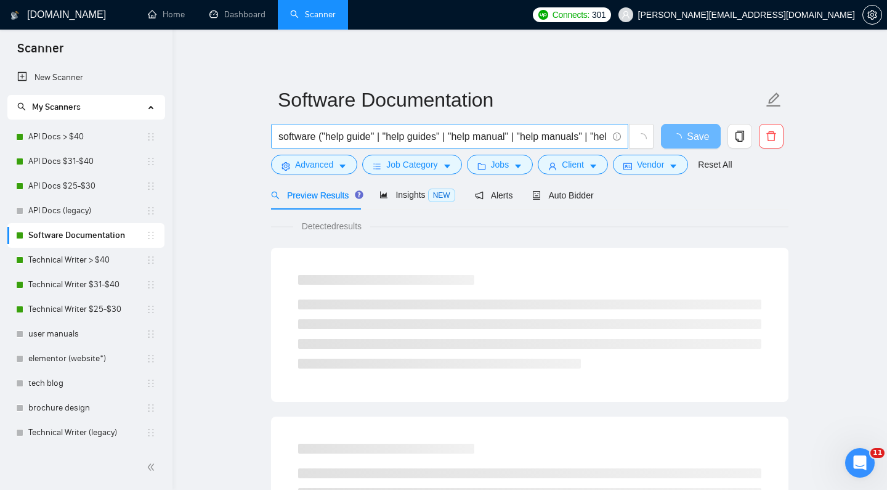
click at [487, 133] on input "software ("help guide" | "help guides" | "help manual" | "help manuals" | "help…" at bounding box center [443, 136] width 329 height 15
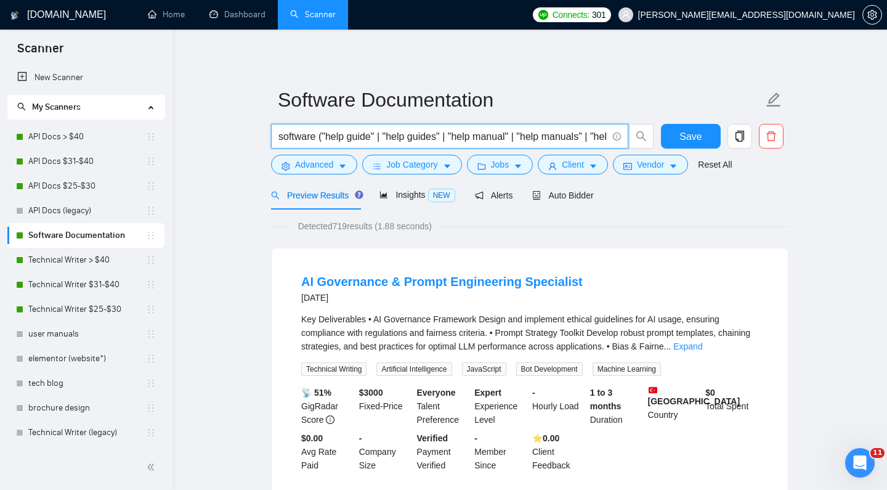
drag, startPoint x: 468, startPoint y: 137, endPoint x: 582, endPoint y: 136, distance: 114.0
click at [594, 137] on input "software ("help guide" | "help guides" | "help manual" | "help manuals" | "help…" at bounding box center [443, 136] width 329 height 15
click at [576, 136] on input "software ("help guide" | "help guides" | "help manual" | "help manuals" | "help…" at bounding box center [443, 136] width 329 height 15
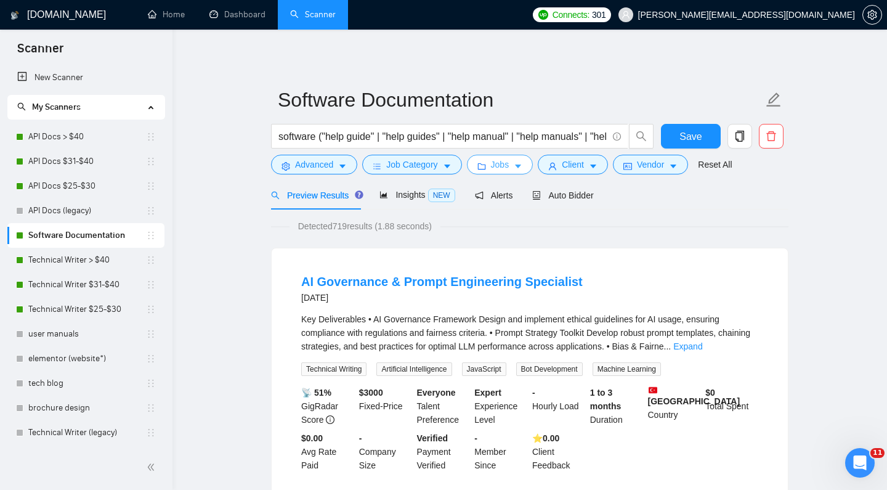
click at [510, 169] on span "Jobs" at bounding box center [500, 165] width 18 height 14
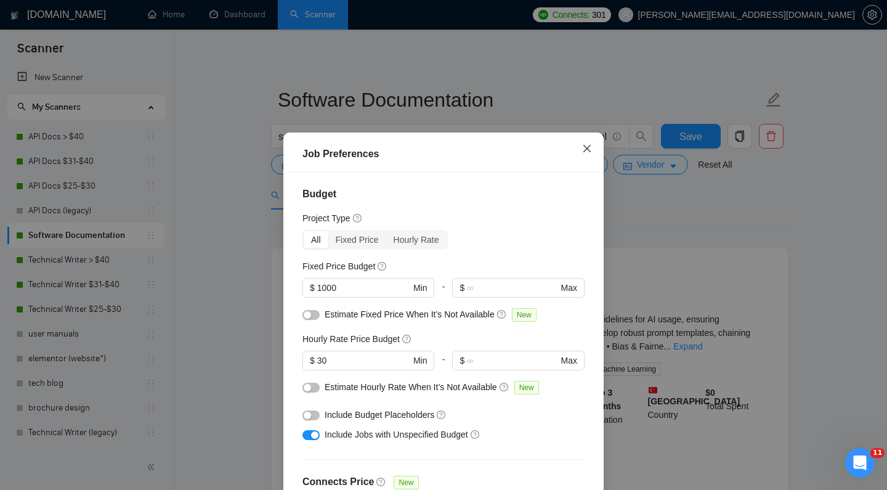
click at [584, 149] on icon "close" at bounding box center [587, 149] width 10 height 10
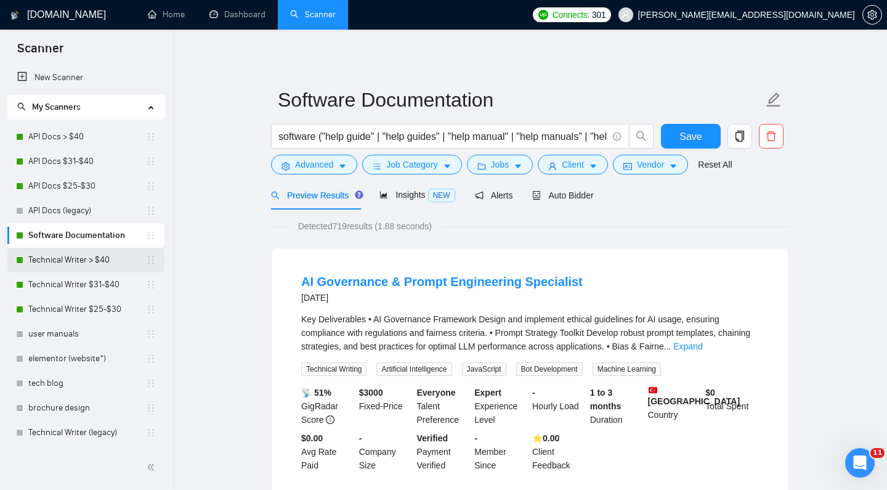
click at [88, 255] on link "Technical Writer > $40" at bounding box center [87, 260] width 118 height 25
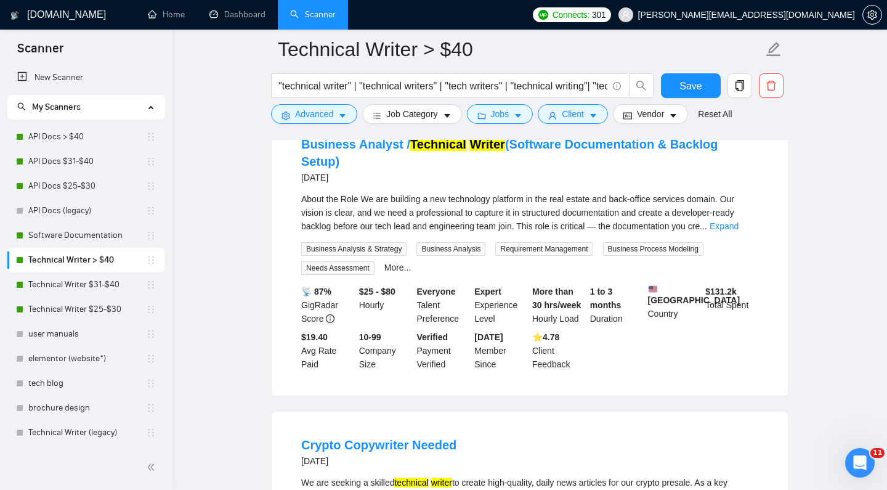
scroll to position [1482, 0]
click at [739, 229] on link "Expand" at bounding box center [724, 227] width 29 height 10
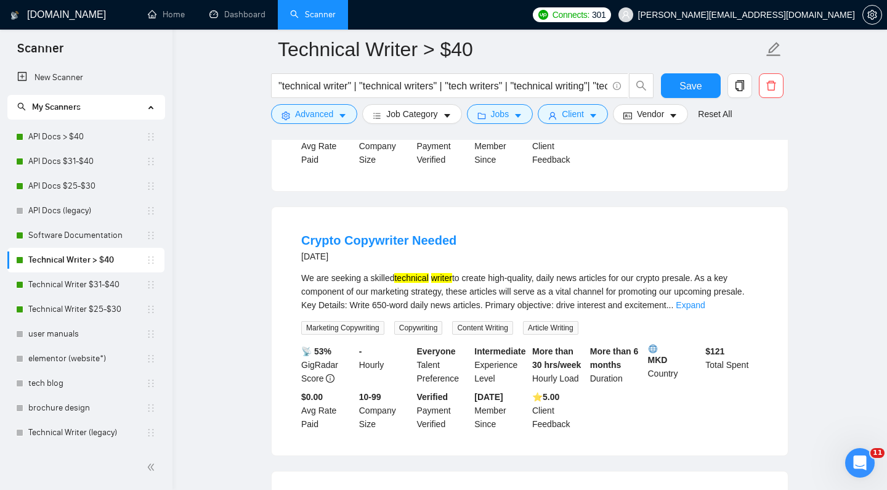
scroll to position [2013, 0]
click at [860, 468] on icon "Open Intercom Messenger" at bounding box center [859, 461] width 20 height 20
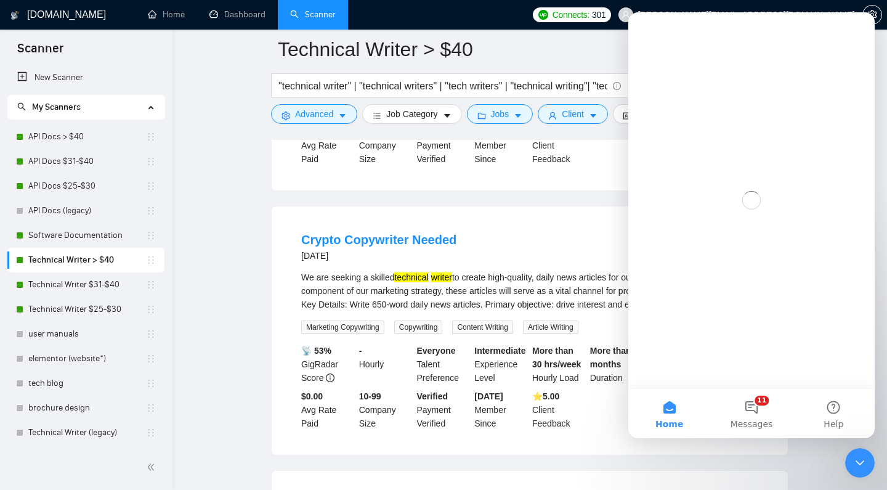
scroll to position [0, 0]
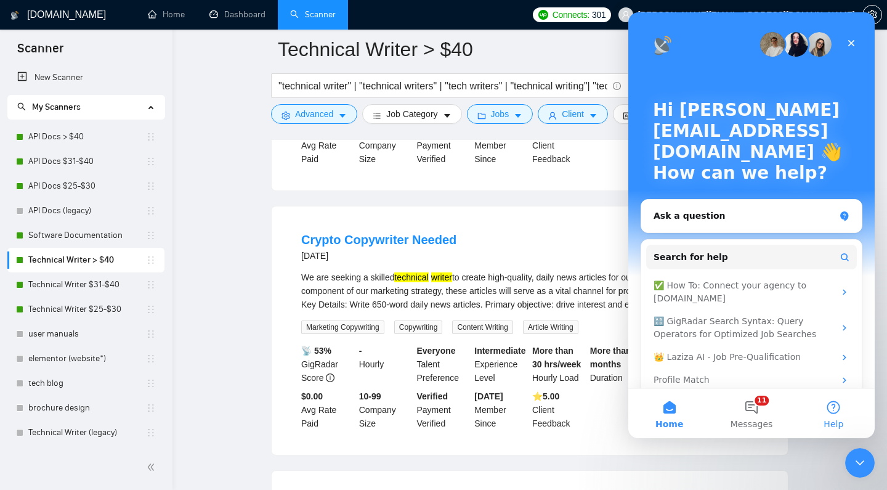
click at [825, 403] on button "Help" at bounding box center [834, 413] width 82 height 49
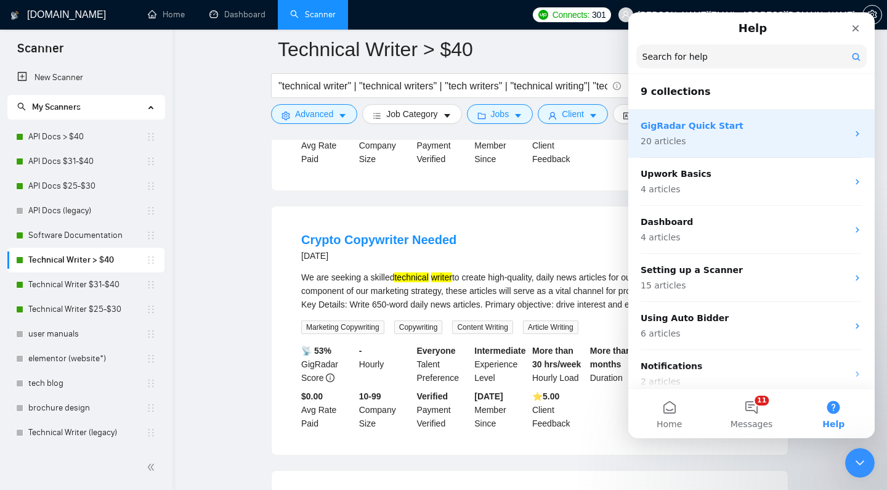
click at [715, 133] on div "GigRadar Quick Start 20 articles" at bounding box center [744, 134] width 207 height 28
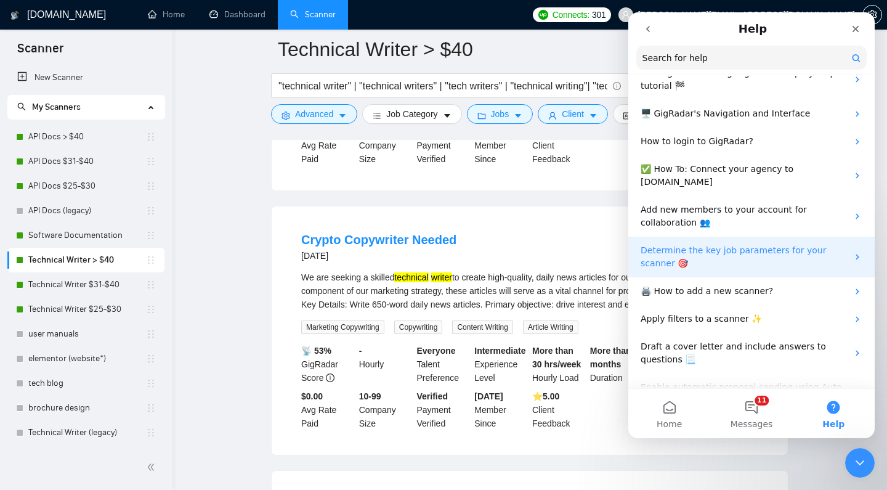
scroll to position [89, 0]
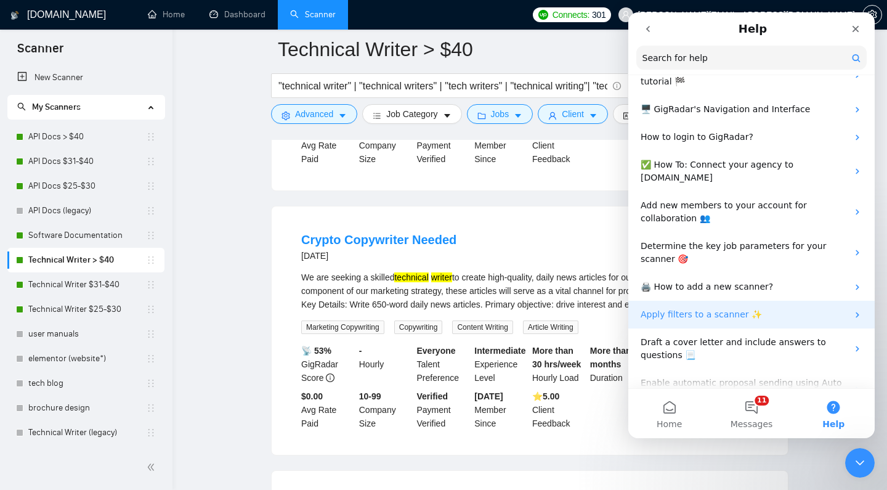
click at [774, 308] on p "Apply filters to a scanner ✨" at bounding box center [744, 314] width 207 height 13
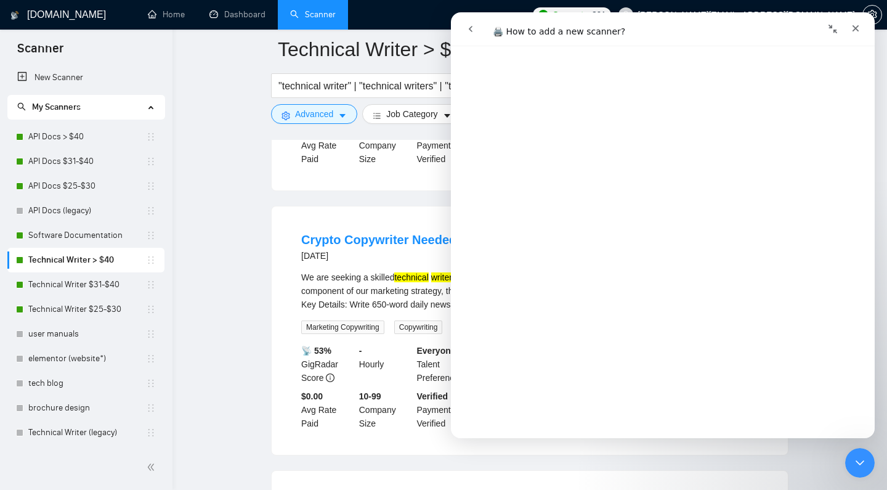
scroll to position [842, 0]
click at [858, 26] on icon "Close" at bounding box center [856, 28] width 7 height 7
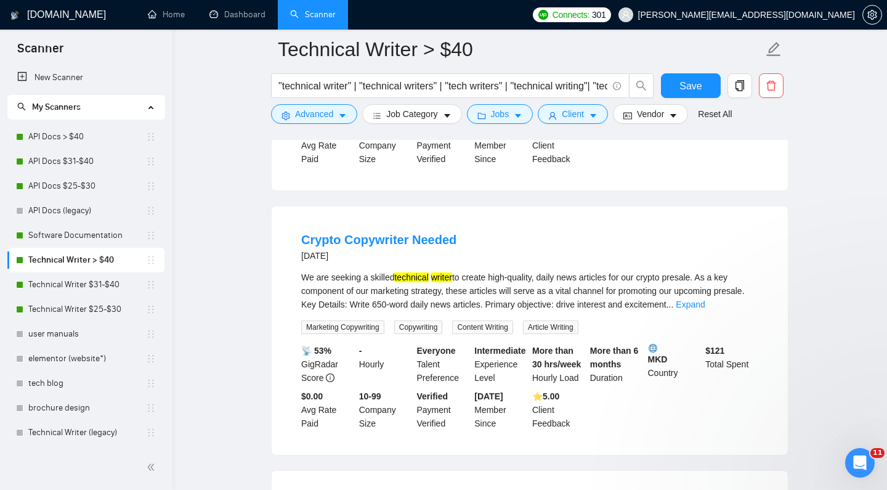
scroll to position [0, 0]
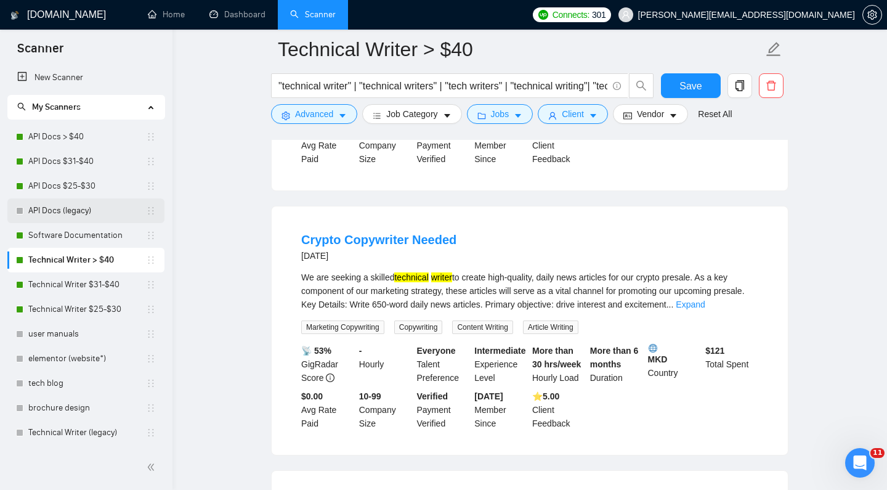
click at [110, 221] on link "API Docs (legacy)" at bounding box center [87, 210] width 118 height 25
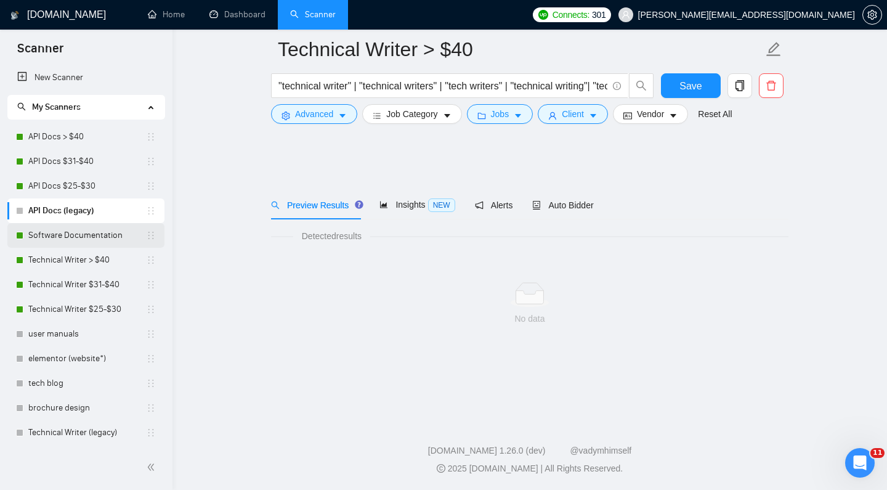
click at [102, 232] on link "Software Documentation" at bounding box center [87, 235] width 118 height 25
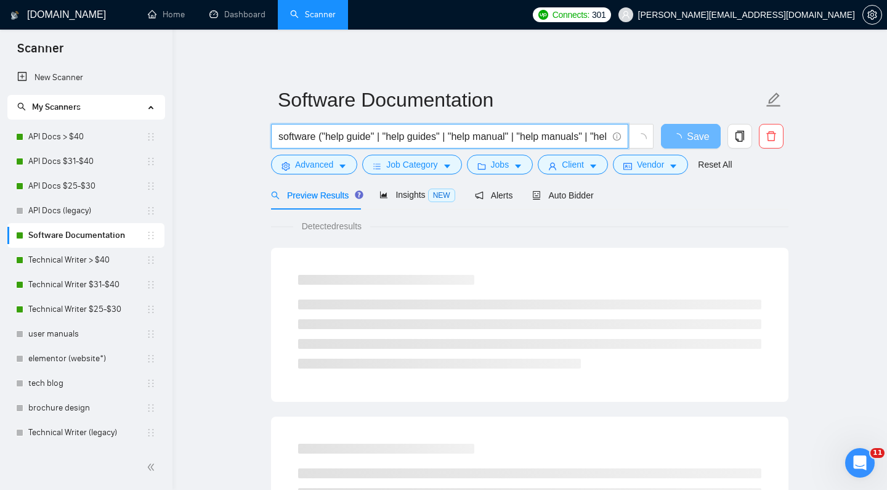
drag, startPoint x: 320, startPoint y: 134, endPoint x: 500, endPoint y: 139, distance: 180.0
click at [500, 139] on input "software ("help guide" | "help guides" | "help manual" | "help manuals" | "help…" at bounding box center [443, 136] width 329 height 15
click at [505, 136] on input "software ("help guide" | "help guides" | "help manual" | "help manuals" | "help…" at bounding box center [443, 136] width 329 height 15
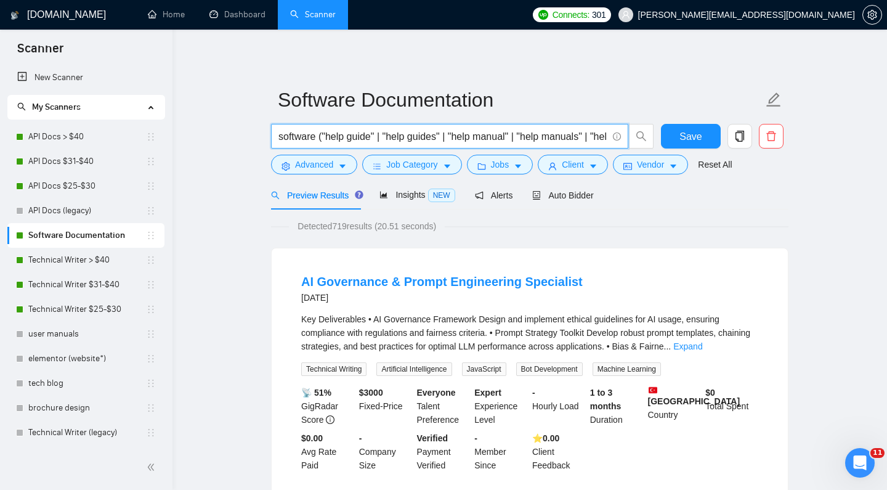
drag, startPoint x: 546, startPoint y: 139, endPoint x: 372, endPoint y: 134, distance: 173.8
click at [377, 134] on input "software ("help guide" | "help guides" | "help manual" | "help manuals" | "help…" at bounding box center [443, 136] width 329 height 15
click at [370, 135] on input "software ("help guide" | "help guides" | "help manual" | "help manuals" | "help…" at bounding box center [443, 136] width 329 height 15
click at [432, 138] on input "software ("help guide" | "help guides" | "help manual" | "help manuals" | "help…" at bounding box center [443, 136] width 329 height 15
click at [323, 164] on span "Advanced" at bounding box center [314, 165] width 38 height 14
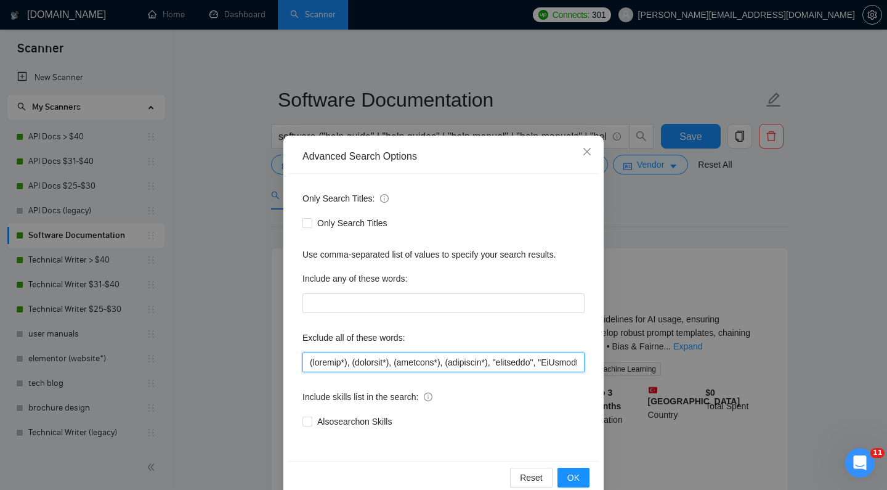
drag, startPoint x: 318, startPoint y: 364, endPoint x: 300, endPoint y: 362, distance: 18.5
click at [300, 362] on div "Only Search Titles: Only Search Titles Use comma-separated list of values to sp…" at bounding box center [444, 317] width 312 height 287
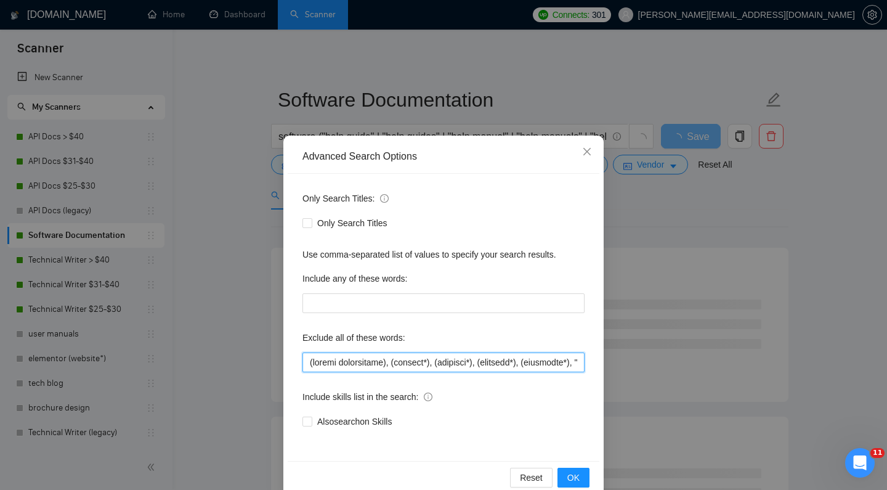
click at [393, 361] on input "text" at bounding box center [444, 363] width 282 height 20
click at [315, 362] on input "text" at bounding box center [444, 363] width 282 height 20
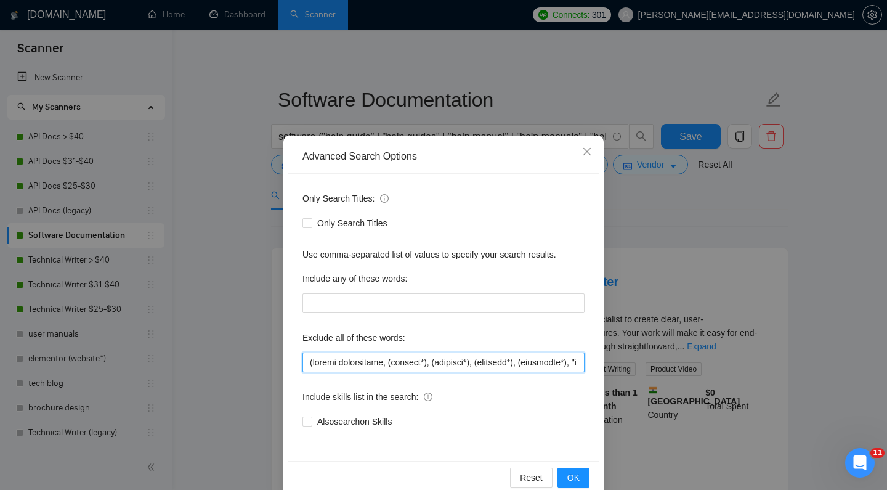
drag, startPoint x: 313, startPoint y: 364, endPoint x: 298, endPoint y: 364, distance: 14.8
click at [298, 364] on div "Only Search Titles: Only Search Titles Use comma-separated list of values to sp…" at bounding box center [444, 317] width 312 height 287
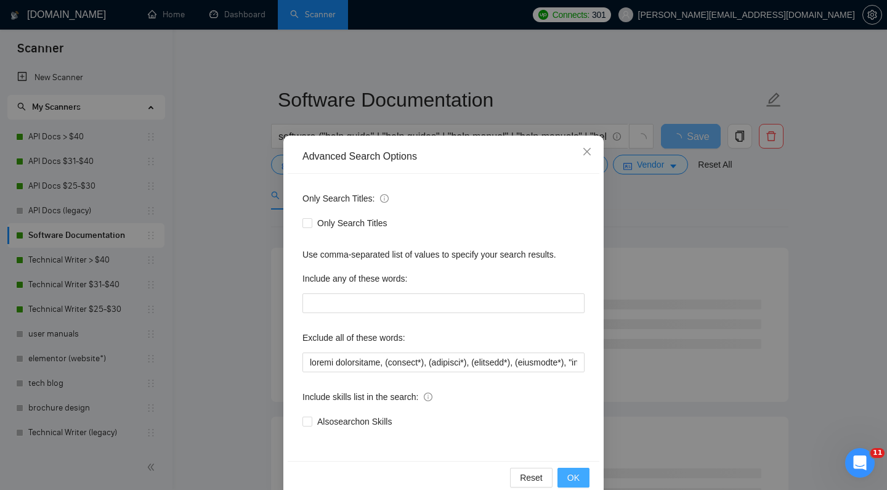
click at [566, 472] on button "OK" at bounding box center [574, 478] width 32 height 20
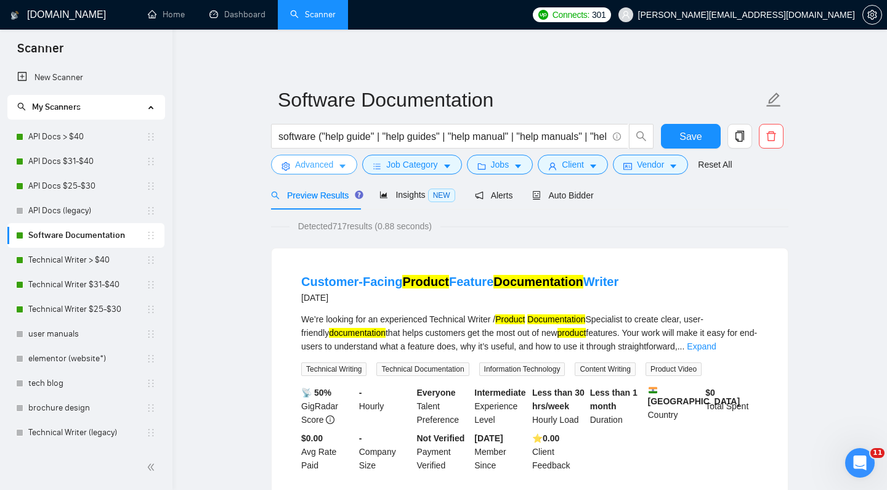
click at [331, 167] on span "Advanced" at bounding box center [314, 165] width 38 height 14
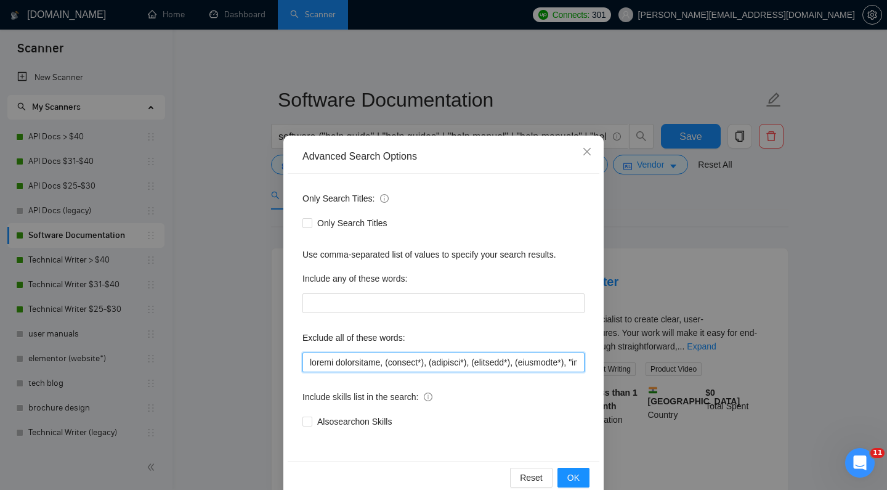
drag, startPoint x: 351, startPoint y: 361, endPoint x: 292, endPoint y: 360, distance: 59.2
click at [292, 360] on div "Only Search Titles: Only Search Titles Use comma-separated list of values to sp…" at bounding box center [444, 317] width 312 height 287
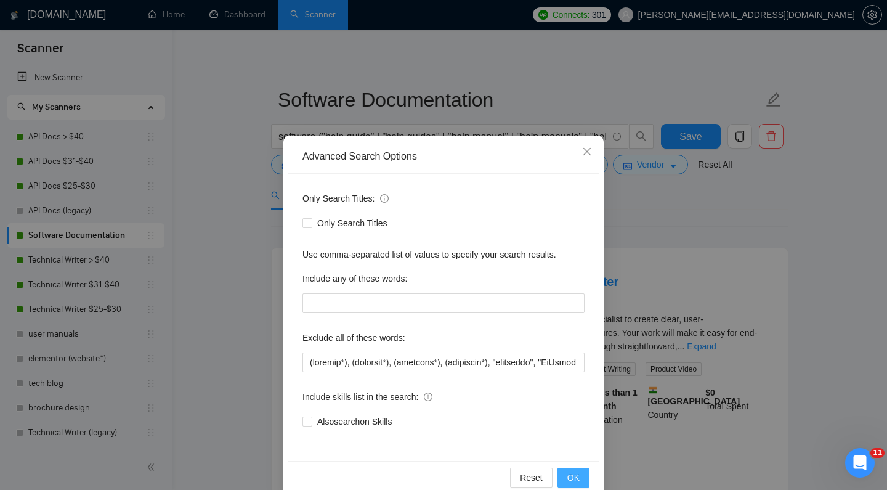
click at [566, 477] on button "OK" at bounding box center [574, 478] width 32 height 20
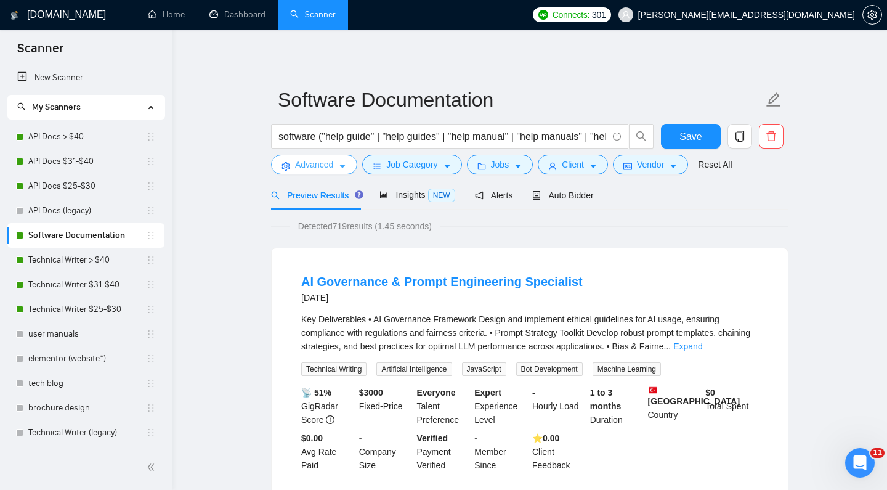
click at [330, 160] on span "Advanced" at bounding box center [314, 165] width 38 height 14
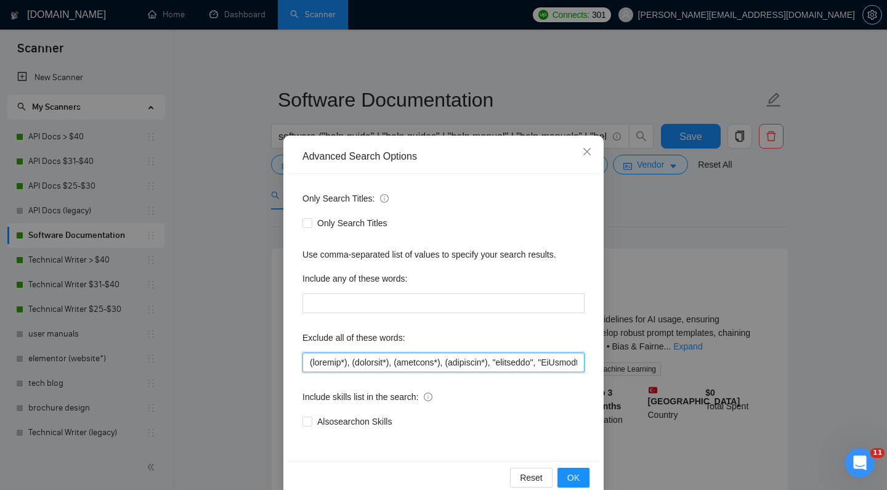
click at [311, 364] on input "text" at bounding box center [444, 363] width 282 height 20
type input ""prompt engineering", (dentist*), (agricult*), (magazine*), (newspaper*), "exec…"
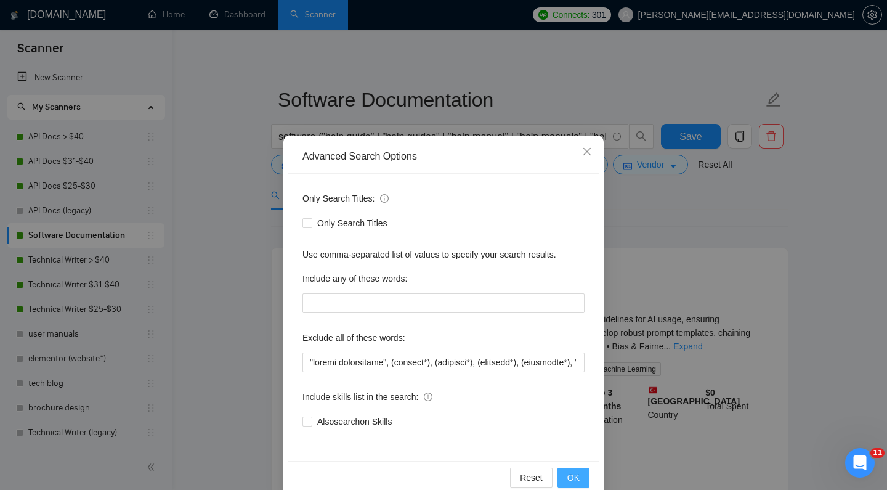
click at [581, 479] on button "OK" at bounding box center [574, 478] width 32 height 20
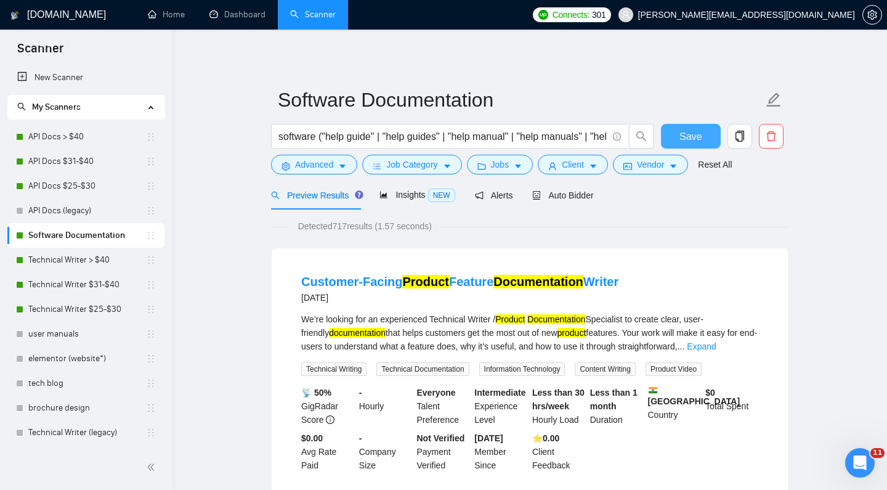
click at [683, 134] on span "Save" at bounding box center [691, 136] width 22 height 15
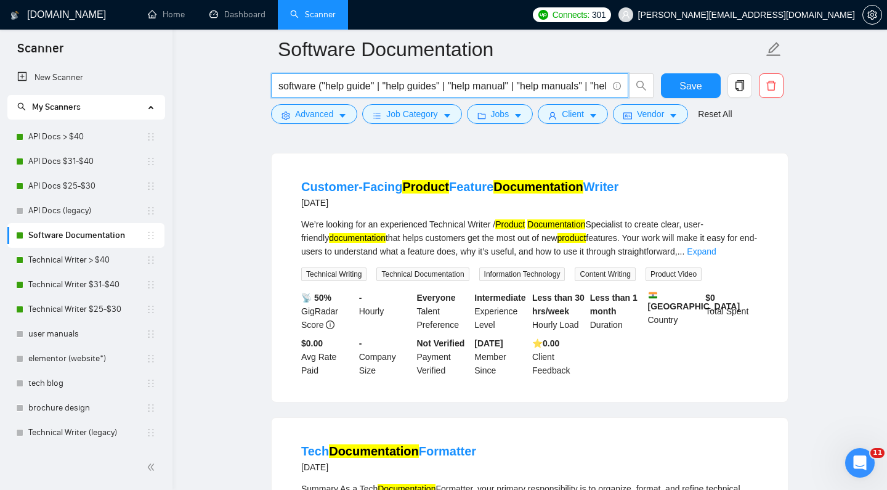
click at [535, 86] on input "software ("help guide" | "help guides" | "help manual" | "help manuals" | "help…" at bounding box center [443, 85] width 329 height 15
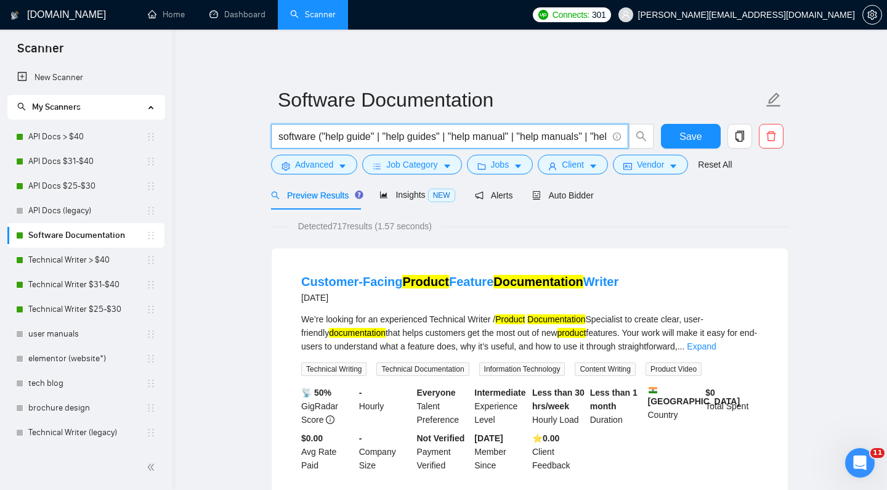
scroll to position [0, 0]
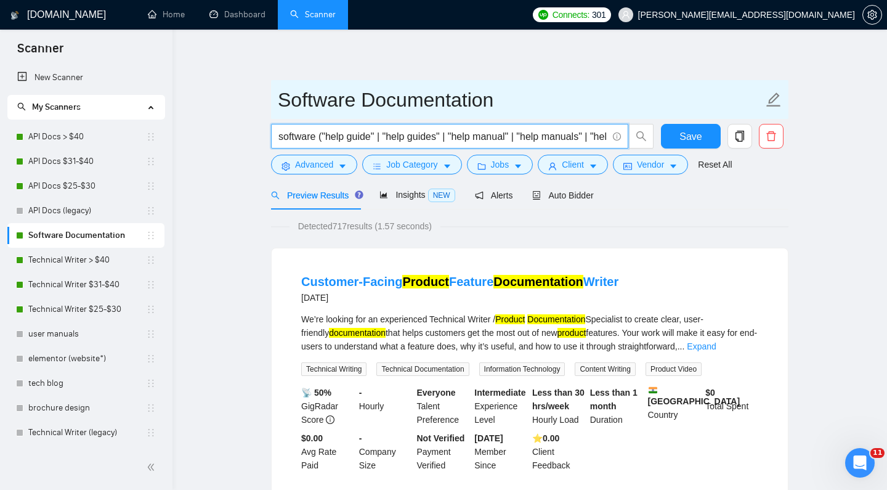
click at [515, 80] on span "Software Documentation" at bounding box center [530, 99] width 518 height 39
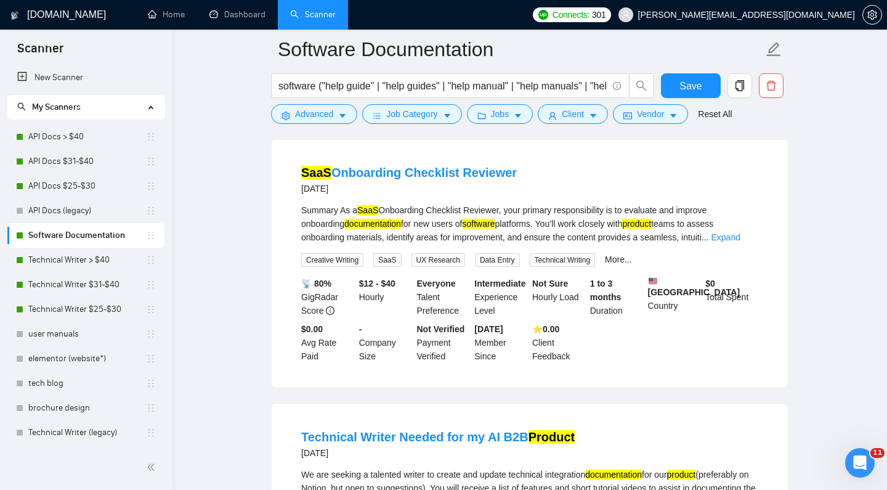
scroll to position [727, 0]
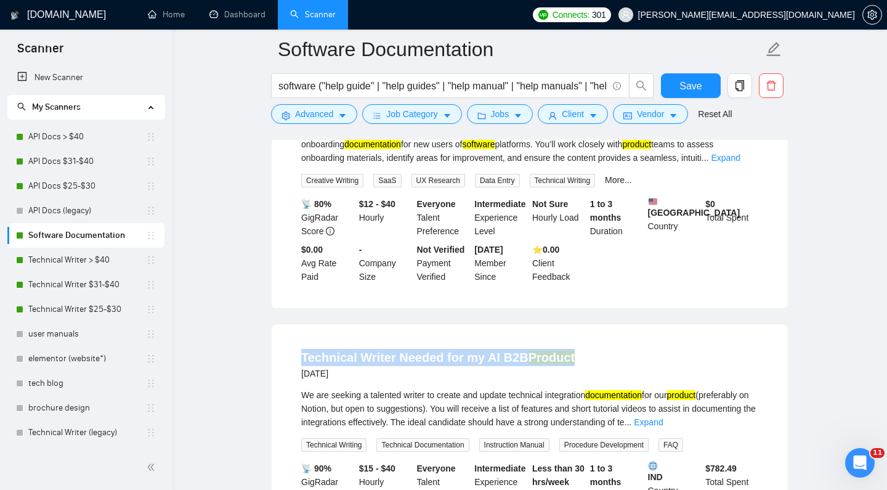
drag, startPoint x: 571, startPoint y: 376, endPoint x: 331, endPoint y: 314, distance: 248.1
click at [288, 368] on li "Technical Writer Needed for my AI B2B Product [DATE] We are seeking a talented …" at bounding box center [530, 448] width 487 height 219
copy link "Technical Writer Needed for my AI B2B Product"
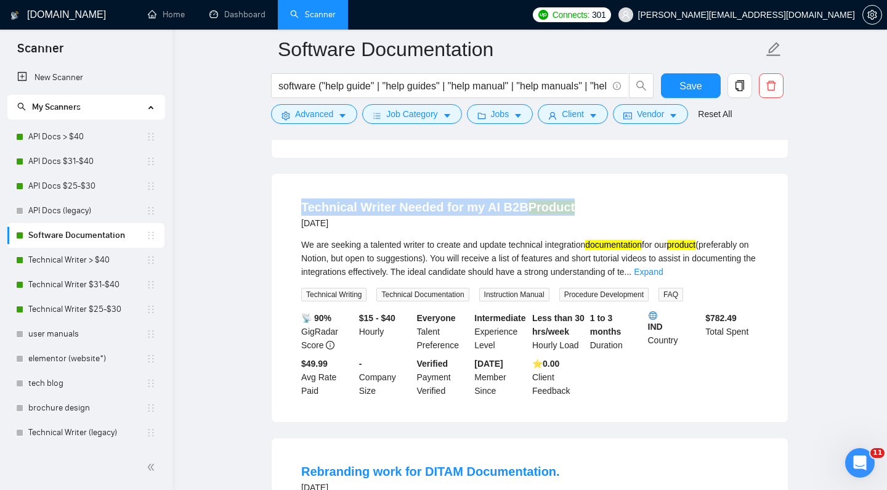
scroll to position [894, 0]
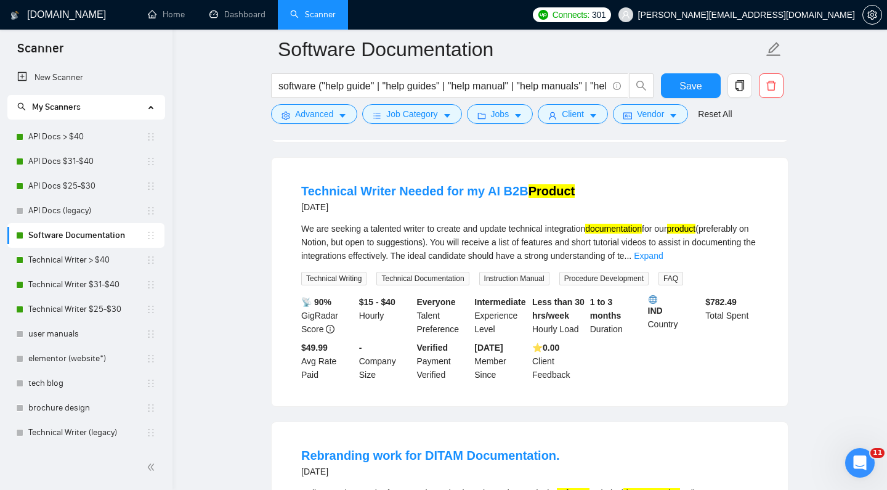
click at [731, 214] on div "Technical Writer Needed for my AI B2B Product [DATE]" at bounding box center [529, 198] width 457 height 32
click at [663, 261] on link "Expand" at bounding box center [648, 256] width 29 height 10
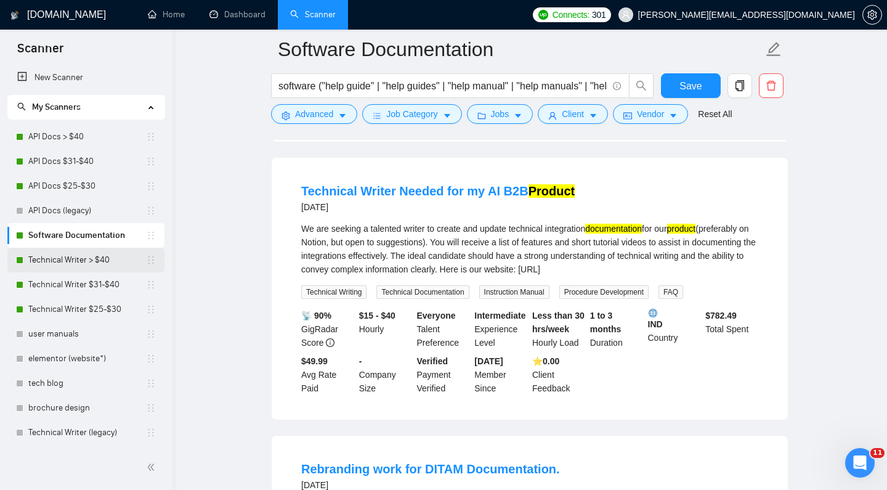
click at [110, 262] on link "Technical Writer > $40" at bounding box center [87, 260] width 118 height 25
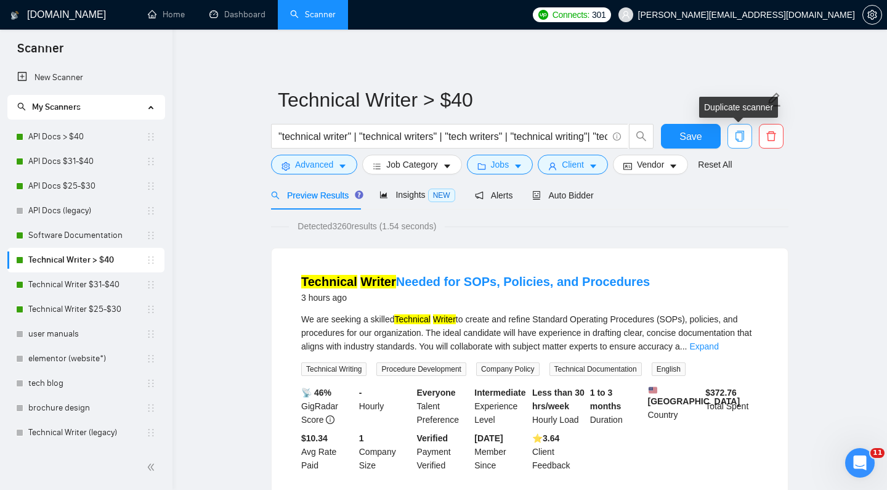
click at [743, 131] on icon "copy" at bounding box center [740, 136] width 9 height 11
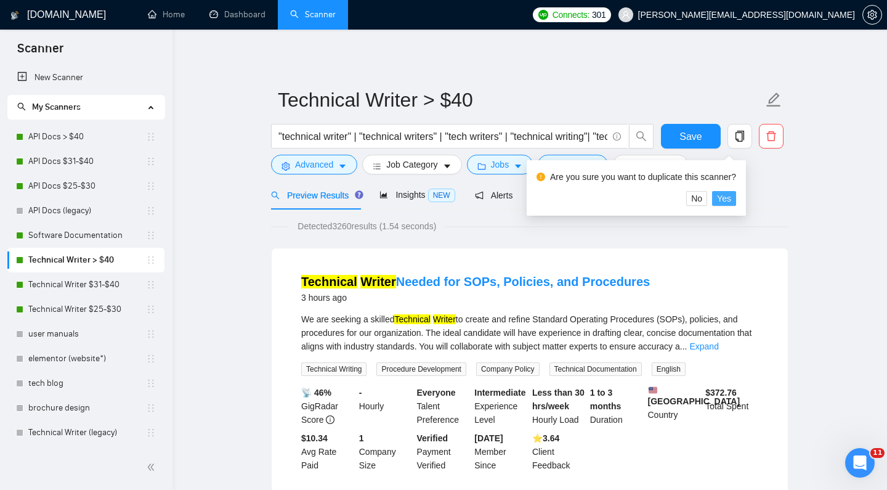
click at [732, 195] on span "Yes" at bounding box center [724, 199] width 14 height 14
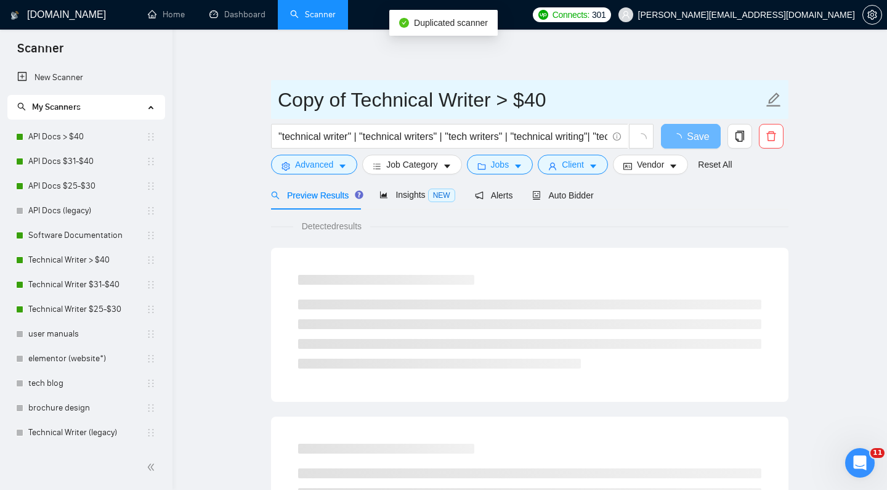
click at [397, 101] on input "Copy of Technical Writer > $40" at bounding box center [521, 99] width 486 height 31
click at [410, 99] on input "Copy of Technical Writer > $40" at bounding box center [521, 99] width 486 height 31
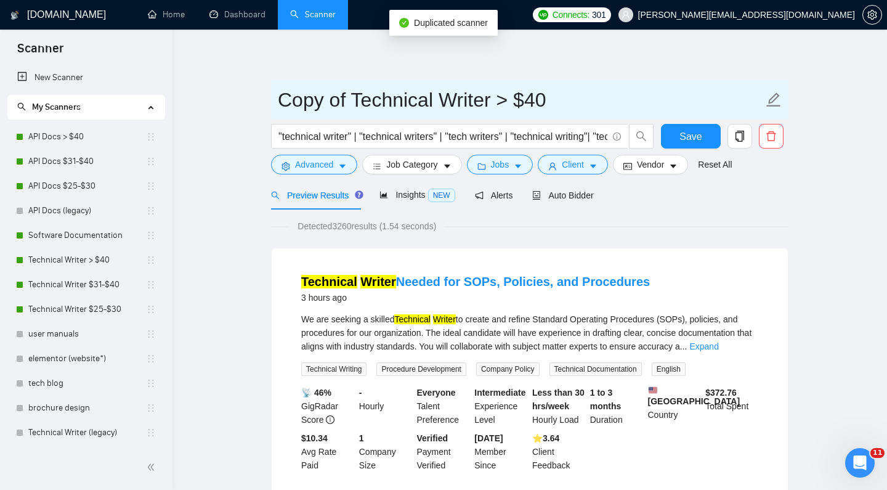
click at [434, 97] on input "Copy of Technical Writer > $40" at bounding box center [521, 99] width 486 height 31
click at [487, 95] on input "Copy of Technical Writer > $40" at bounding box center [521, 99] width 486 height 31
drag, startPoint x: 495, startPoint y: 108, endPoint x: 501, endPoint y: 106, distance: 6.4
click at [495, 108] on input "Copy of Technical Writer > $40" at bounding box center [521, 99] width 486 height 31
click at [524, 100] on input "Copy of Technical Writer > $40" at bounding box center [521, 99] width 486 height 31
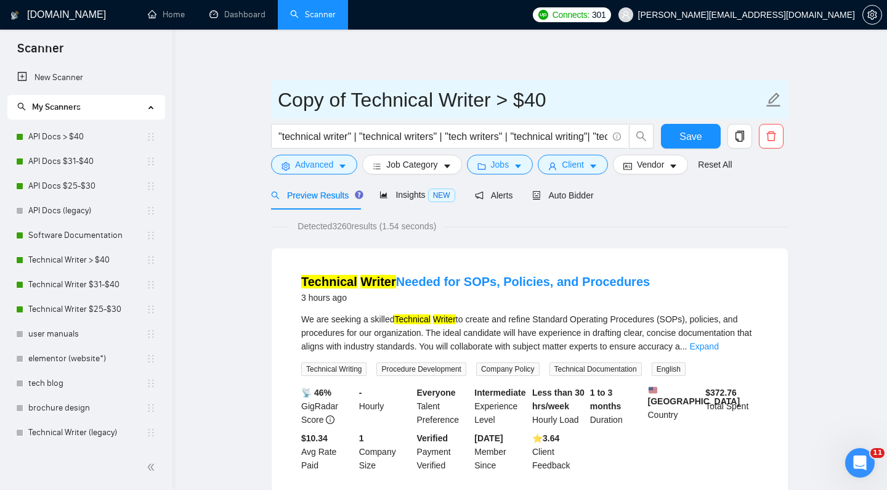
click at [565, 100] on input "Copy of Technical Writer > $40" at bounding box center [521, 99] width 486 height 31
drag, startPoint x: 483, startPoint y: 99, endPoint x: 277, endPoint y: 94, distance: 205.9
click at [277, 94] on span "Copy of Technical Writer > $40" at bounding box center [530, 99] width 518 height 39
type input "Software Documentation > $40"
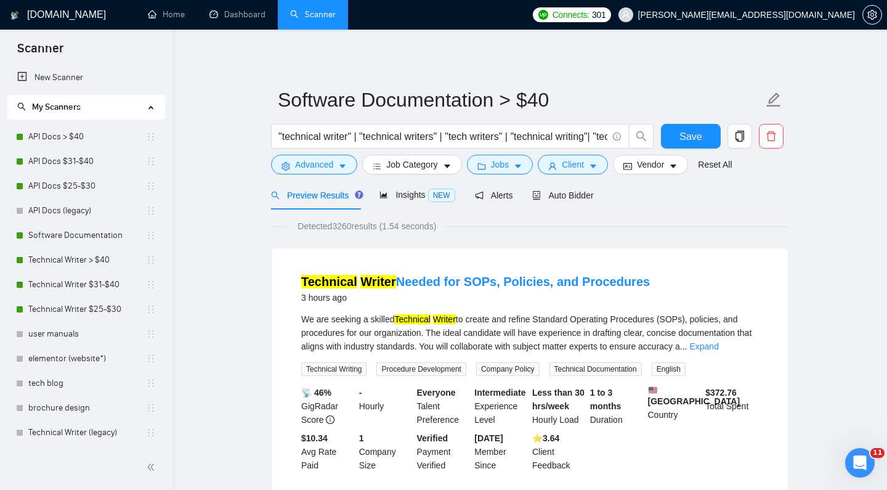
click at [698, 133] on span "Save" at bounding box center [691, 136] width 22 height 15
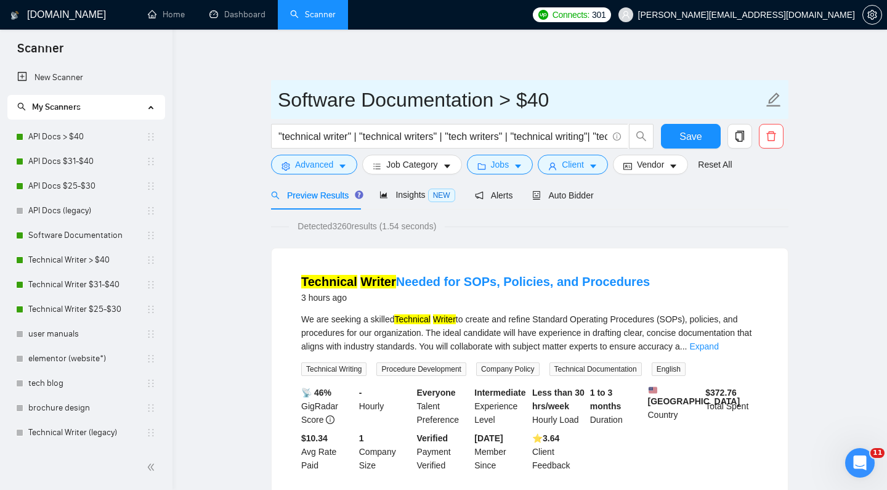
click at [674, 105] on input "Software Documentation > $40" at bounding box center [521, 99] width 486 height 31
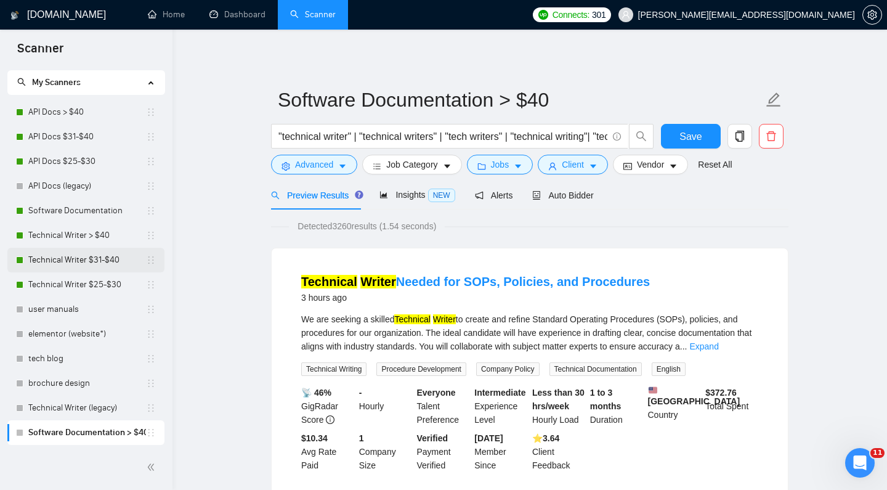
scroll to position [25, 0]
click at [90, 210] on link "Software Documentation" at bounding box center [87, 210] width 118 height 25
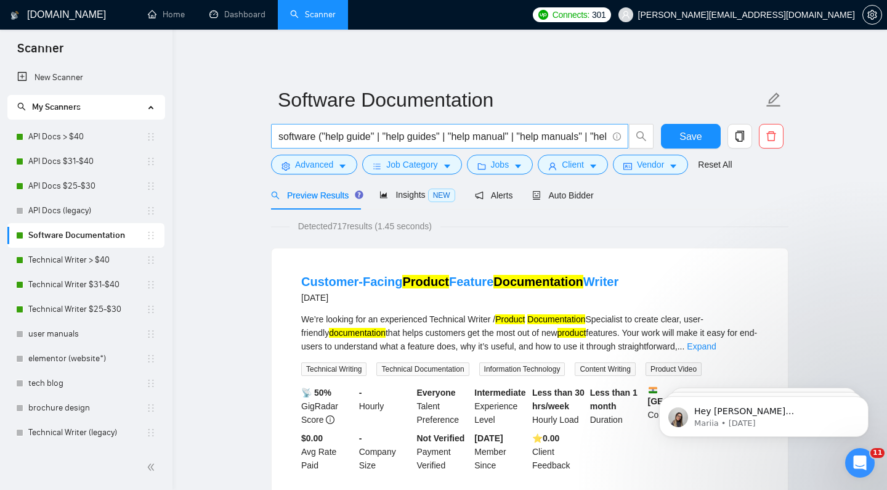
click at [494, 139] on input "software ("help guide" | "help guides" | "help manual" | "help manuals" | "help…" at bounding box center [443, 136] width 329 height 15
click at [532, 137] on input "software ("help guide" | "help guides" | "help manual" | "help manuals" | "help…" at bounding box center [443, 136] width 329 height 15
click at [539, 137] on input "software ("help guide" | "help guides" | "help manual" | "help manuals" | "help…" at bounding box center [443, 136] width 329 height 15
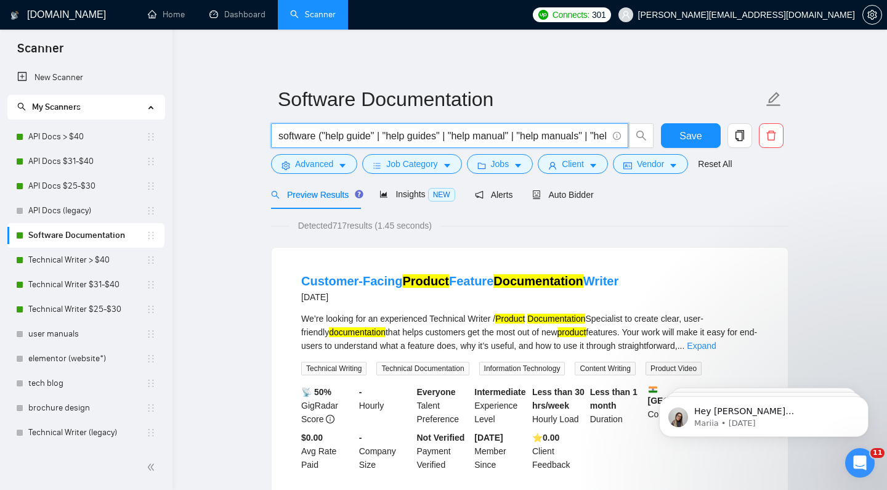
scroll to position [1, 0]
click at [539, 138] on input "software ("help guide" | "help guides" | "help manual" | "help manuals" | "help…" at bounding box center [443, 135] width 329 height 15
click at [322, 134] on input "software ("help guide" | "help guides" | "help manual" | "help manuals" | "help…" at bounding box center [443, 135] width 329 height 15
click at [437, 136] on input "software ("help guide" | "help guides" | "help manual" | "help manuals" | "help…" at bounding box center [443, 135] width 329 height 15
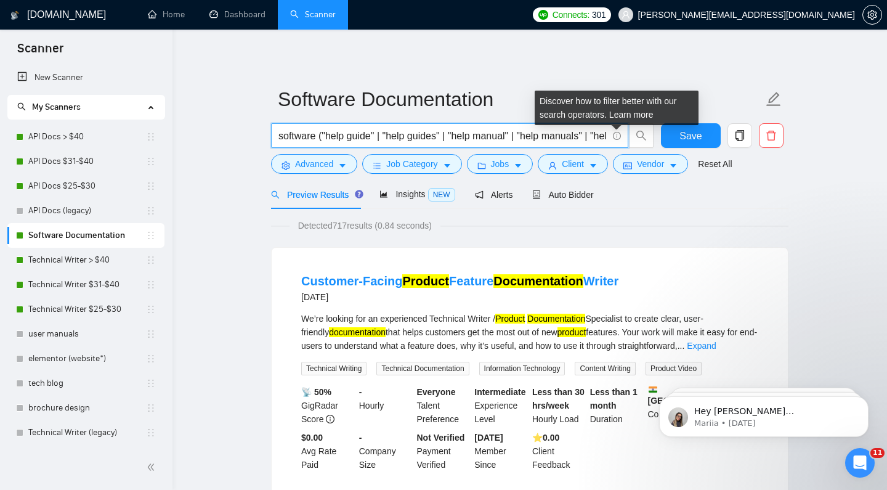
drag, startPoint x: 463, startPoint y: 136, endPoint x: 597, endPoint y: 139, distance: 133.2
click at [613, 137] on span "software ("help guide" | "help guides" | "help manual" | "help manuals" | "help…" at bounding box center [449, 135] width 357 height 25
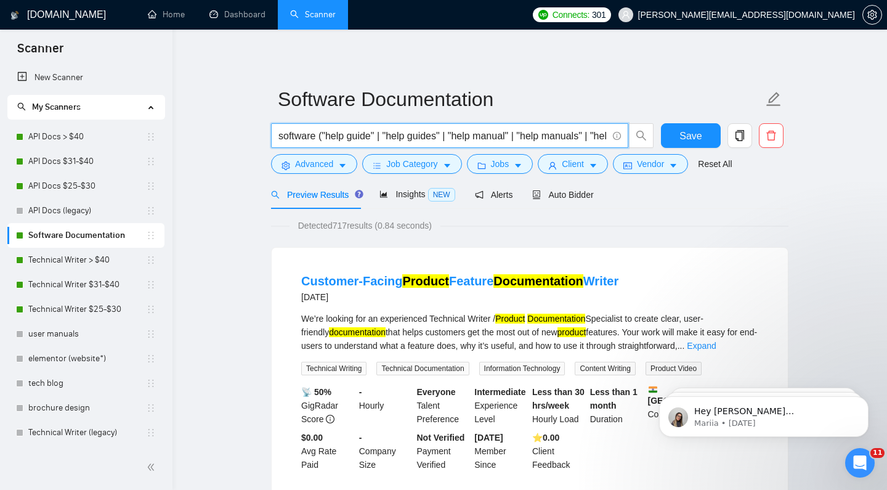
click at [583, 139] on input "software ("help guide" | "help guides" | "help manual" | "help manuals" | "help…" at bounding box center [443, 135] width 329 height 15
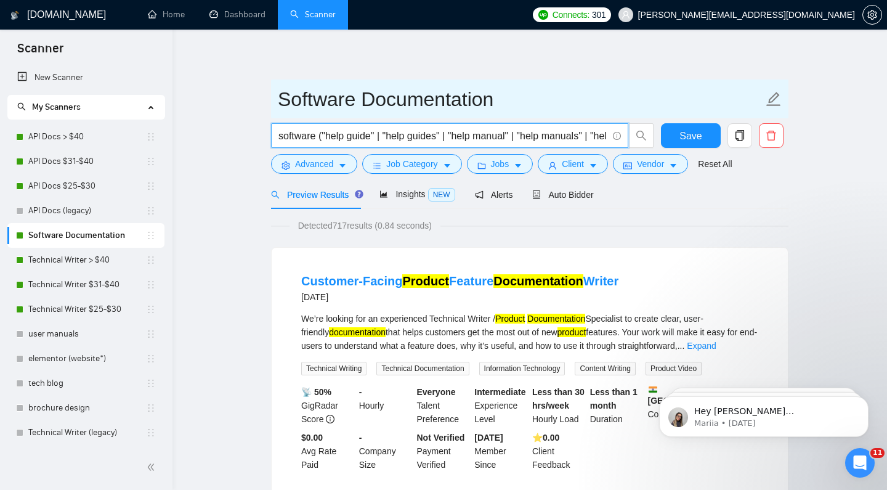
click at [389, 137] on input "software ("help guide" | "help guides" | "help manual" | "help manuals" | "help…" at bounding box center [443, 135] width 329 height 15
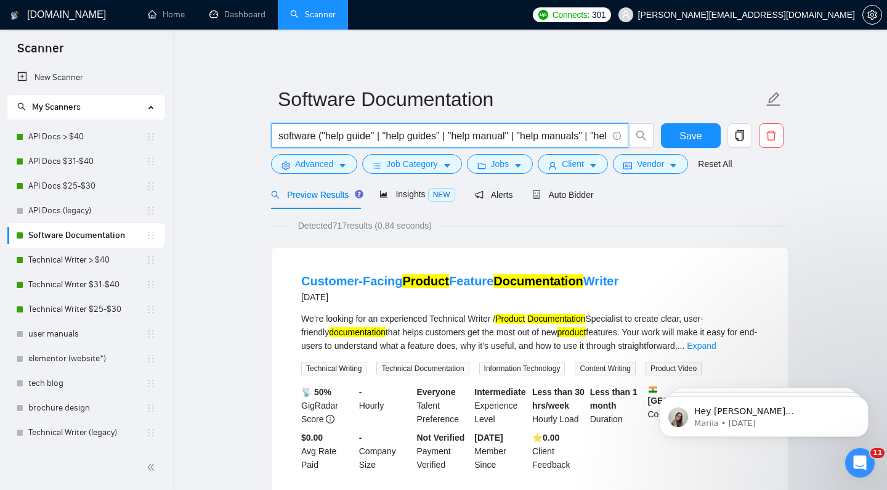
click at [389, 136] on input "software ("help guide" | "help guides" | "help manual" | "help manuals" | "help…" at bounding box center [443, 135] width 329 height 15
paste input "(User Guide*)" | "Knowledge Base" | (instruction*)) | "Software as a service" (…"
click at [541, 134] on input "software ("help guide" | "help guides" | "help manual" | "help manuals" | "help…" at bounding box center [443, 135] width 329 height 15
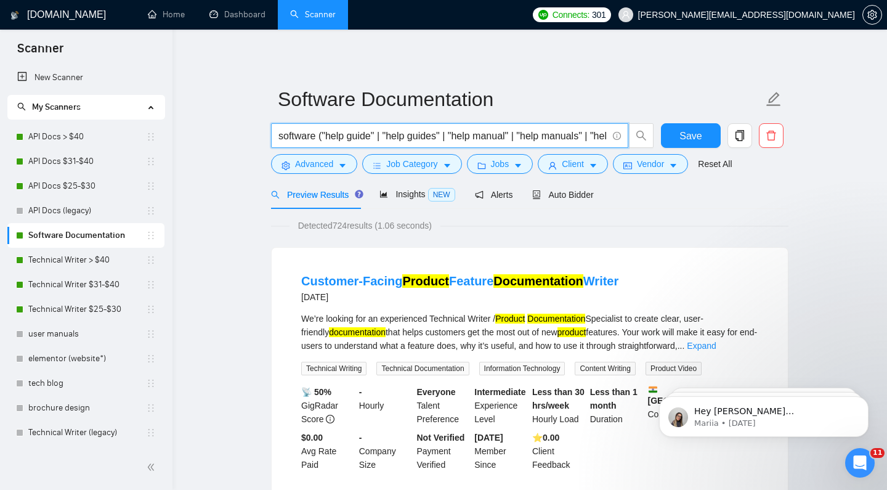
drag, startPoint x: 562, startPoint y: 134, endPoint x: 657, endPoint y: 136, distance: 94.9
click at [657, 136] on div "software ("help guide" | "help guides" | "help manual" | "help manuals" | "help…" at bounding box center [528, 138] width 518 height 31
click at [530, 139] on input "software ("help guide" | "help guides" | "help manual" | "help manuals" | "help…" at bounding box center [443, 135] width 329 height 15
type input "software ("help guide" | "help guides" | "help manual" | "help manuals" | "help…"
click at [684, 134] on span "Save" at bounding box center [691, 135] width 22 height 15
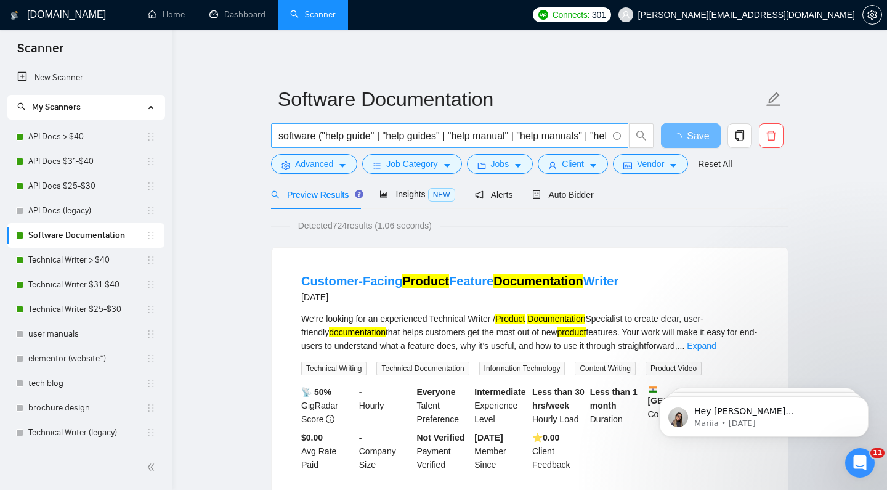
click at [485, 137] on input "software ("help guide" | "help guides" | "help manual" | "help manuals" | "help…" at bounding box center [443, 135] width 329 height 15
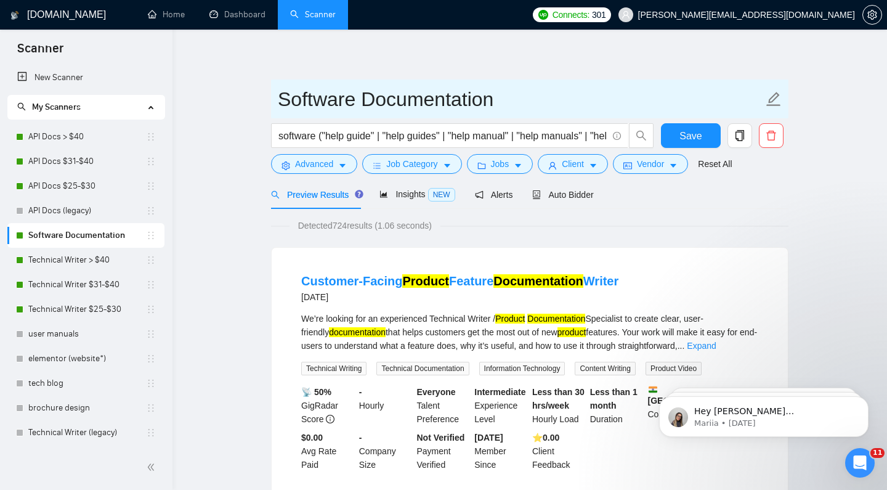
click at [618, 92] on input "Software Documentation" at bounding box center [521, 99] width 486 height 31
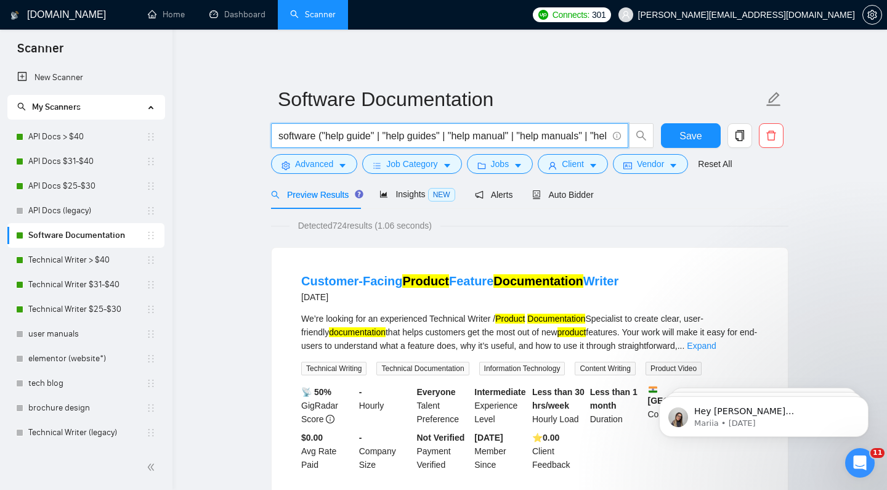
click at [556, 137] on input "software ("help guide" | "help guides" | "help manual" | "help manuals" | "help…" at bounding box center [443, 135] width 329 height 15
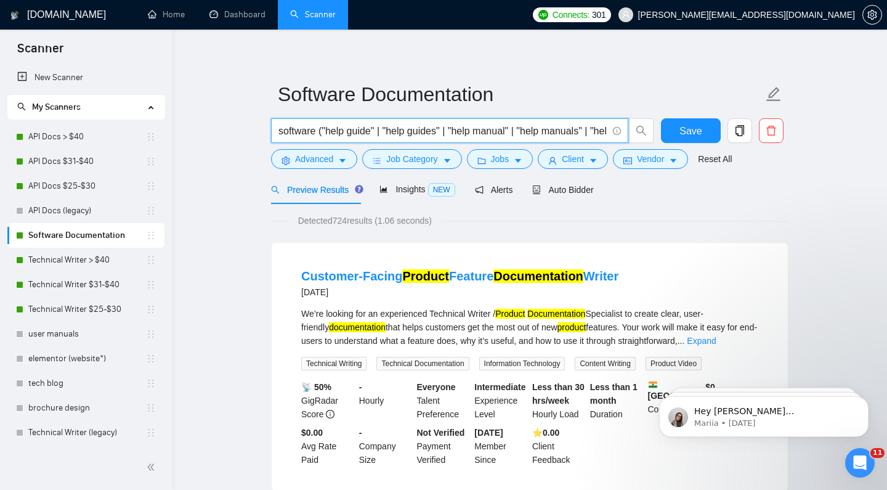
scroll to position [6, 0]
click at [558, 136] on input "software ("help guide" | "help guides" | "help manual" | "help manuals" | "help…" at bounding box center [443, 130] width 329 height 15
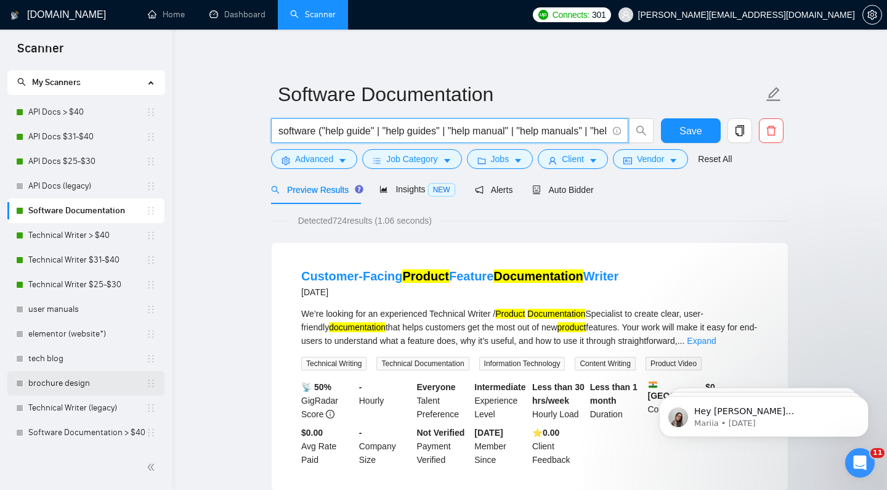
scroll to position [25, 0]
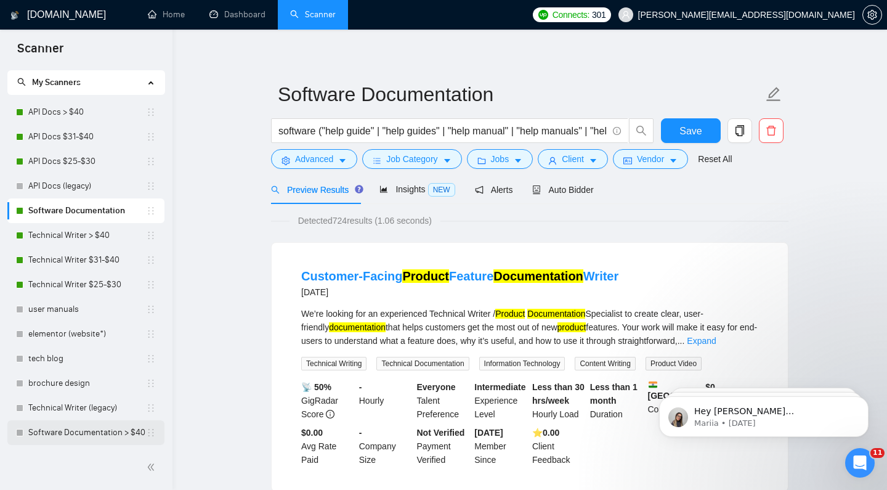
click at [96, 435] on link "Software Documentation > $40" at bounding box center [87, 432] width 118 height 25
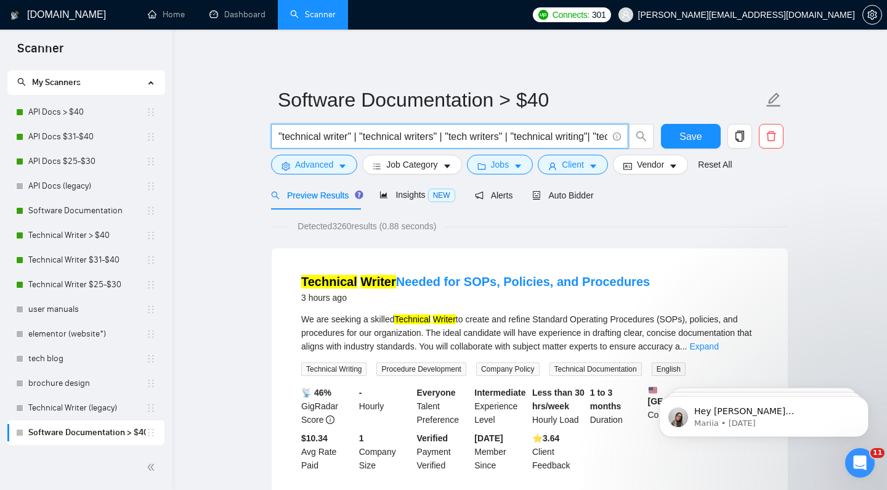
click at [532, 143] on input ""technical writer" | "technical writers" | "tech writers" | "technical writing"…" at bounding box center [443, 136] width 329 height 15
type input "help"
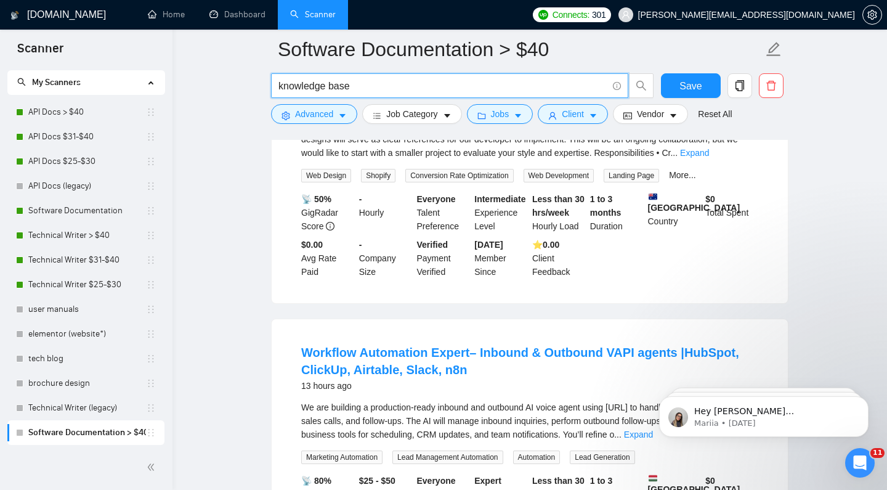
scroll to position [204, 0]
click at [709, 153] on link "Expand" at bounding box center [694, 152] width 29 height 10
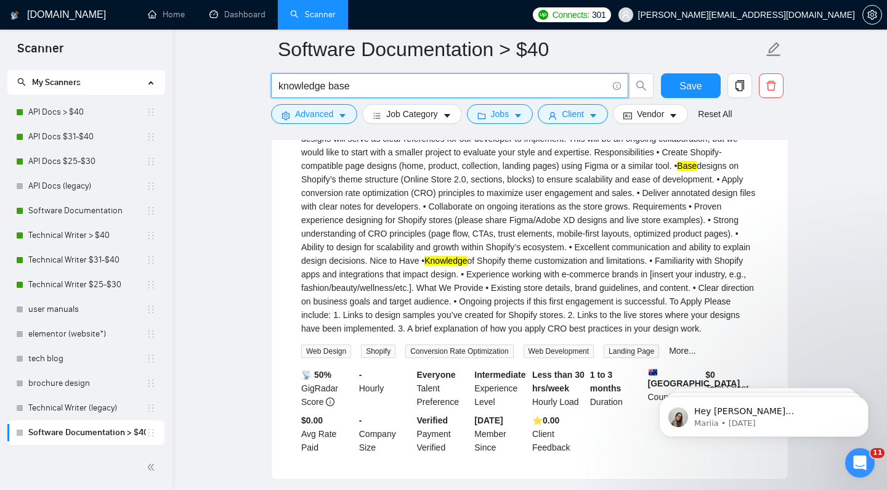
click at [279, 86] on input "knowledge base" at bounding box center [443, 85] width 329 height 15
click at [433, 89] on input ""knowledge base" at bounding box center [443, 85] width 329 height 15
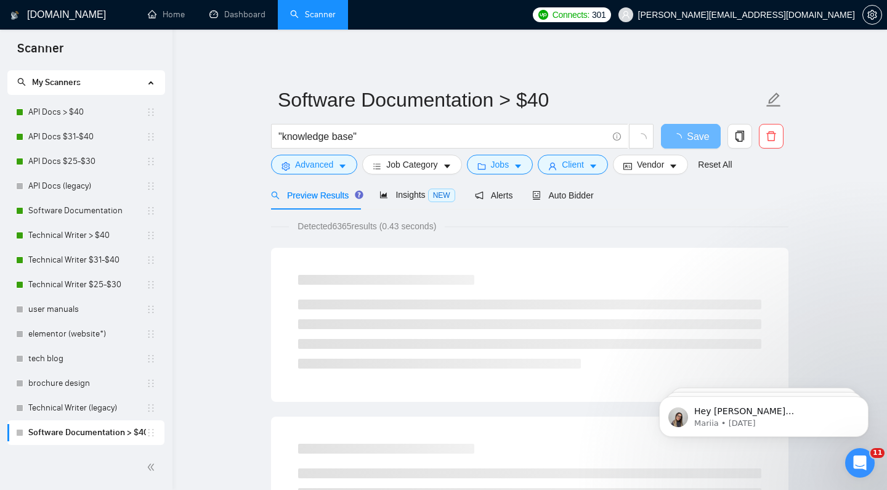
scroll to position [0, 0]
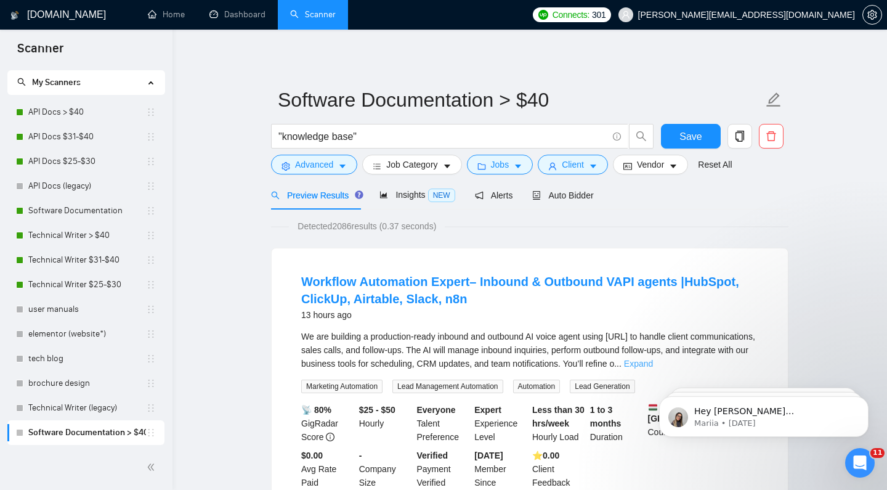
click at [653, 365] on link "Expand" at bounding box center [638, 364] width 29 height 10
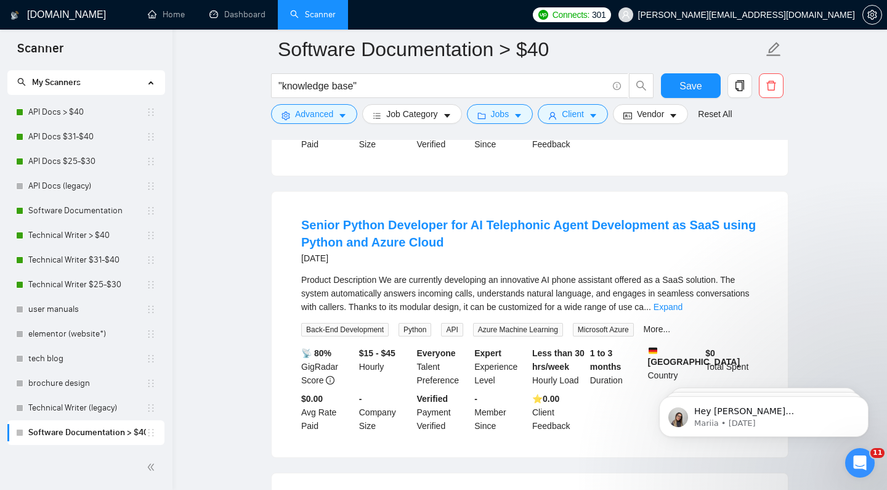
scroll to position [2895, 0]
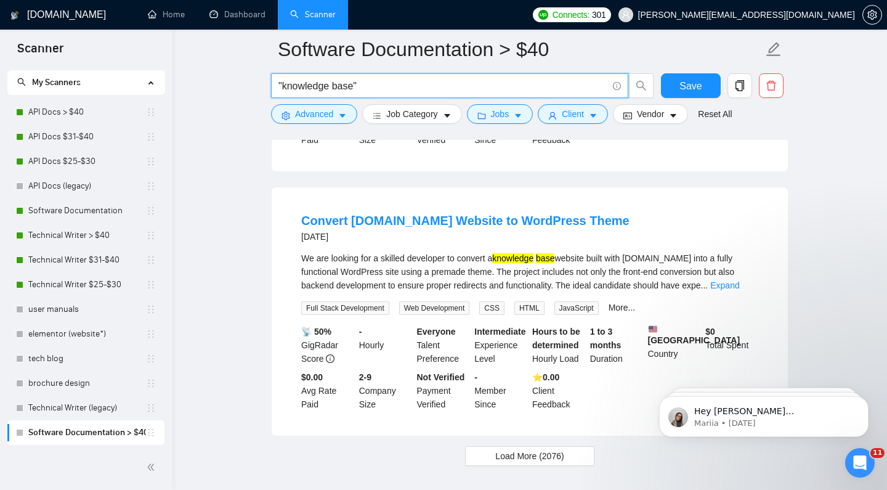
drag, startPoint x: 377, startPoint y: 86, endPoint x: 368, endPoint y: 101, distance: 17.1
click at [376, 87] on input ""knowledge base"" at bounding box center [443, 85] width 329 height 15
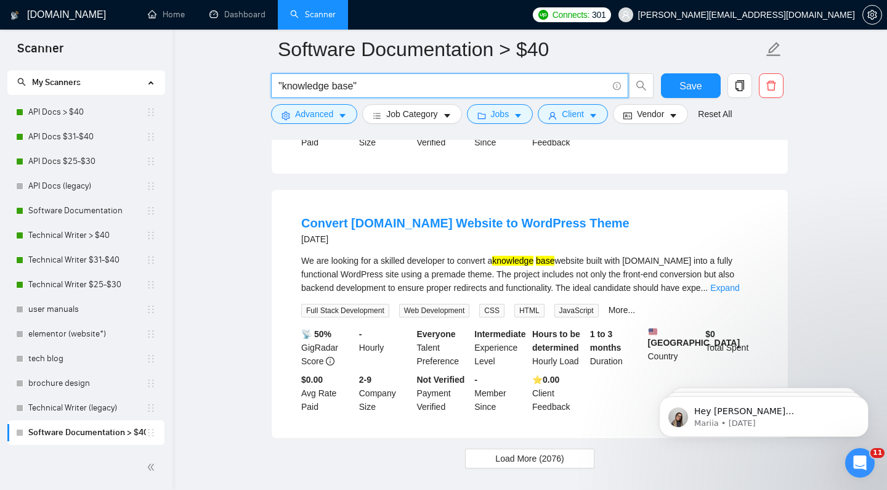
scroll to position [2895, 0]
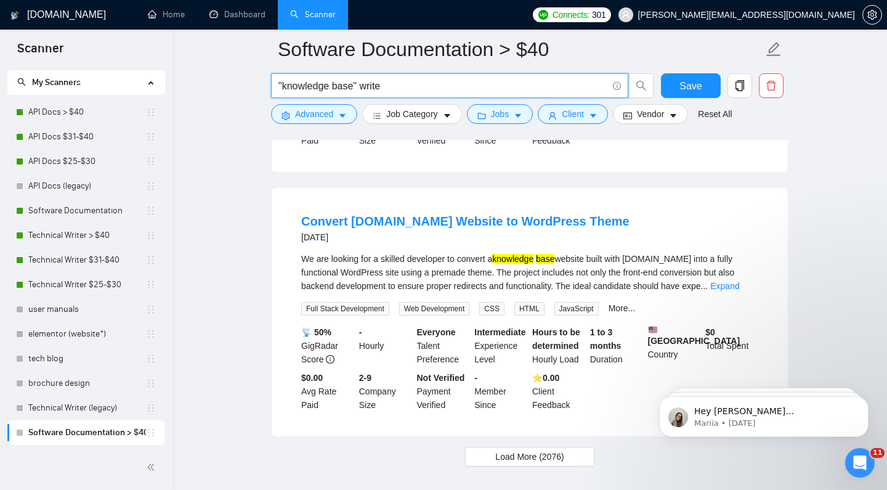
type input ""knowledge base" writer"
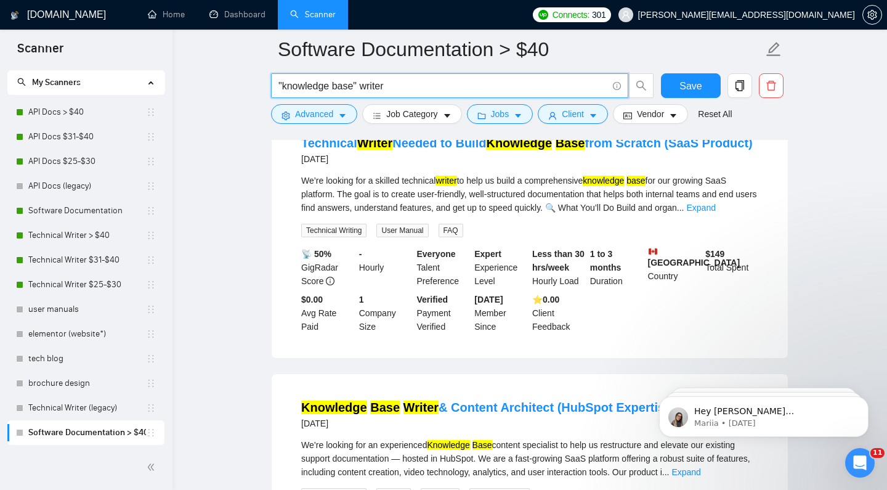
scroll to position [1700, 0]
